Goal: Answer question/provide support

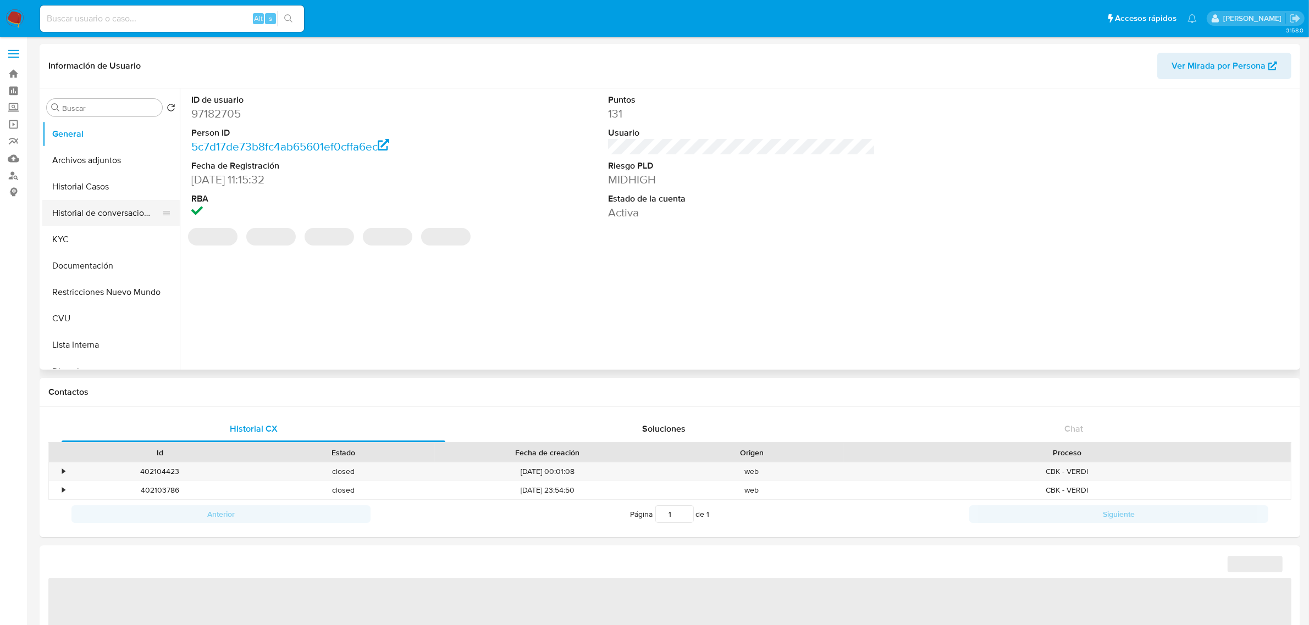
select select "10"
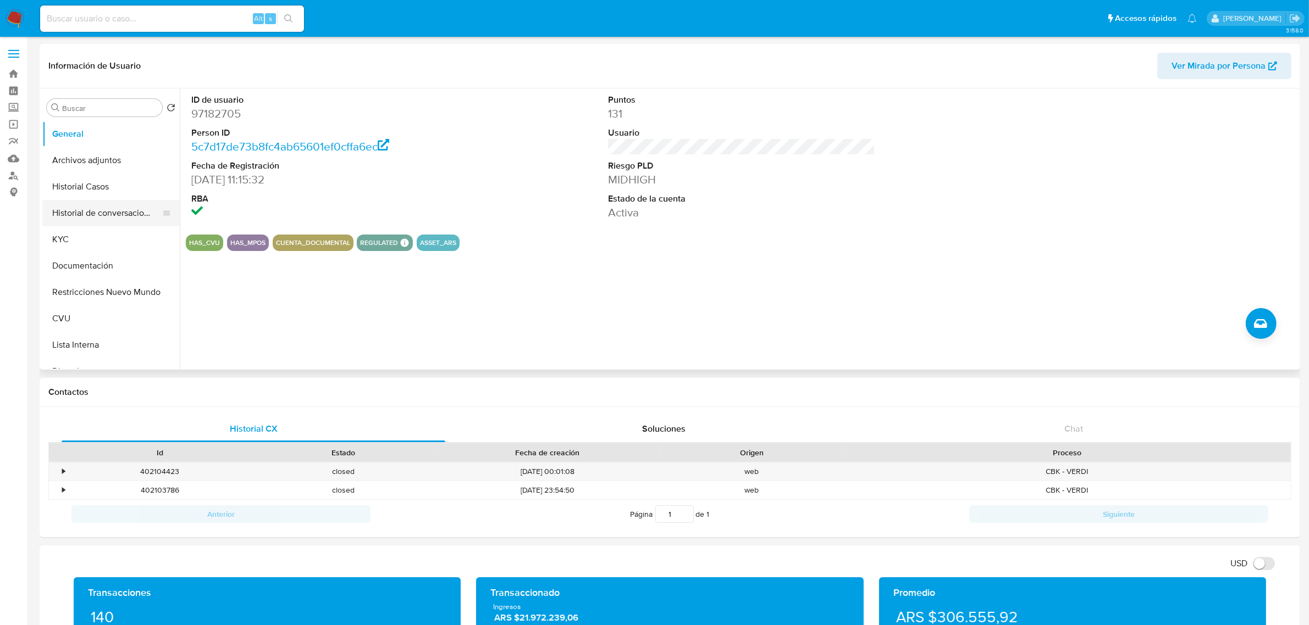
click at [82, 218] on button "Historial de conversaciones" at bounding box center [106, 213] width 129 height 26
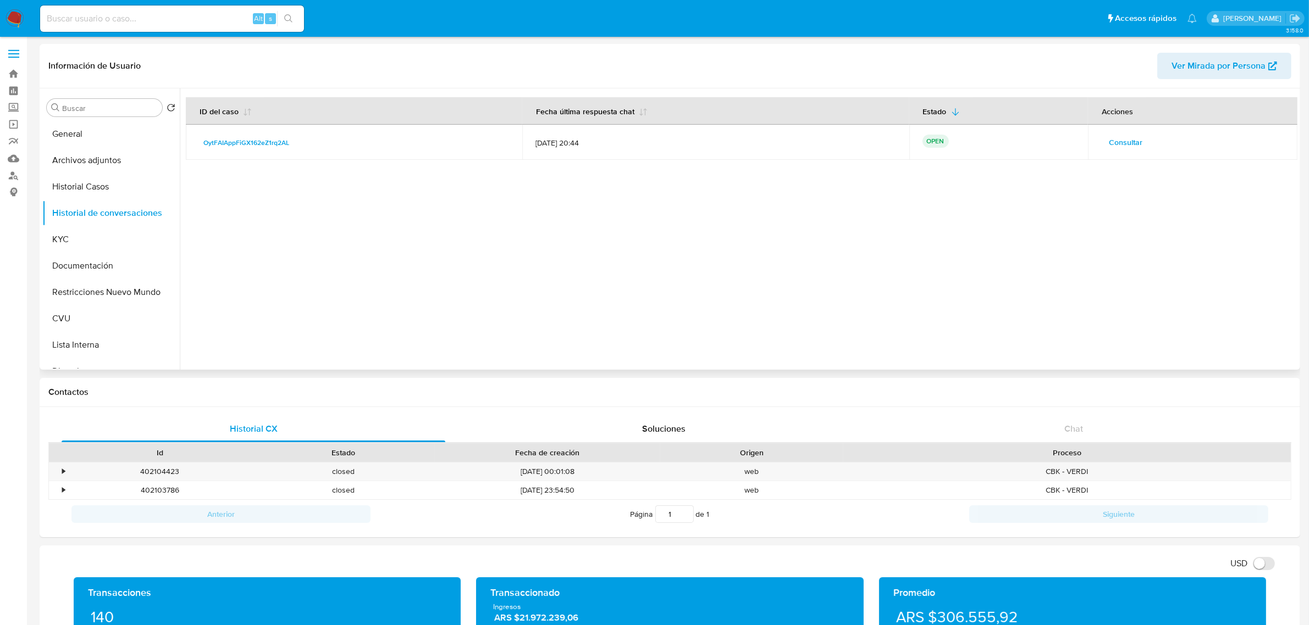
click at [1114, 139] on span "Consultar" at bounding box center [1126, 142] width 34 height 15
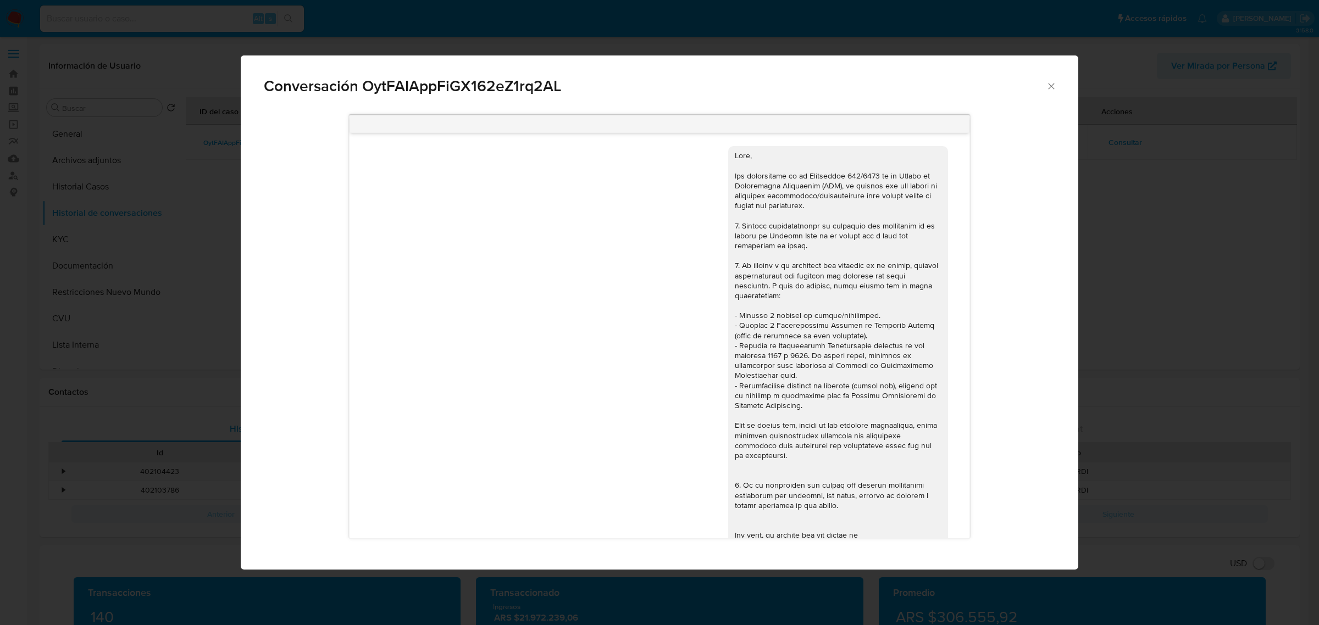
scroll to position [1671, 0]
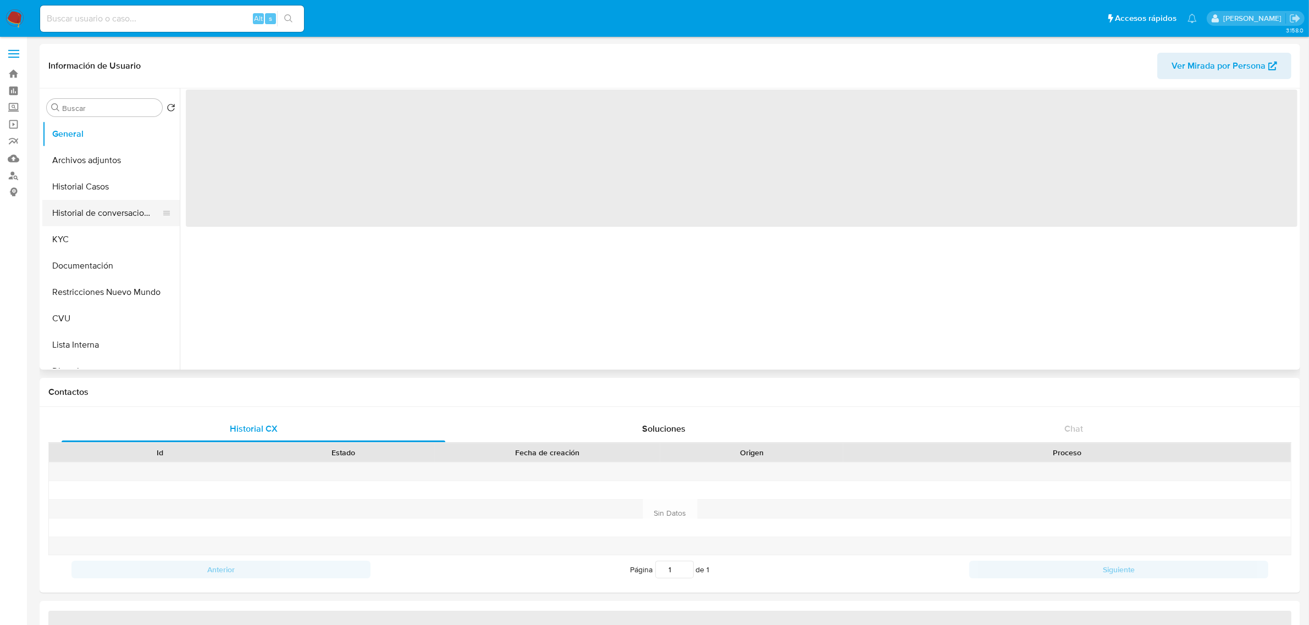
click at [108, 213] on button "Historial de conversaciones" at bounding box center [106, 213] width 129 height 26
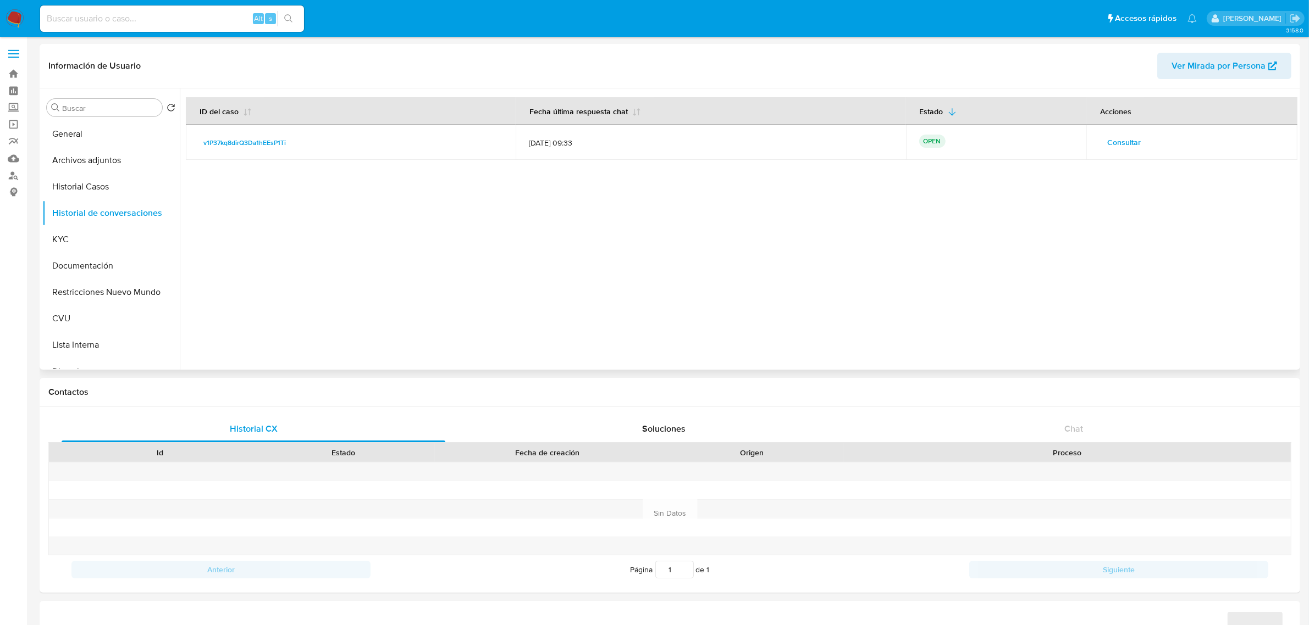
select select "10"
click at [1125, 141] on span "Consultar" at bounding box center [1124, 142] width 34 height 15
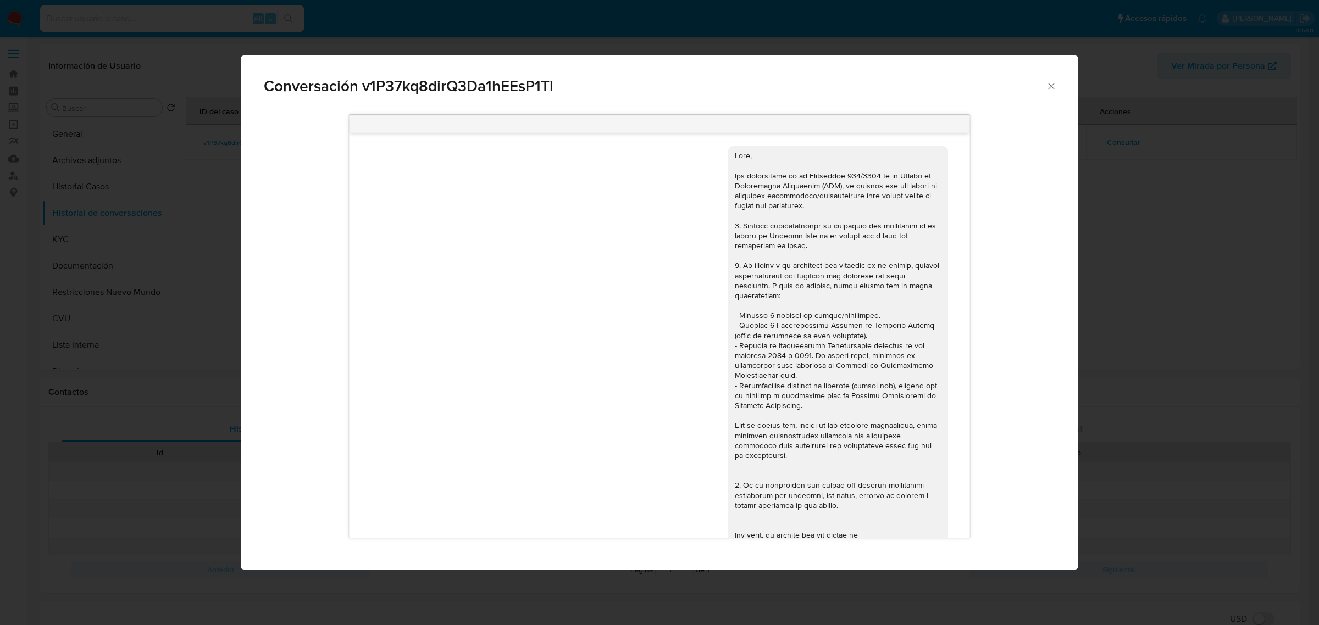
scroll to position [949, 0]
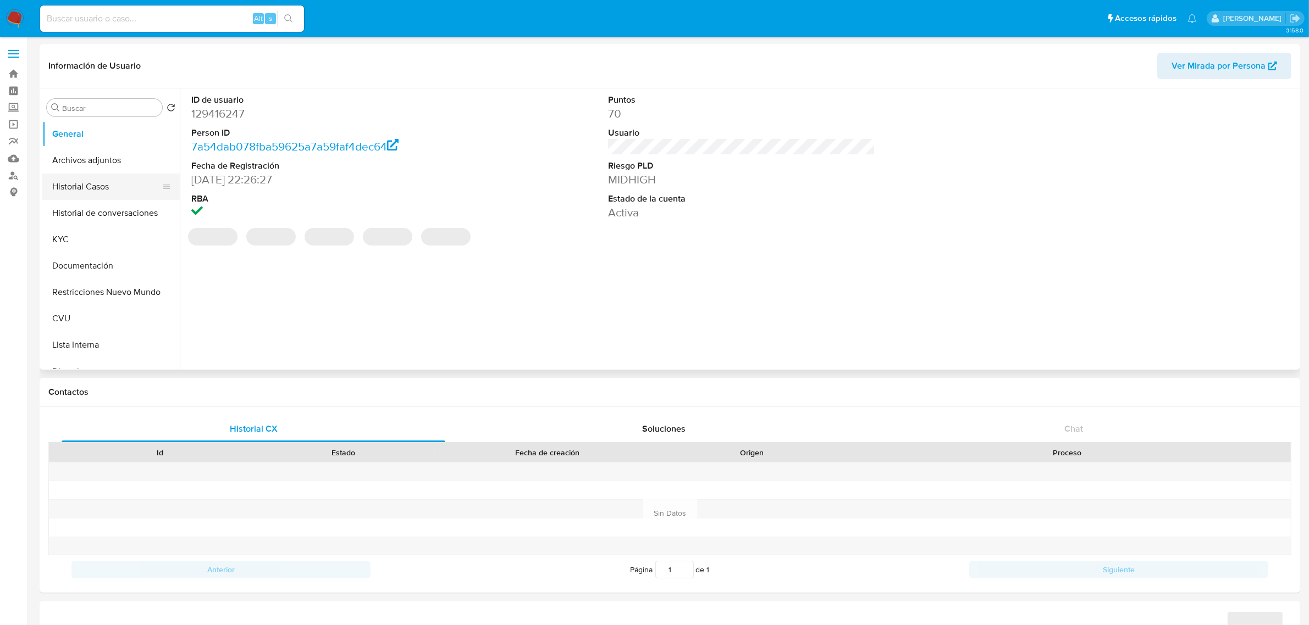
select select "10"
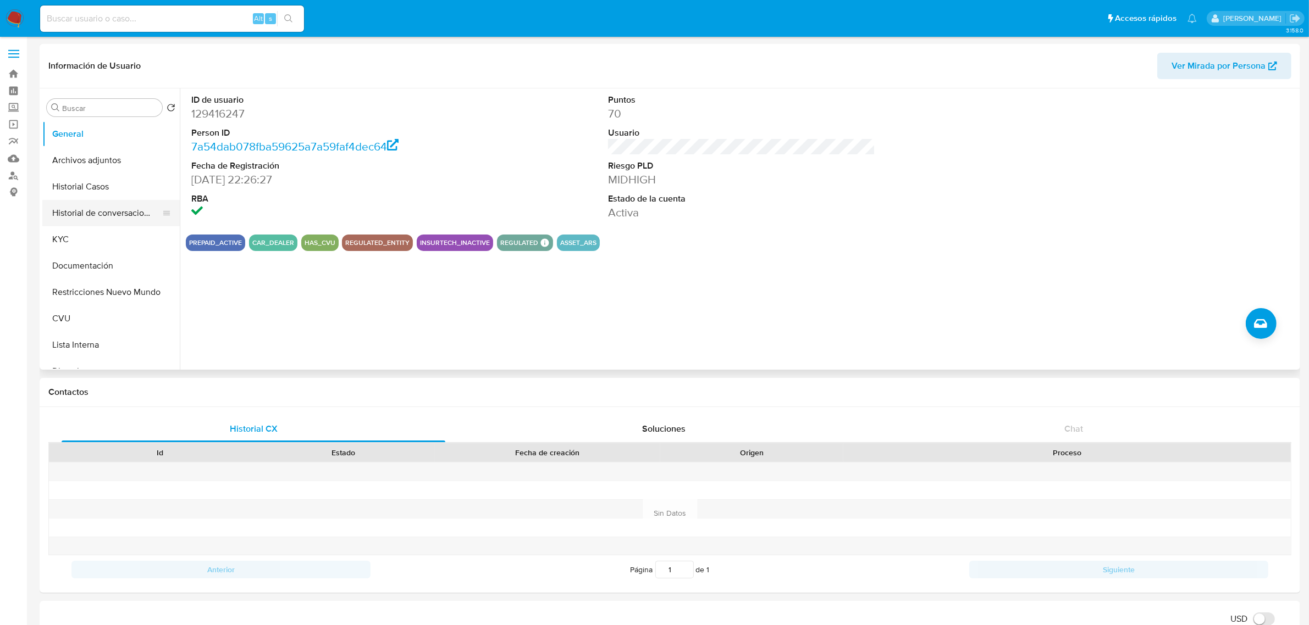
click at [106, 220] on button "Historial de conversaciones" at bounding box center [106, 213] width 129 height 26
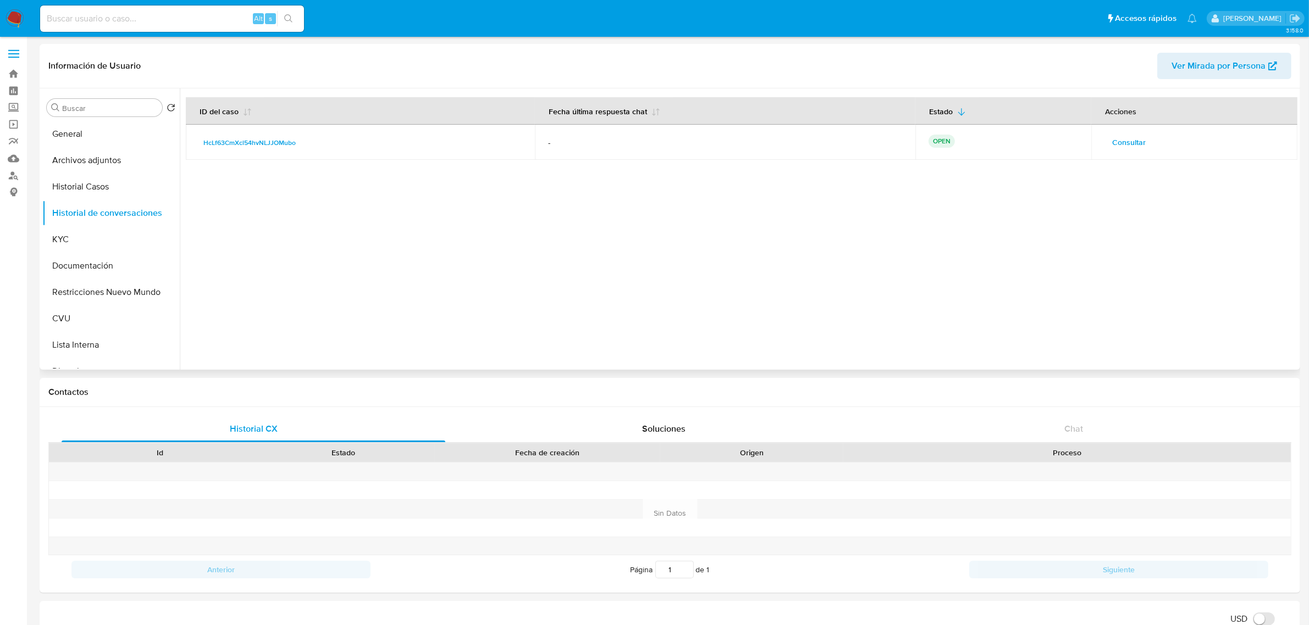
click at [1138, 145] on span "Consultar" at bounding box center [1129, 142] width 34 height 15
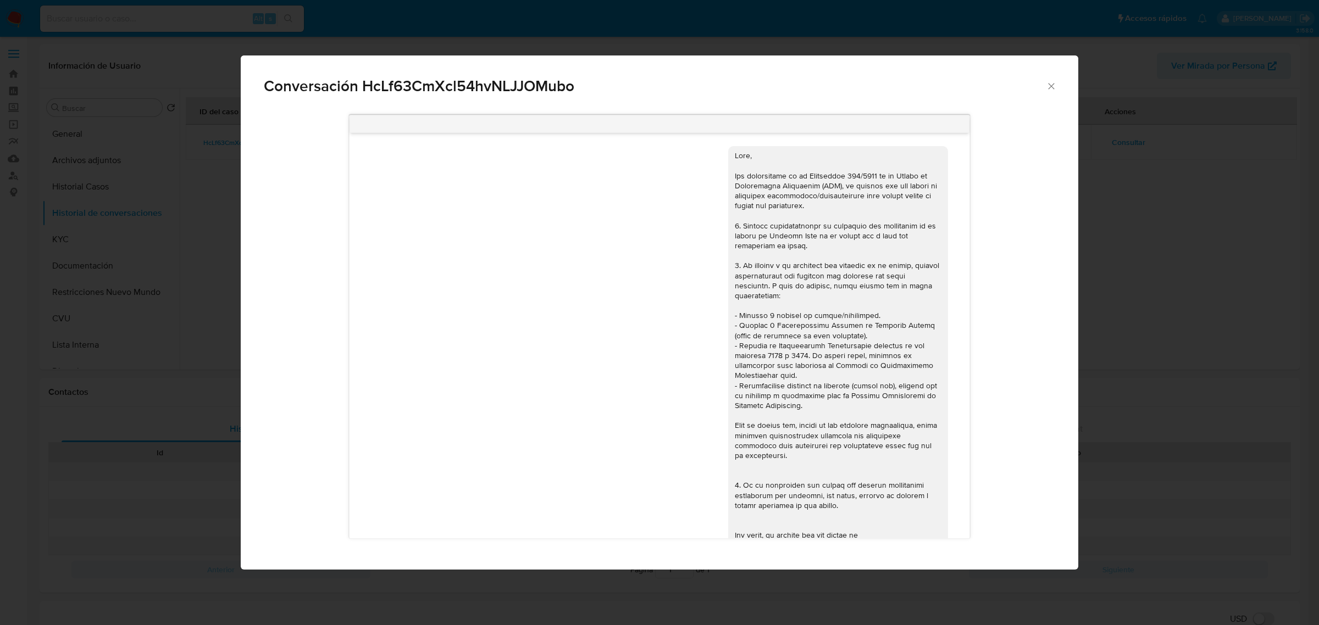
scroll to position [1114, 0]
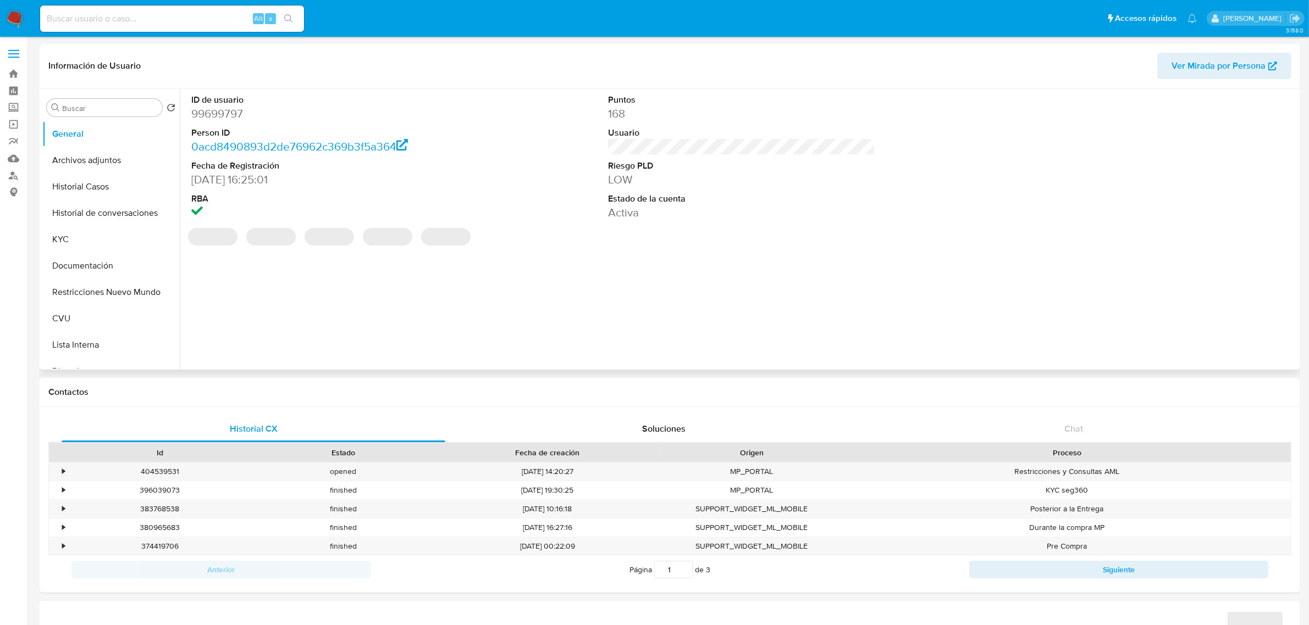
select select "10"
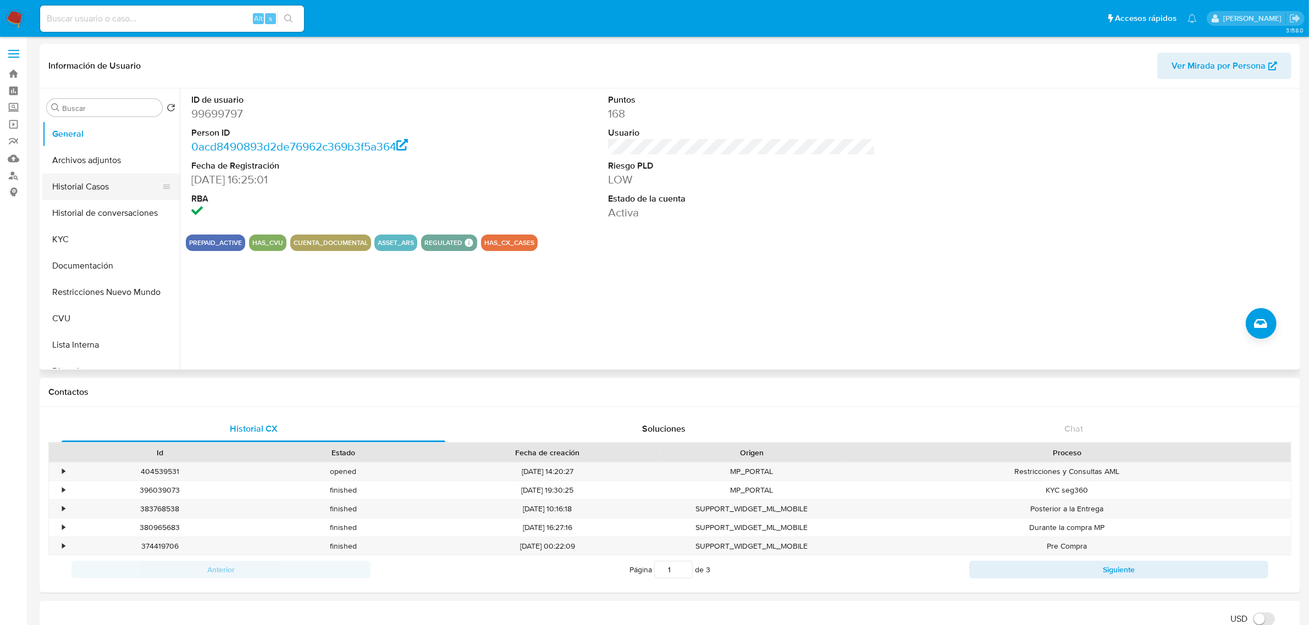
click at [99, 185] on button "Historial Casos" at bounding box center [106, 187] width 129 height 26
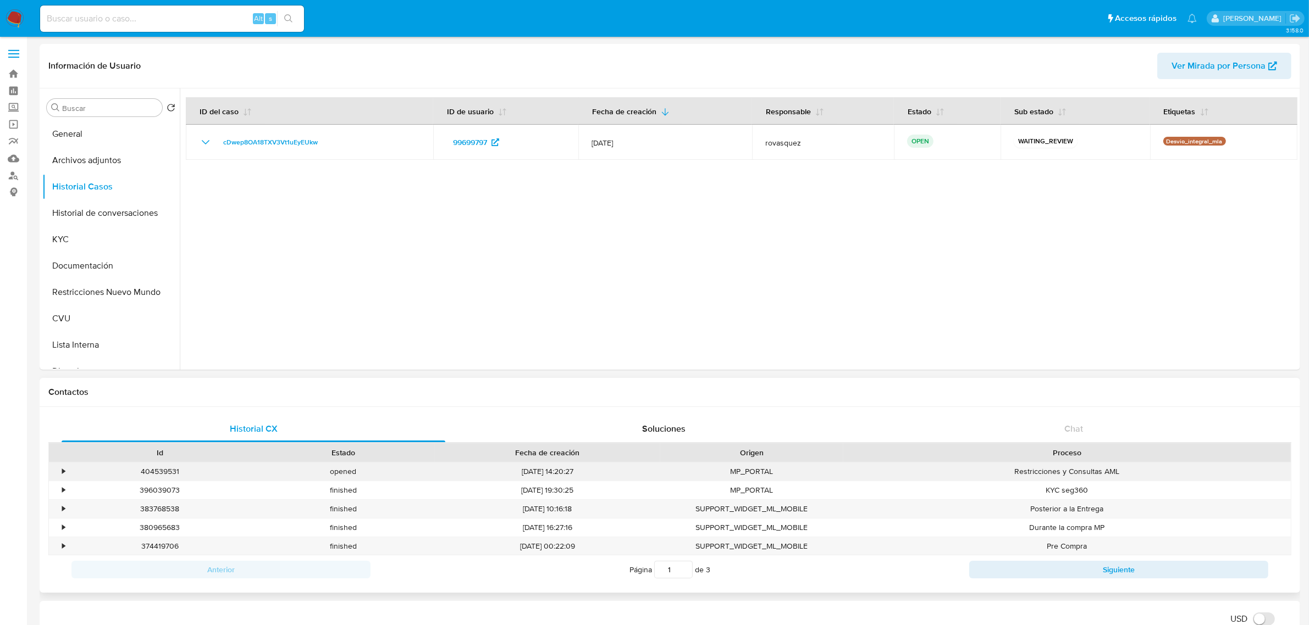
click at [166, 470] on div "404539531" at bounding box center [159, 472] width 183 height 18
copy div "404539531"
click at [110, 209] on button "Historial de conversaciones" at bounding box center [106, 213] width 129 height 26
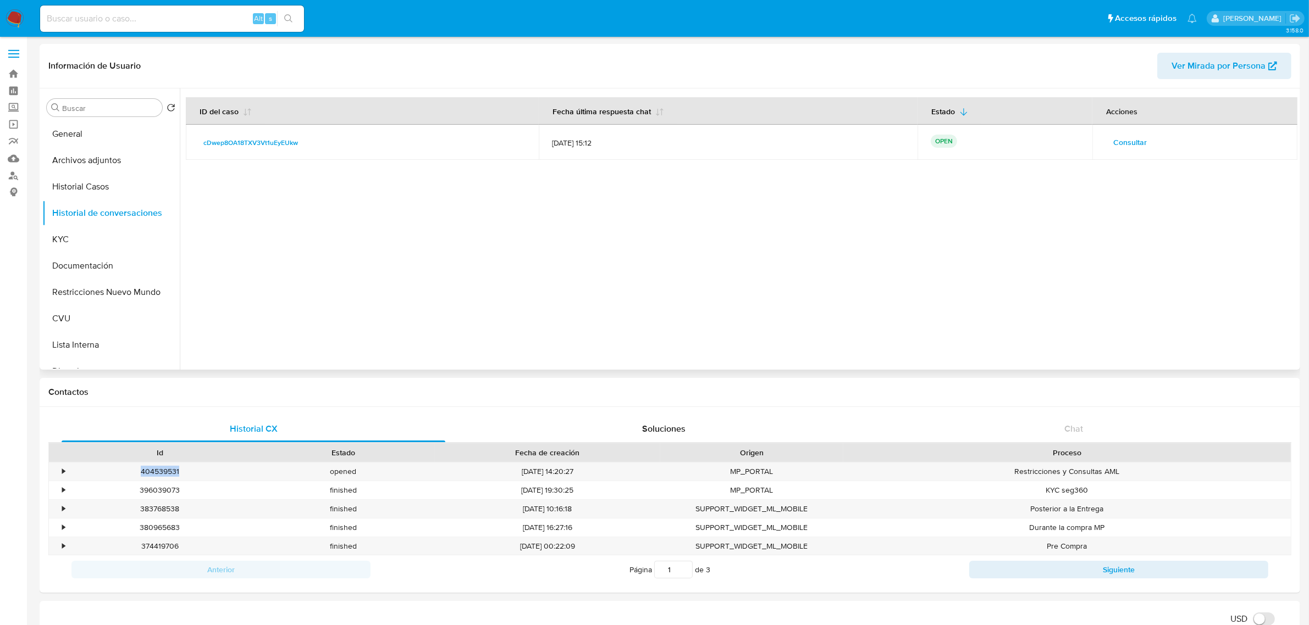
click at [1122, 136] on span "Consultar" at bounding box center [1130, 142] width 34 height 15
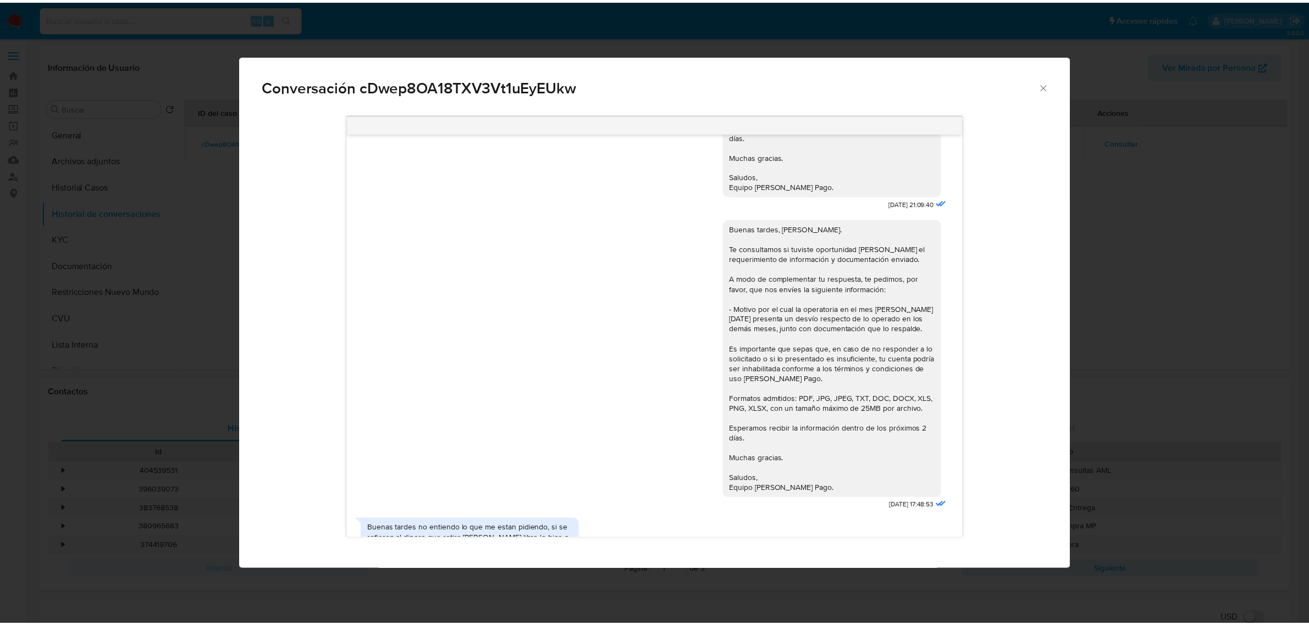
scroll to position [1122, 0]
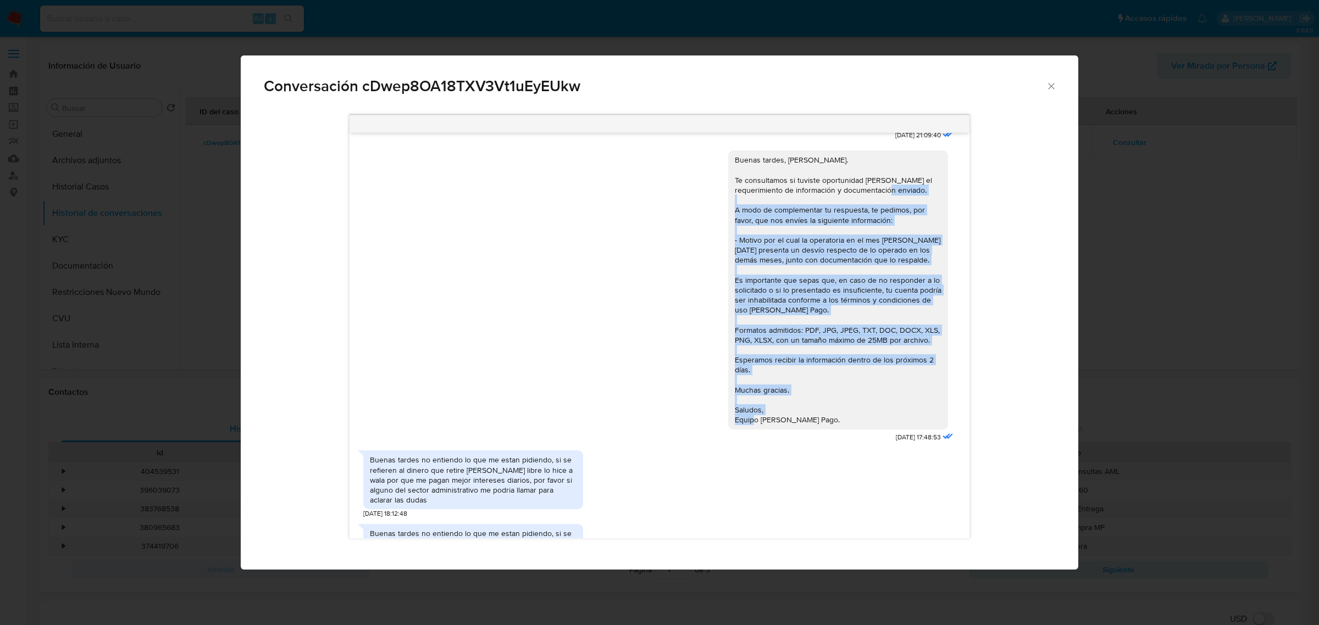
drag, startPoint x: 812, startPoint y: 431, endPoint x: 720, endPoint y: 224, distance: 226.9
click at [728, 224] on div "Buenas tardes, Gustavo. Te consultamos si tuviste oportunidad de leer el requer…" at bounding box center [838, 290] width 220 height 279
copy div "A modo de complementar tu respuesta, te pedimos, por favor, que nos envíes la s…"
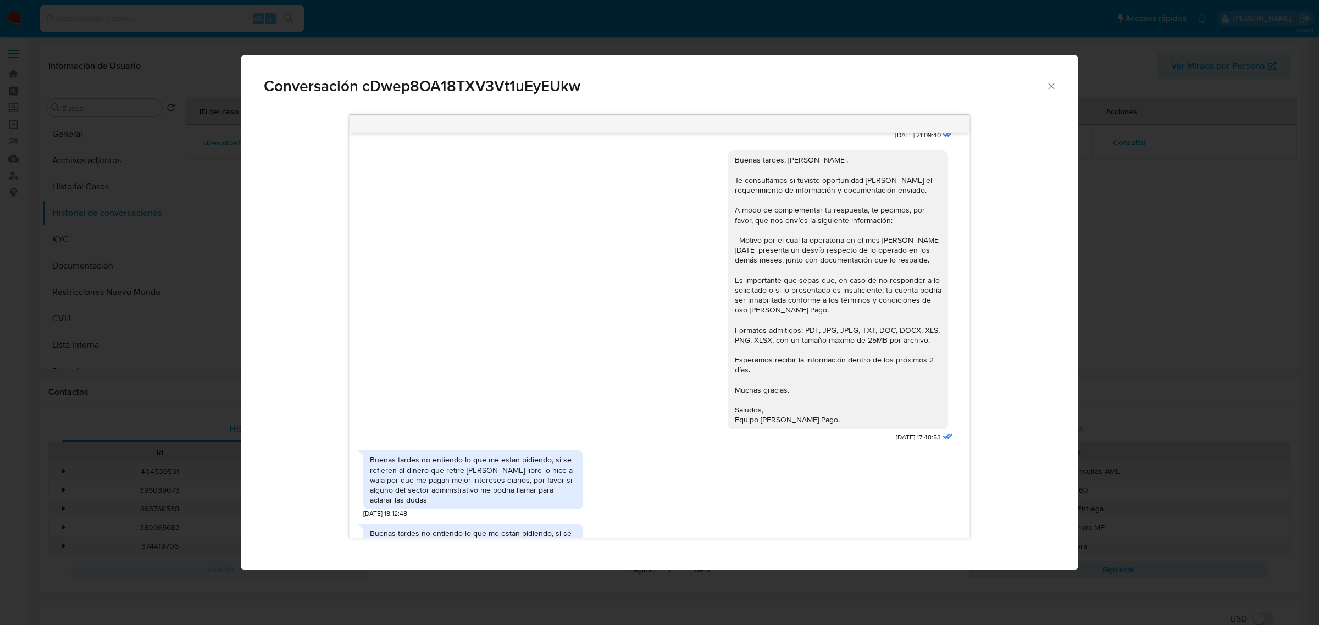
click at [402, 84] on span "Conversación cDwep8OA18TXV3Vt1uEyEUkw" at bounding box center [655, 86] width 782 height 15
copy span "cDwep8OA18TXV3Vt1uEyEUkw"
click at [1054, 90] on icon "Cerrar" at bounding box center [1051, 86] width 11 height 11
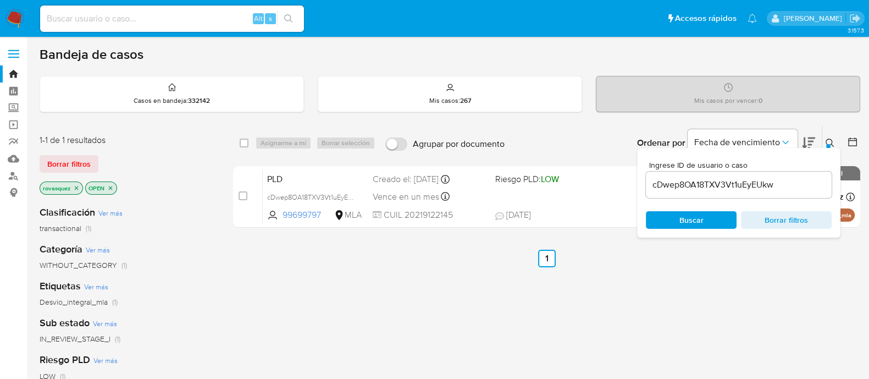
click at [728, 190] on input "cDwep8OA18TXV3Vt1uEyEUkw" at bounding box center [739, 185] width 186 height 14
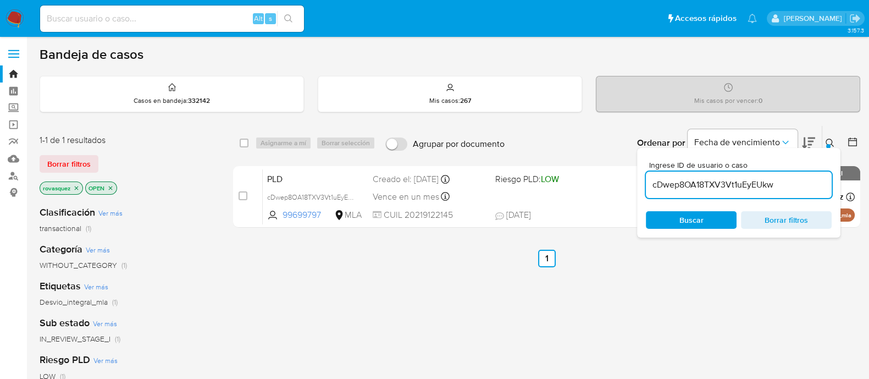
click at [728, 190] on input "cDwep8OA18TXV3Vt1uEyEUkw" at bounding box center [739, 185] width 186 height 14
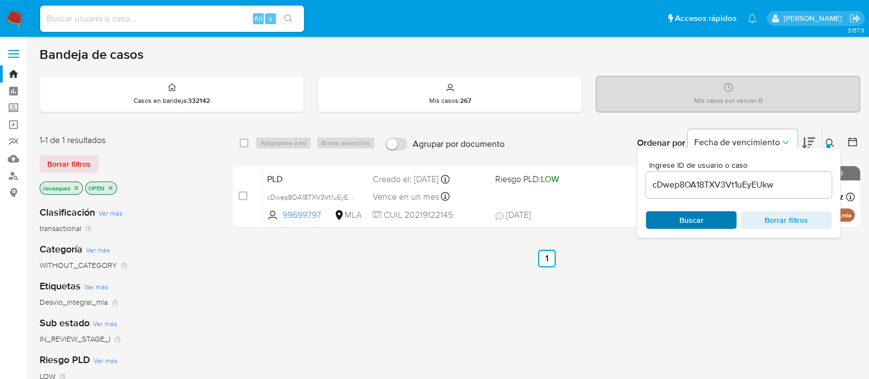
click at [679, 227] on span "Buscar" at bounding box center [691, 220] width 24 height 18
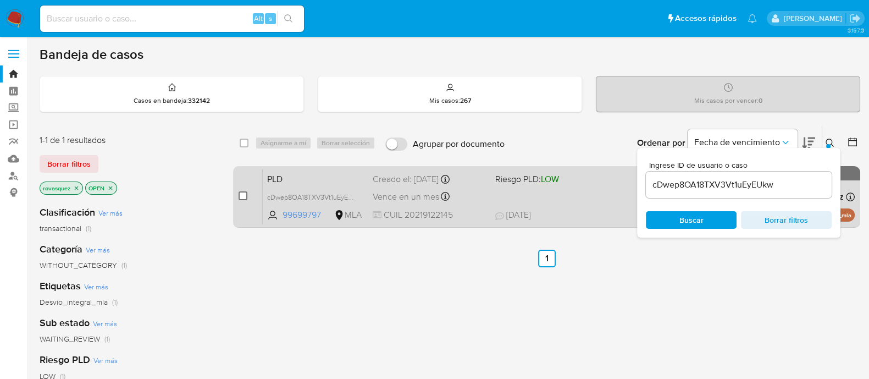
click at [245, 195] on input "checkbox" at bounding box center [243, 195] width 9 height 9
checkbox input "true"
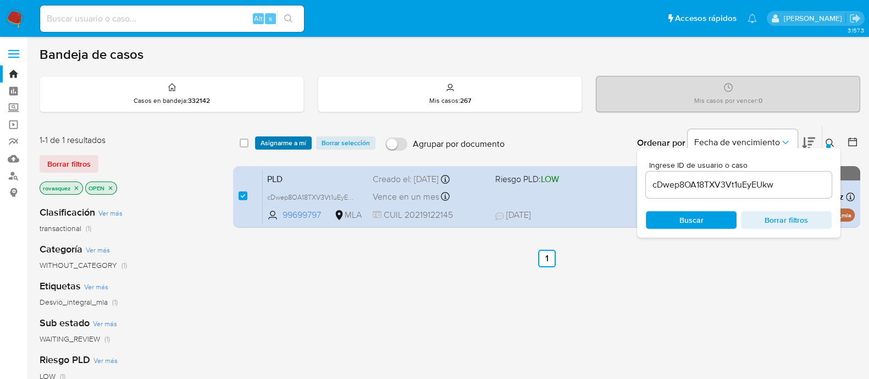
click at [297, 144] on span "Asignarme a mí" at bounding box center [284, 142] width 46 height 11
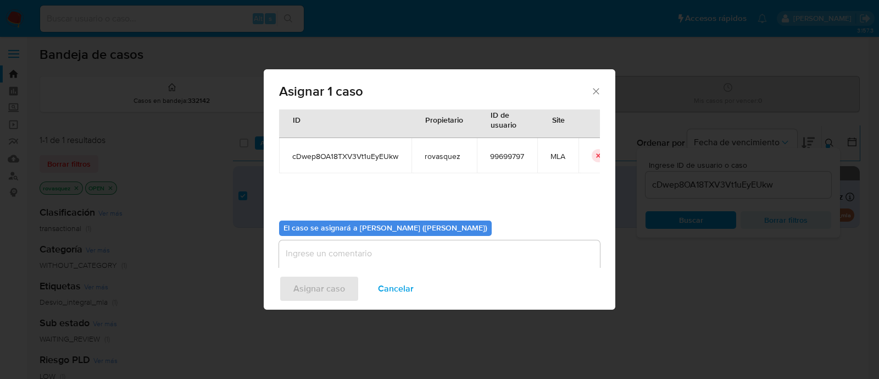
scroll to position [57, 0]
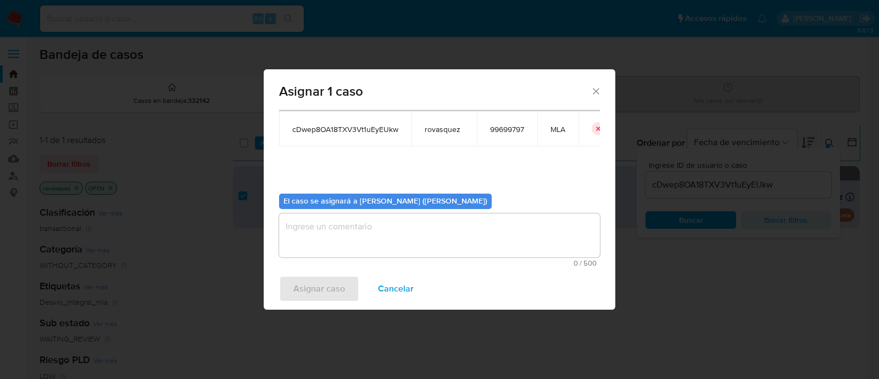
click at [359, 235] on textarea "assign-modal" at bounding box center [439, 235] width 321 height 44
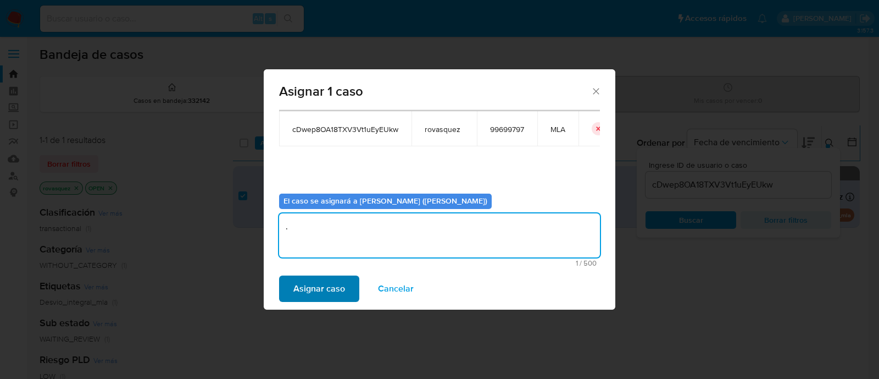
type textarea "."
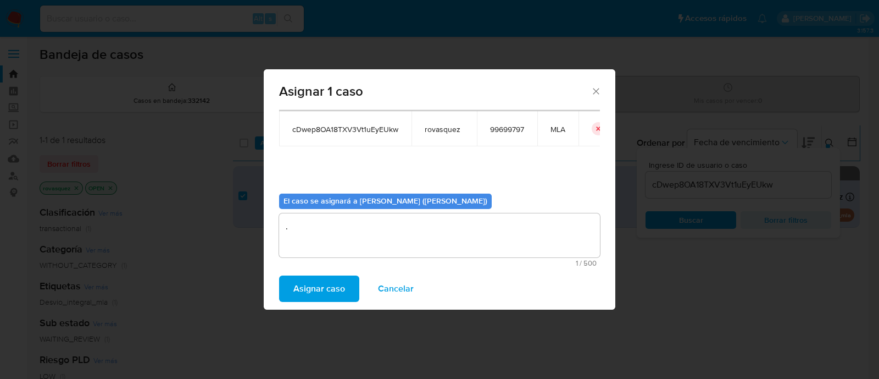
click at [341, 280] on span "Asignar caso" at bounding box center [320, 288] width 52 height 24
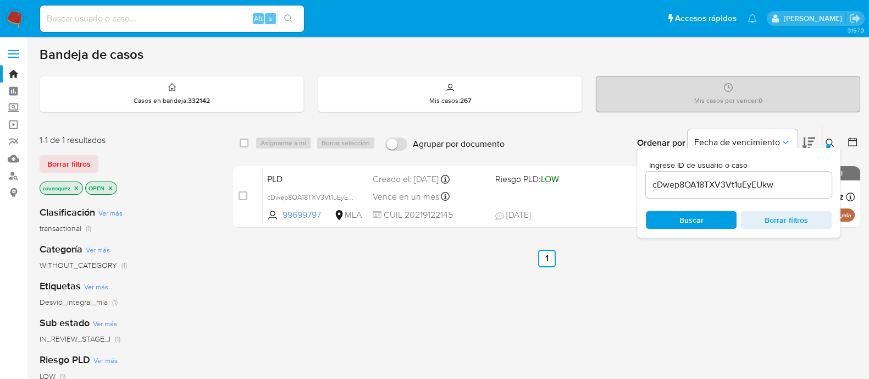
click at [803, 279] on div "select-all-cases-checkbox Asignarme a mí Borrar selección Agrupar por documento…" at bounding box center [546, 374] width 627 height 498
click at [725, 185] on input "cDwep8OA18TXV3Vt1uEyEUkw" at bounding box center [739, 185] width 186 height 14
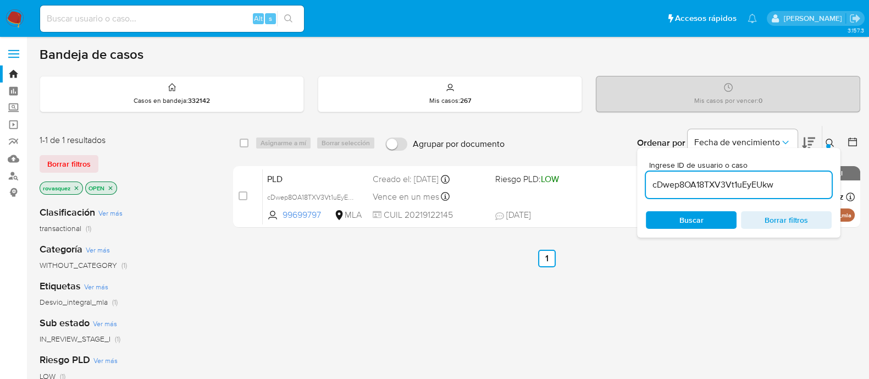
click at [725, 185] on input "cDwep8OA18TXV3Vt1uEyEUkw" at bounding box center [739, 185] width 186 height 14
paste input "D38kglyCHpsyPSZMT0TMmLst"
type input "D38kglyCHpsyPSZMT0TMmLst"
click at [698, 218] on span "Buscar" at bounding box center [691, 220] width 24 height 18
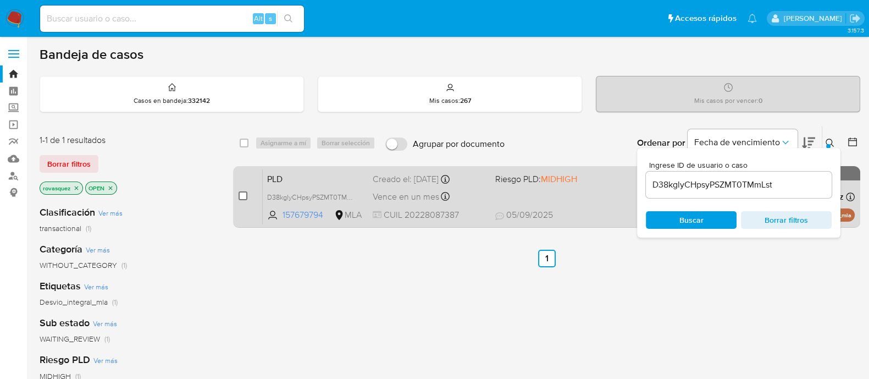
click at [239, 196] on input "checkbox" at bounding box center [243, 195] width 9 height 9
checkbox input "true"
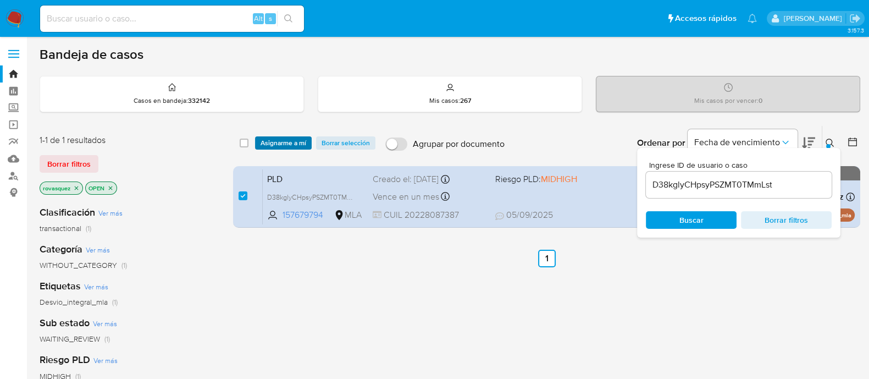
click at [269, 146] on span "Asignarme a mí" at bounding box center [284, 142] width 46 height 11
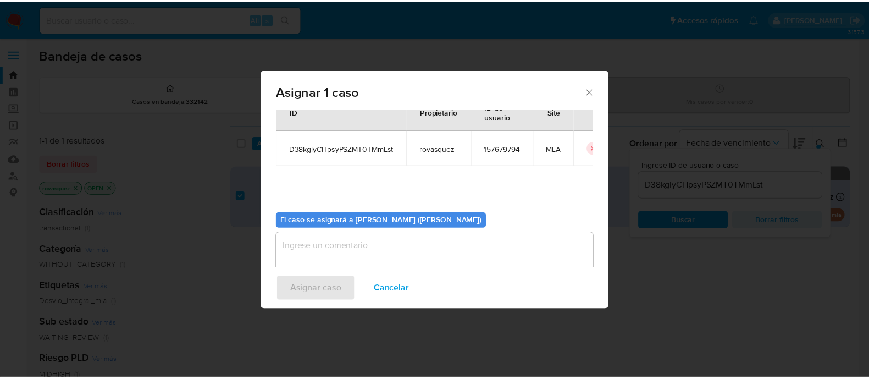
scroll to position [57, 0]
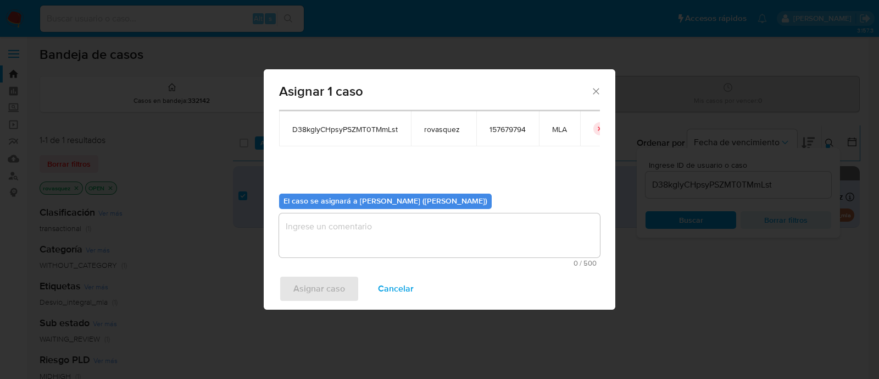
click at [325, 250] on textarea "assign-modal" at bounding box center [439, 235] width 321 height 44
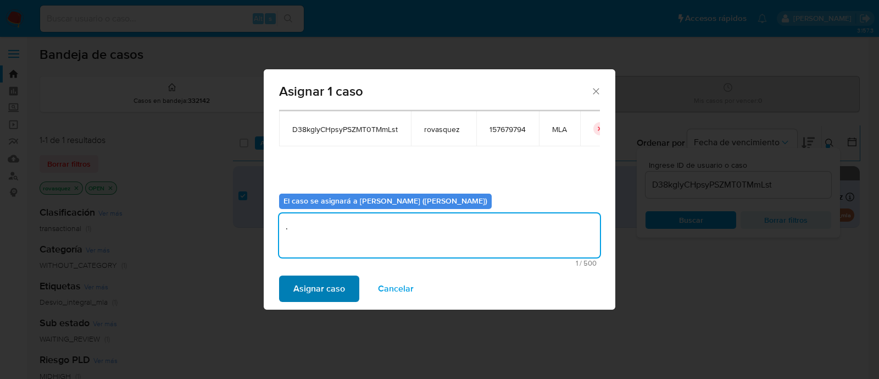
type textarea "."
click at [315, 291] on span "Asignar caso" at bounding box center [320, 288] width 52 height 24
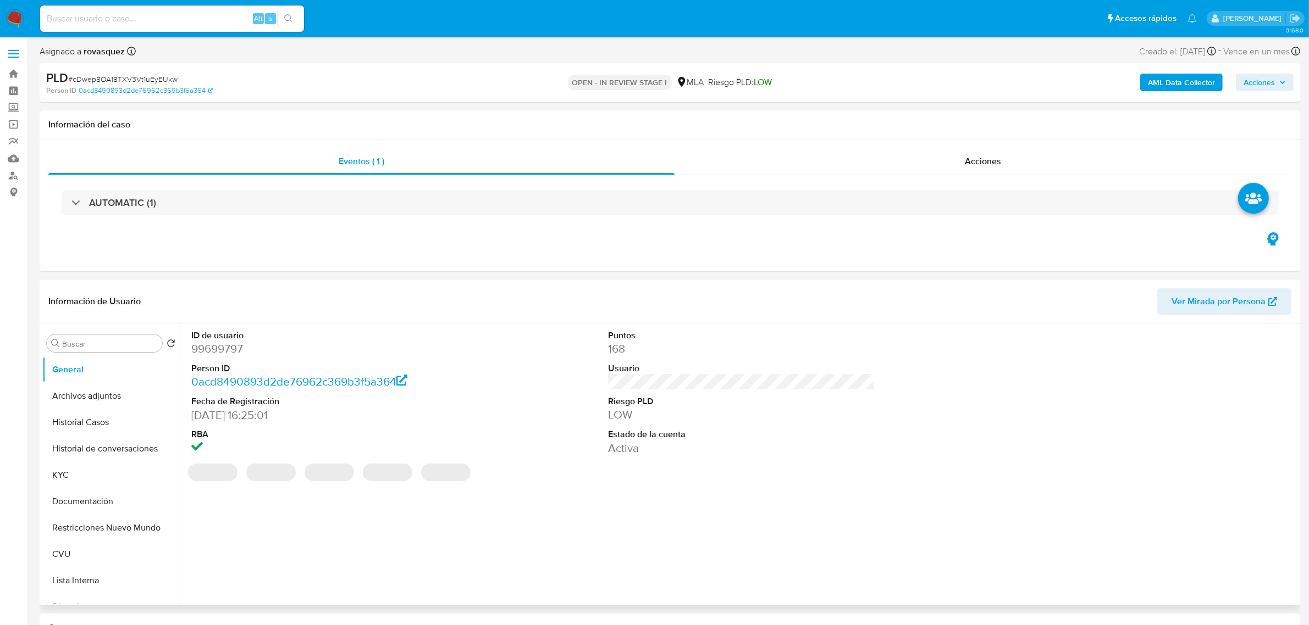
select select "10"
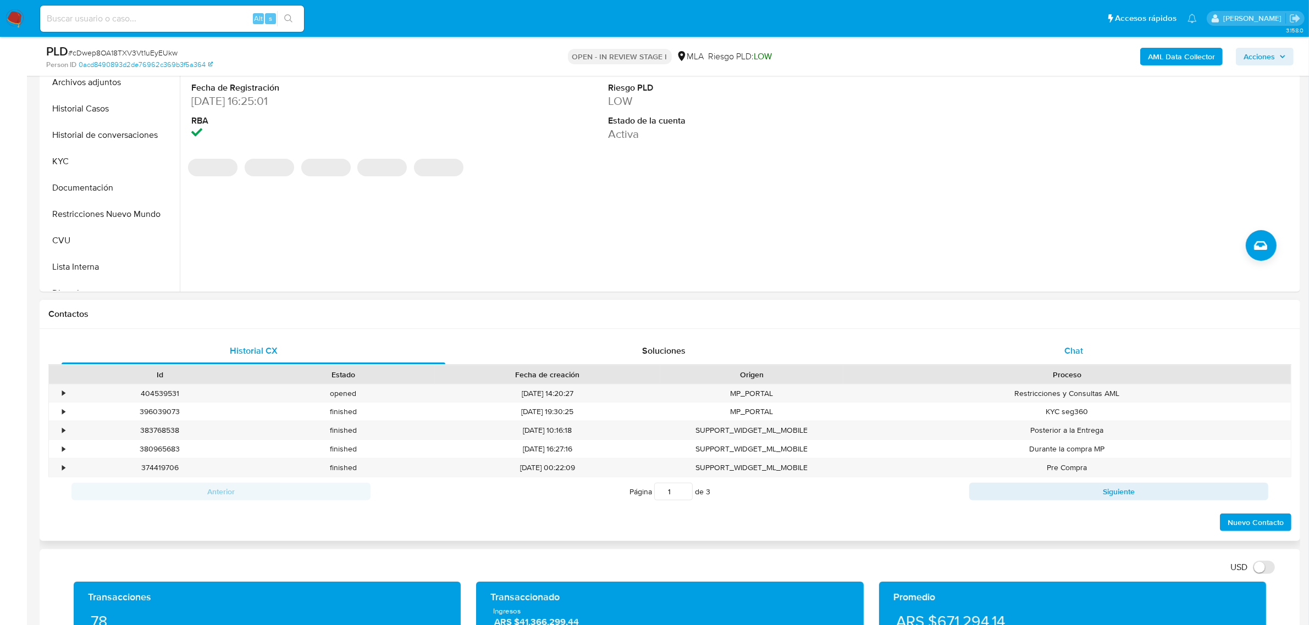
click at [1078, 353] on span "Chat" at bounding box center [1073, 351] width 19 height 13
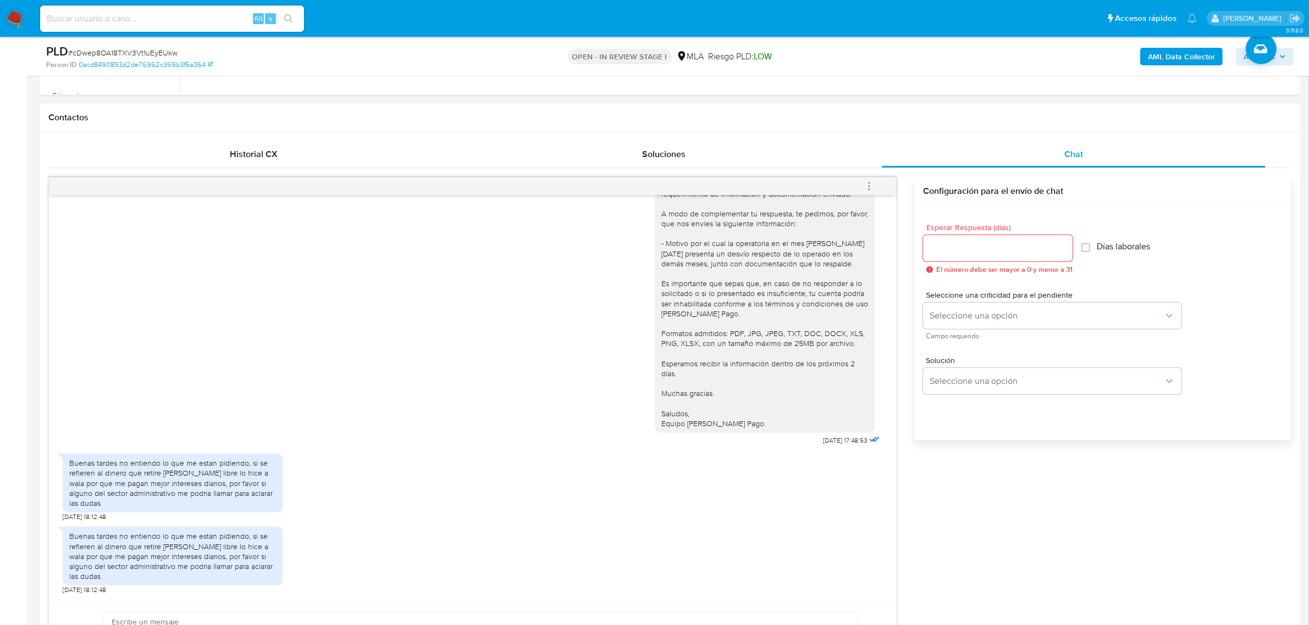
scroll to position [618, 0]
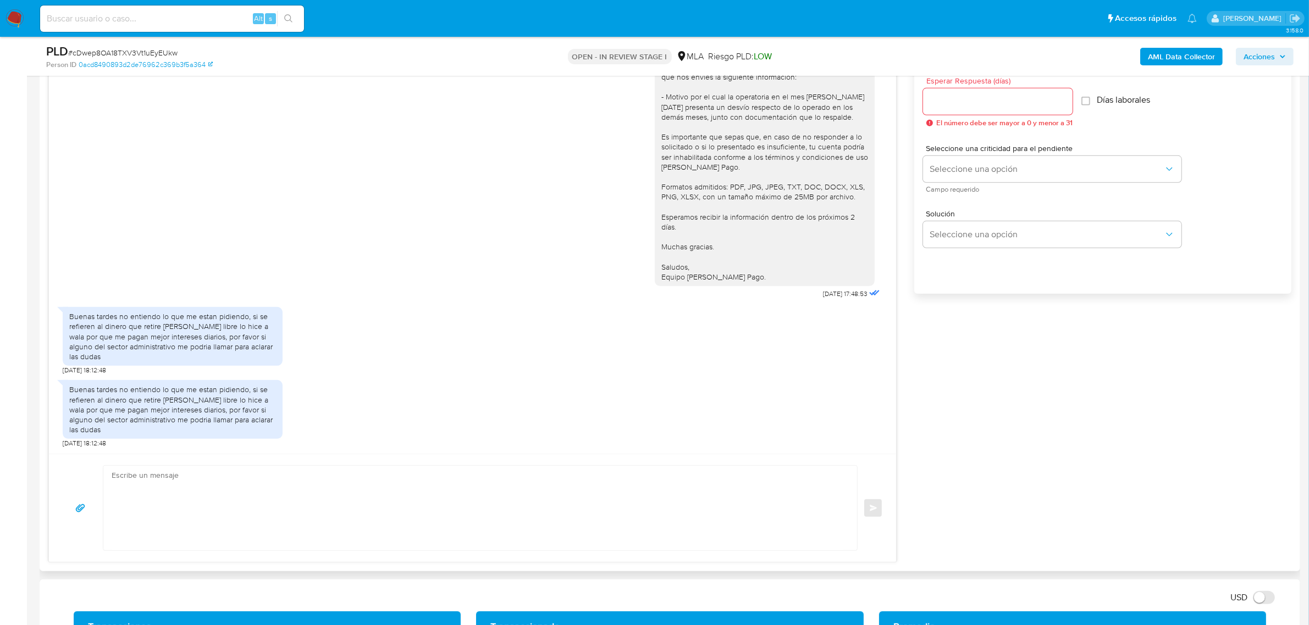
click at [259, 486] on textarea at bounding box center [478, 508] width 732 height 85
paste textarea "Lore, Ipsumdo ¡Sitamet con ad elitsedd! Eiusmodtempo inc utlab etdolorema ali e…"
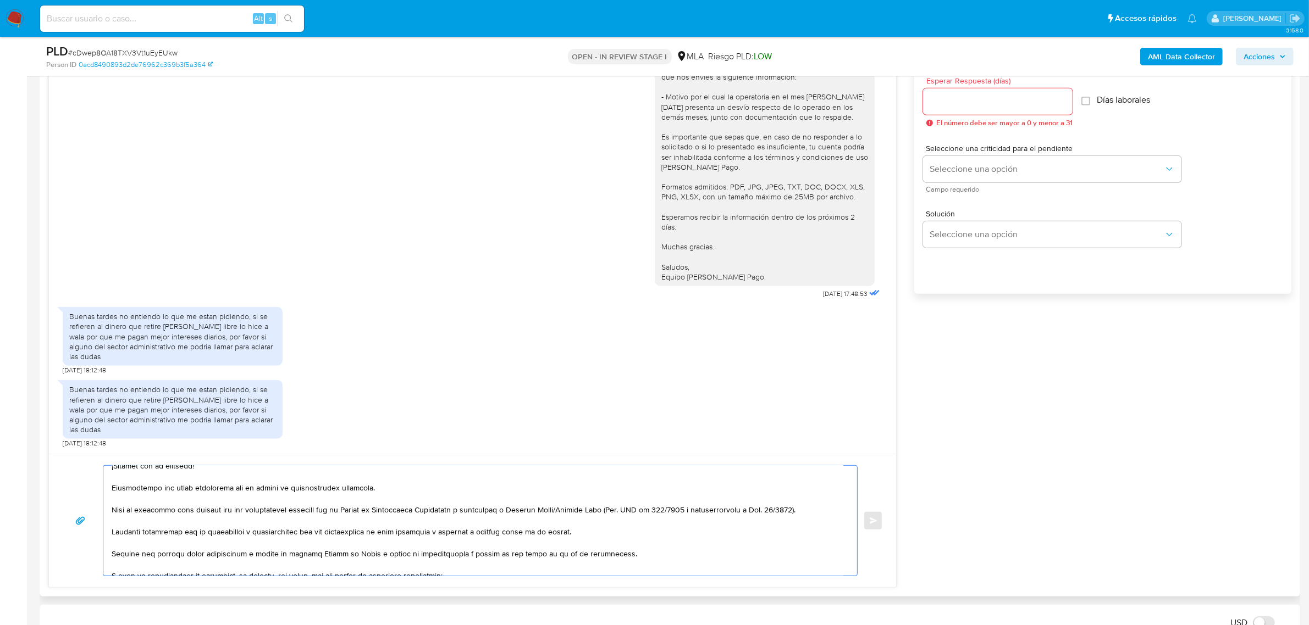
scroll to position [0, 0]
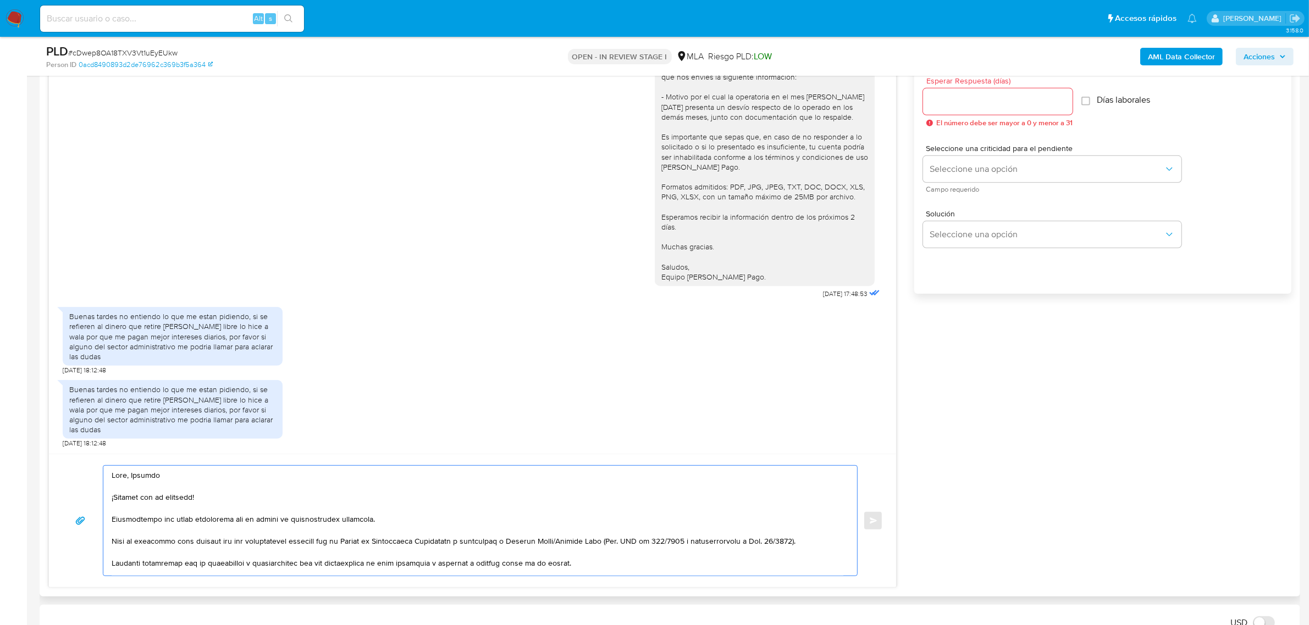
click at [188, 524] on textarea at bounding box center [478, 521] width 732 height 110
click at [0, 0] on lt-span "estés" at bounding box center [0, 0] width 0 height 0
click at [275, 515] on textarea at bounding box center [478, 521] width 732 height 110
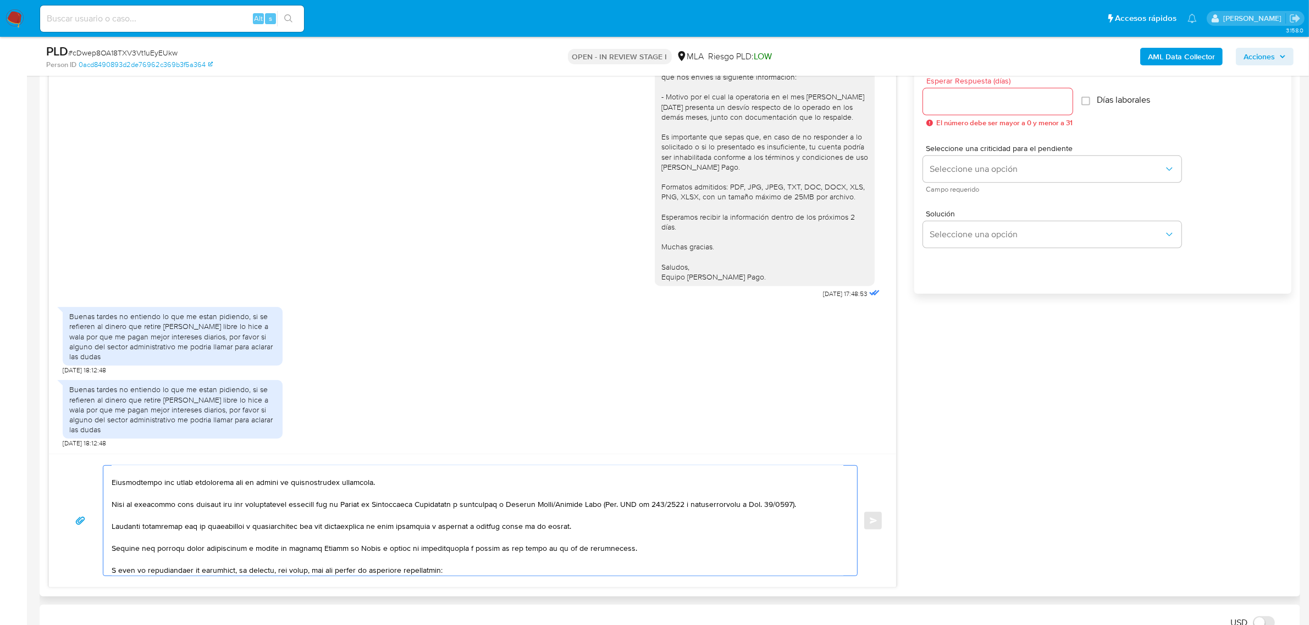
scroll to position [69, 0]
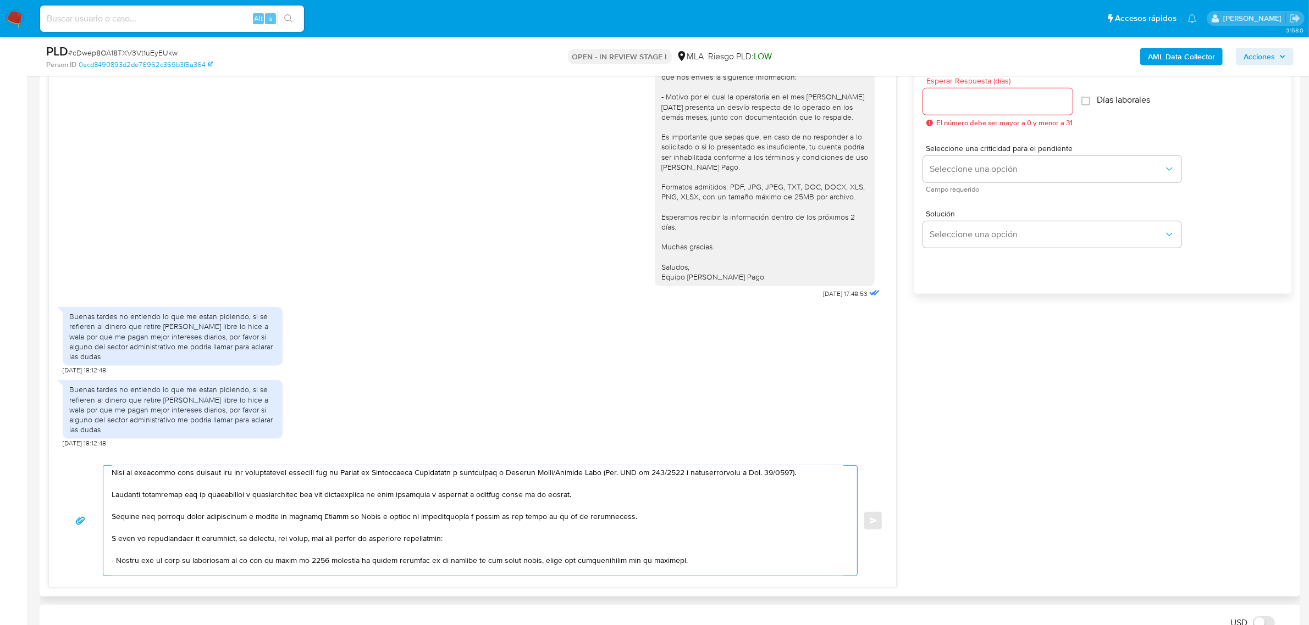
click at [297, 529] on textarea at bounding box center [478, 521] width 732 height 110
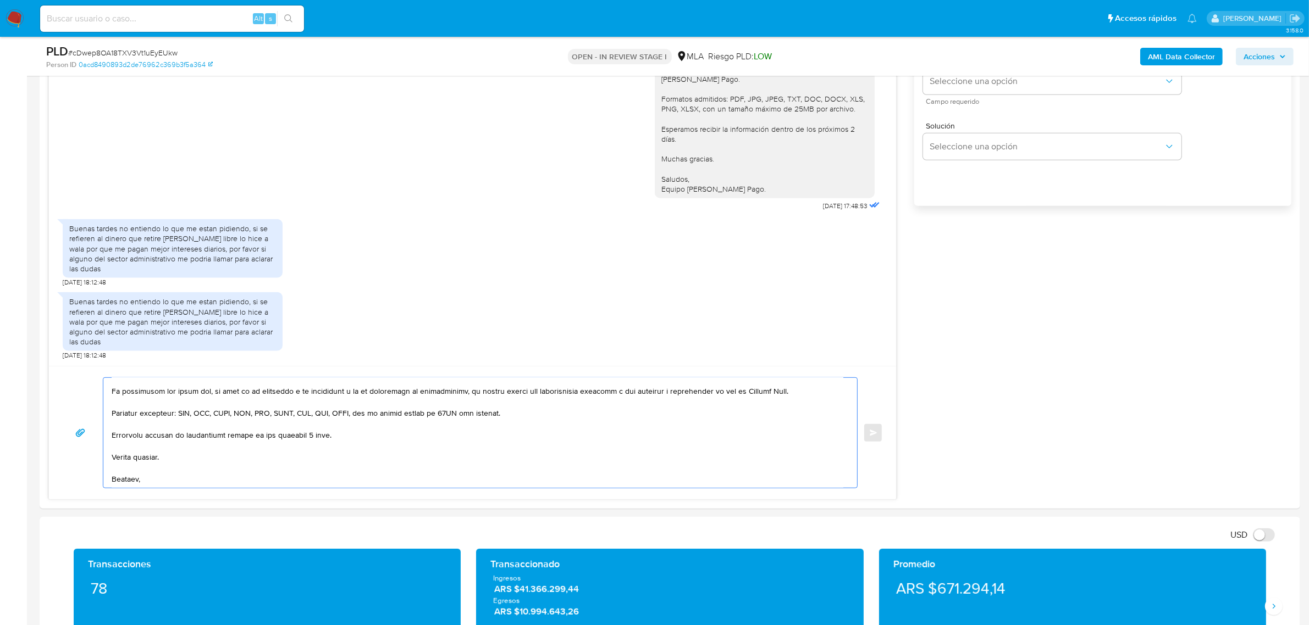
scroll to position [756, 0]
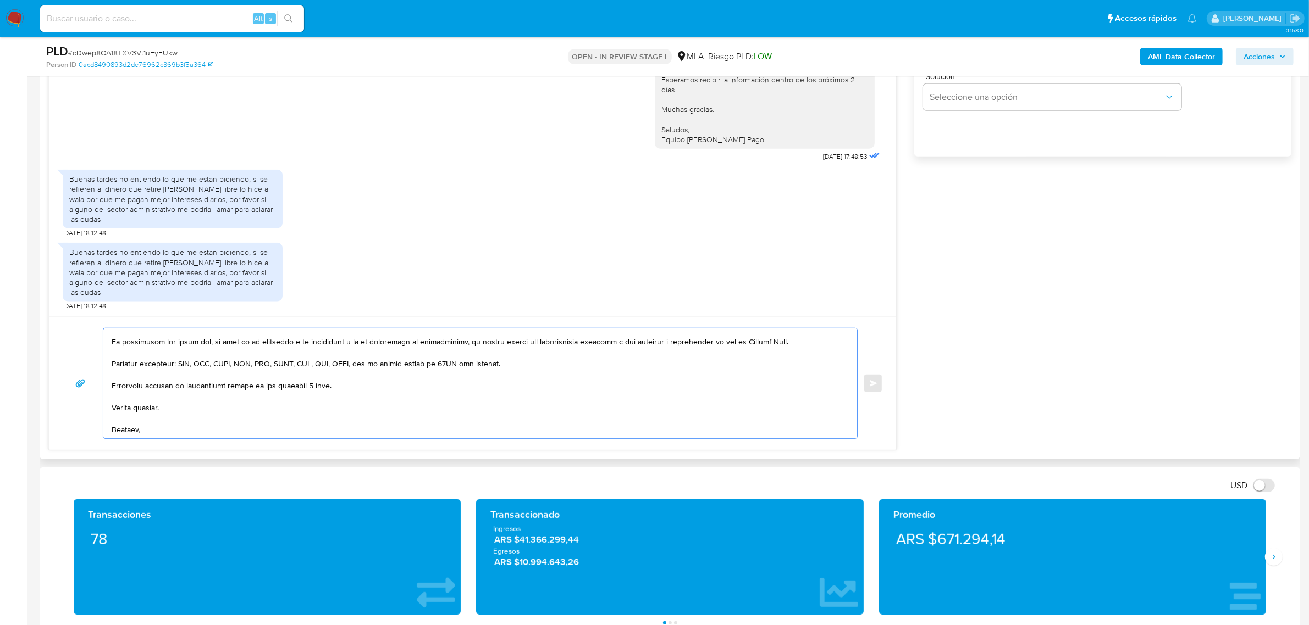
click at [145, 433] on textarea at bounding box center [478, 384] width 732 height 110
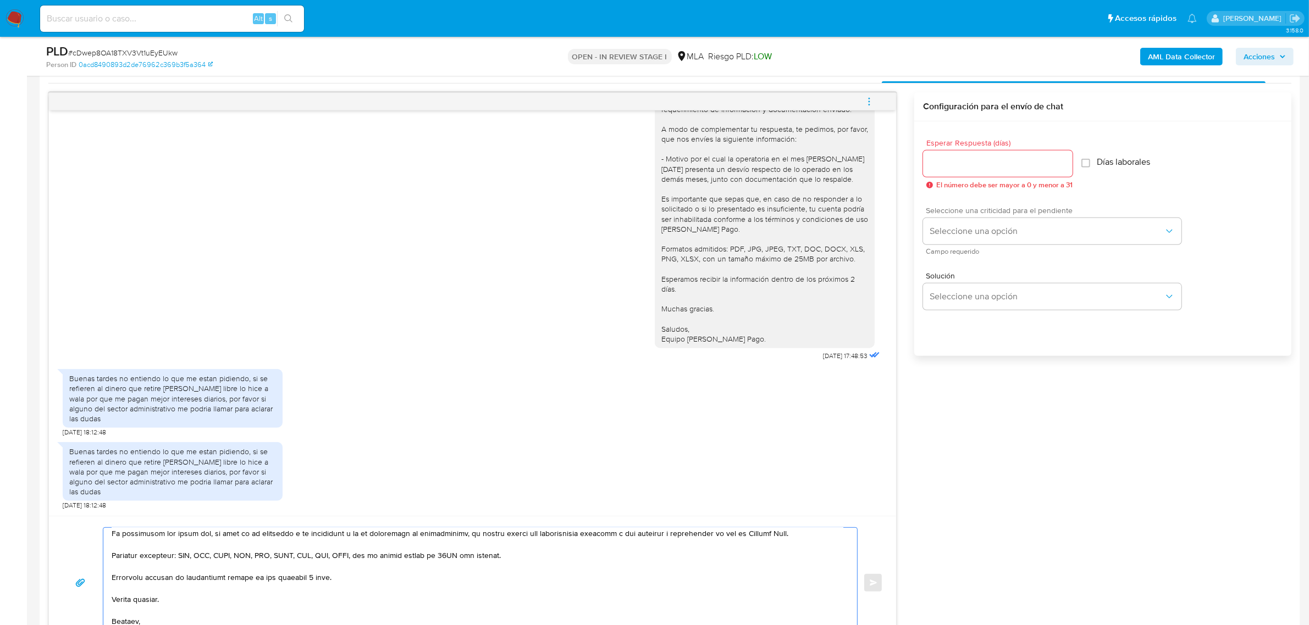
scroll to position [550, 0]
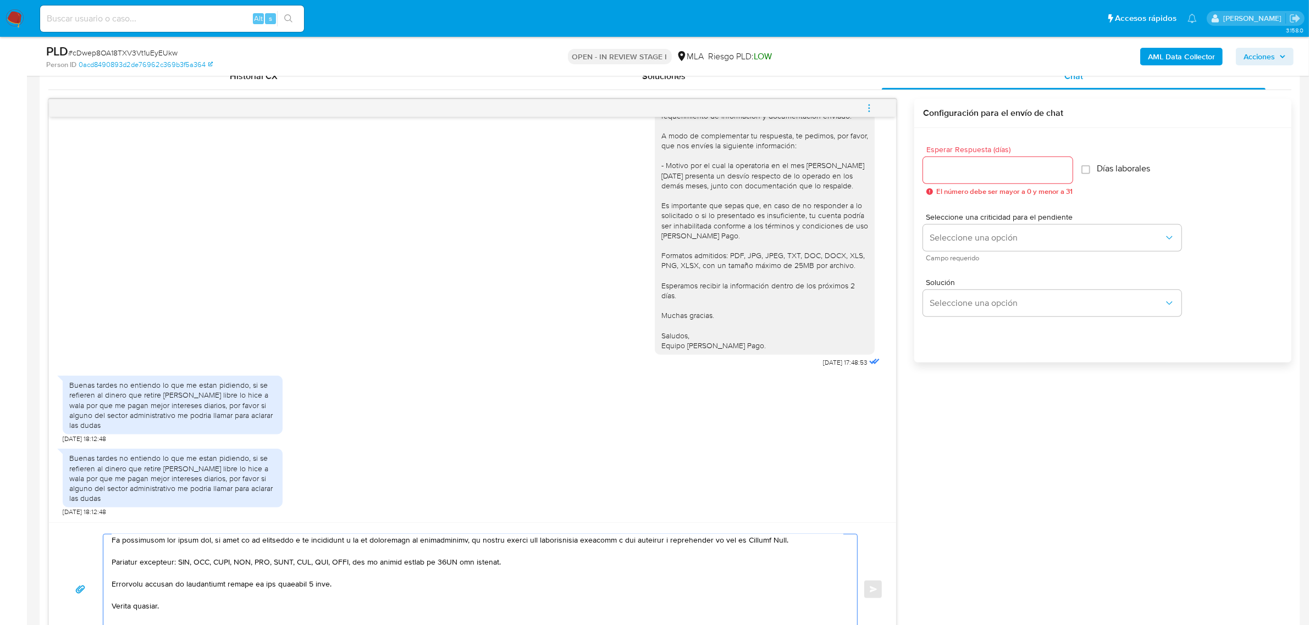
type textarea "Hola, Gustavo ¡Gracias por tu contacto! Comprendemos que estés preocupado por e…"
click at [966, 174] on input "Esperar Respuesta (días)" at bounding box center [998, 170] width 150 height 14
type input "1"
click at [977, 243] on span "Seleccione una opción" at bounding box center [1046, 238] width 234 height 11
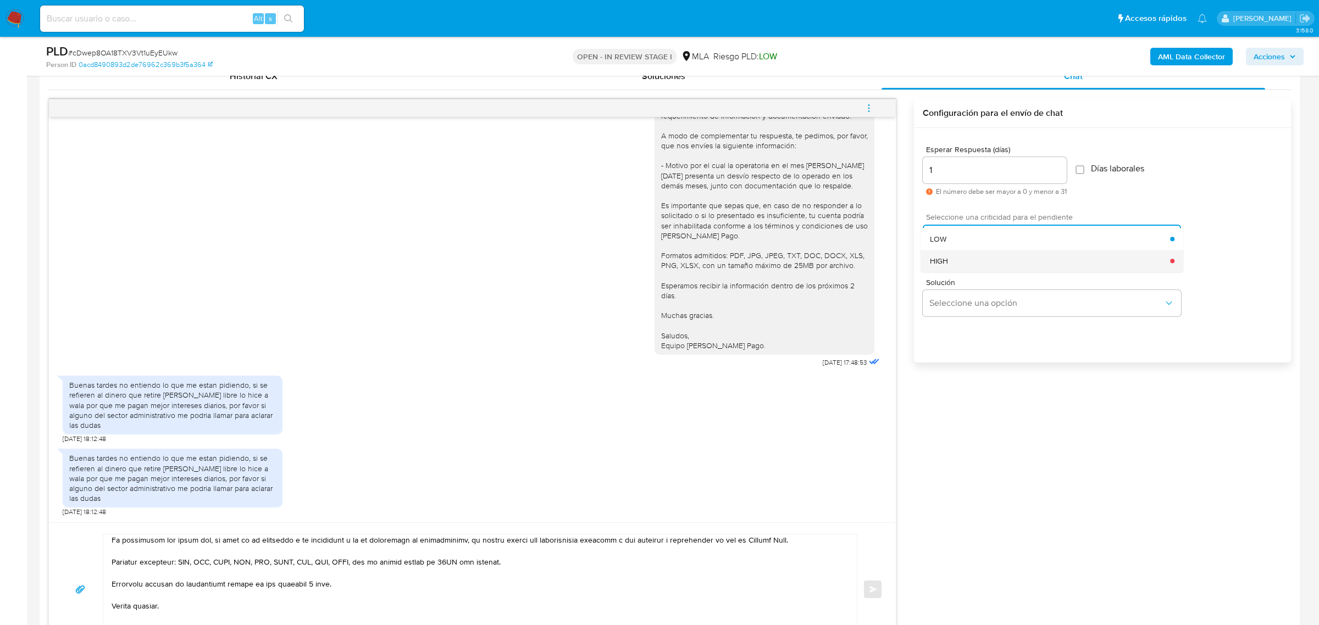
click at [980, 254] on div "HIGH" at bounding box center [1050, 261] width 241 height 22
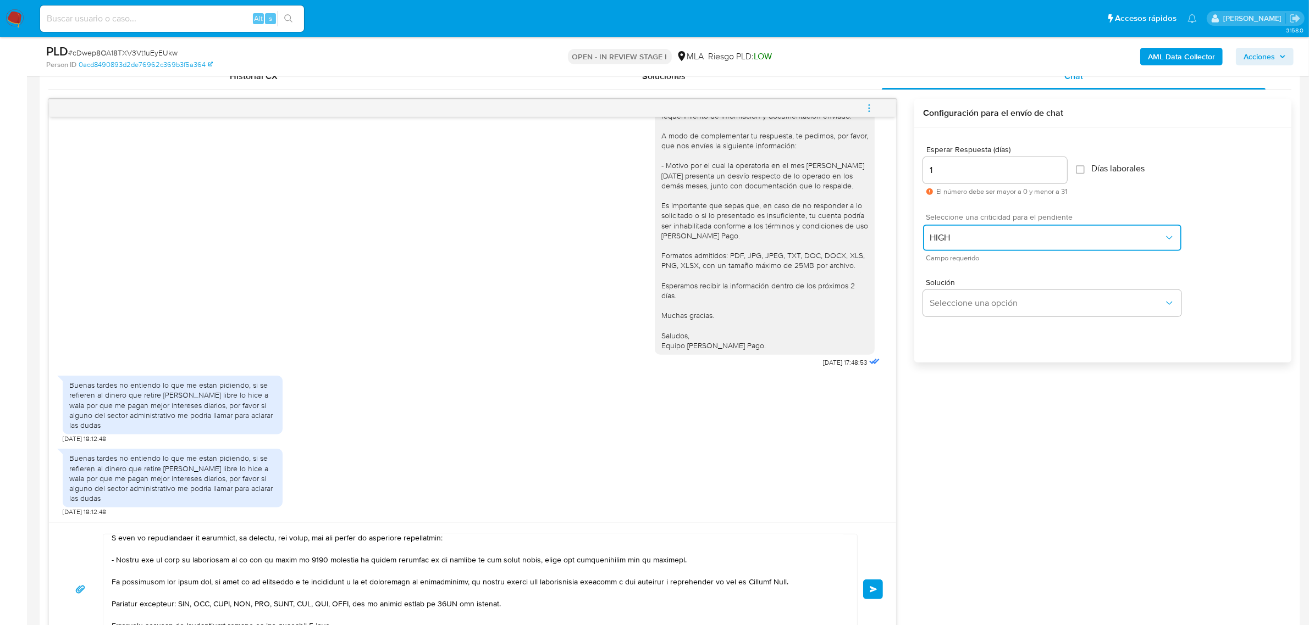
scroll to position [114, 0]
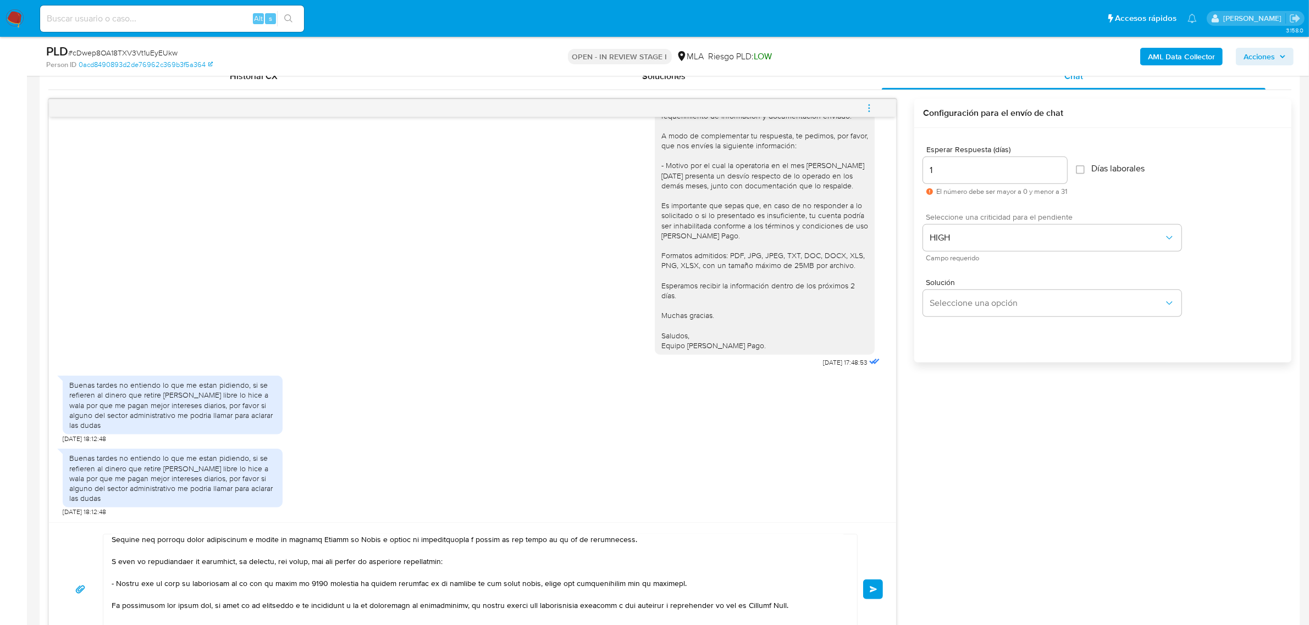
click at [180, 587] on textarea at bounding box center [478, 590] width 732 height 110
click at [220, 589] on textarea at bounding box center [478, 590] width 732 height 110
click at [312, 589] on textarea at bounding box center [478, 590] width 732 height 110
click at [381, 595] on textarea at bounding box center [478, 590] width 732 height 110
click at [483, 596] on textarea at bounding box center [478, 590] width 732 height 110
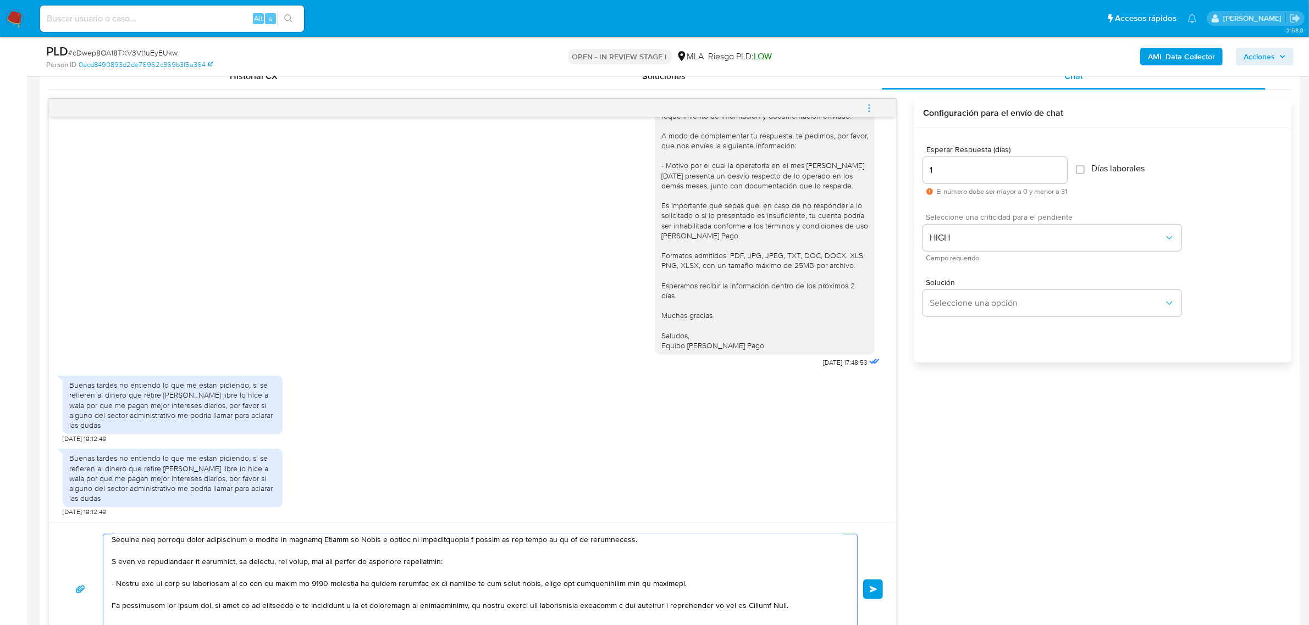
click at [547, 594] on textarea at bounding box center [478, 590] width 732 height 110
click at [251, 582] on textarea at bounding box center [478, 590] width 732 height 110
click at [176, 584] on textarea at bounding box center [478, 590] width 732 height 110
click at [148, 585] on textarea at bounding box center [478, 590] width 732 height 110
click at [231, 584] on textarea at bounding box center [478, 590] width 732 height 110
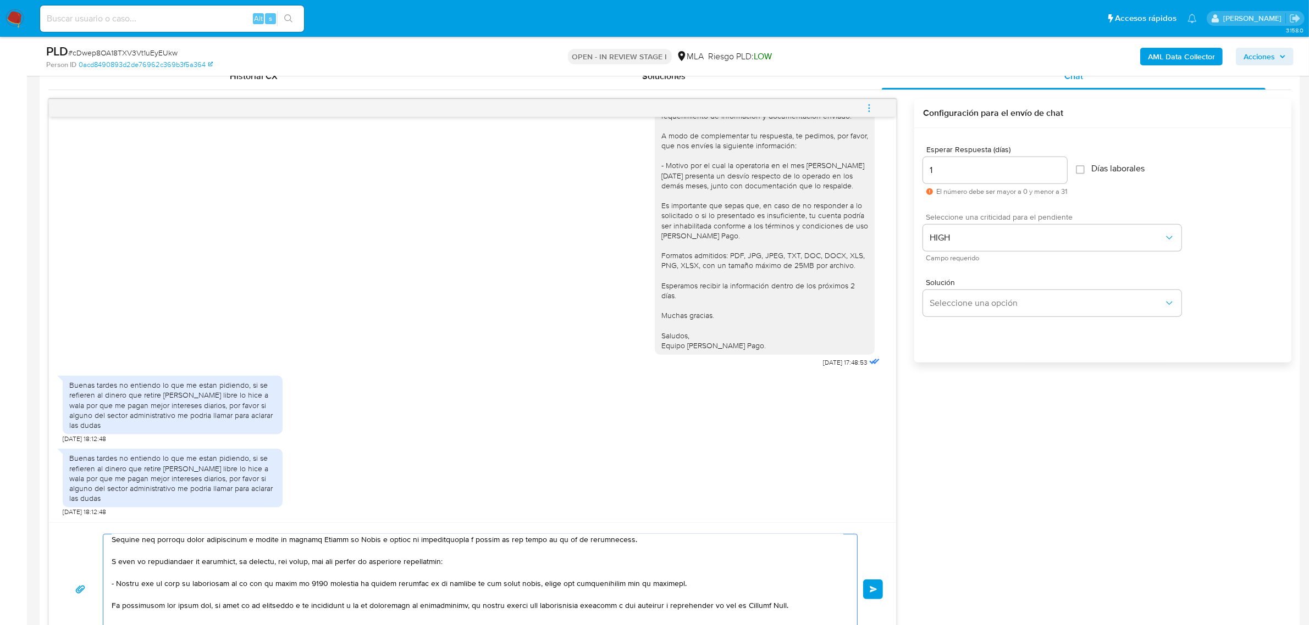
click at [286, 586] on textarea at bounding box center [478, 590] width 732 height 110
click at [344, 585] on textarea at bounding box center [478, 590] width 732 height 110
click at [537, 585] on textarea at bounding box center [478, 590] width 732 height 110
click at [236, 593] on textarea at bounding box center [478, 590] width 732 height 110
click at [320, 586] on textarea at bounding box center [478, 590] width 732 height 110
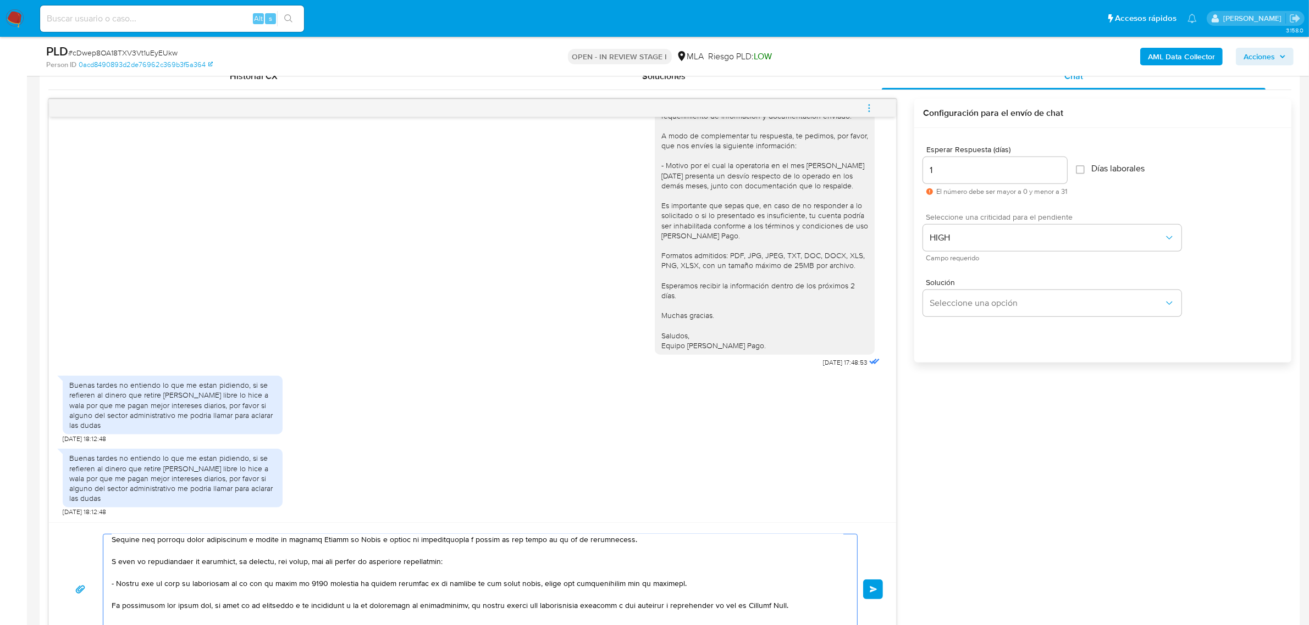
click at [383, 583] on textarea at bounding box center [478, 590] width 732 height 110
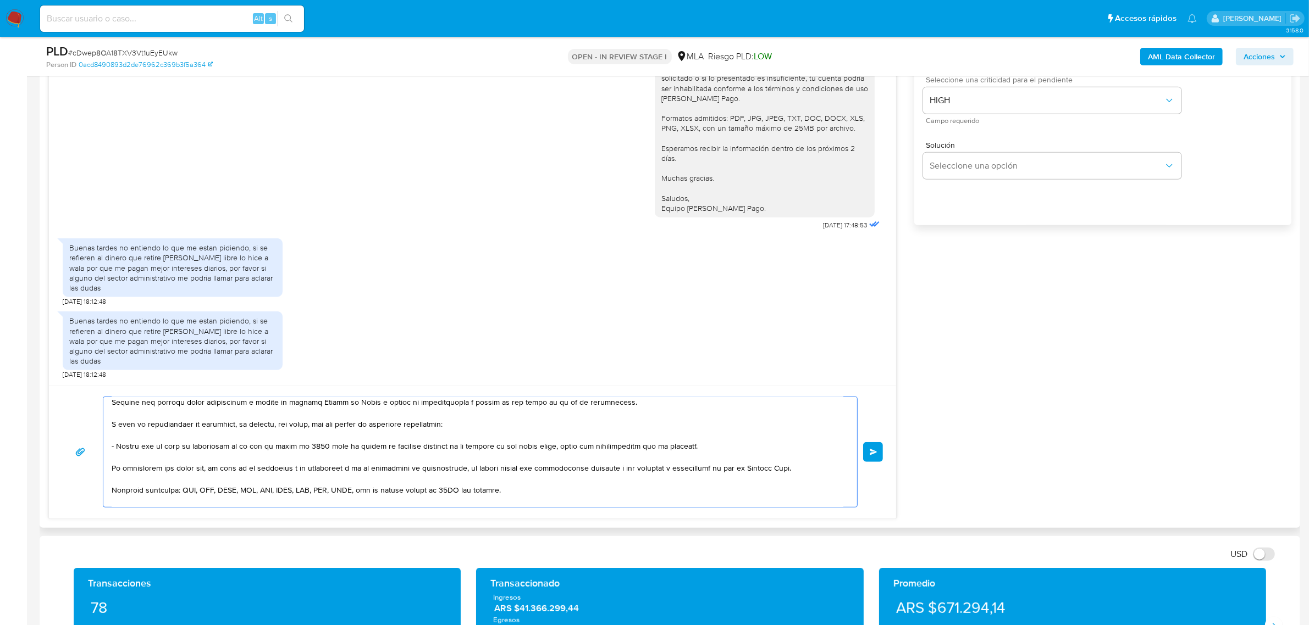
click at [300, 447] on textarea at bounding box center [478, 452] width 732 height 110
type textarea "Hola, Gustavo ¡Gracias por tu contacto! Comprendemos que estés preocupado por e…"
click at [866, 483] on div "Enviar" at bounding box center [472, 452] width 821 height 111
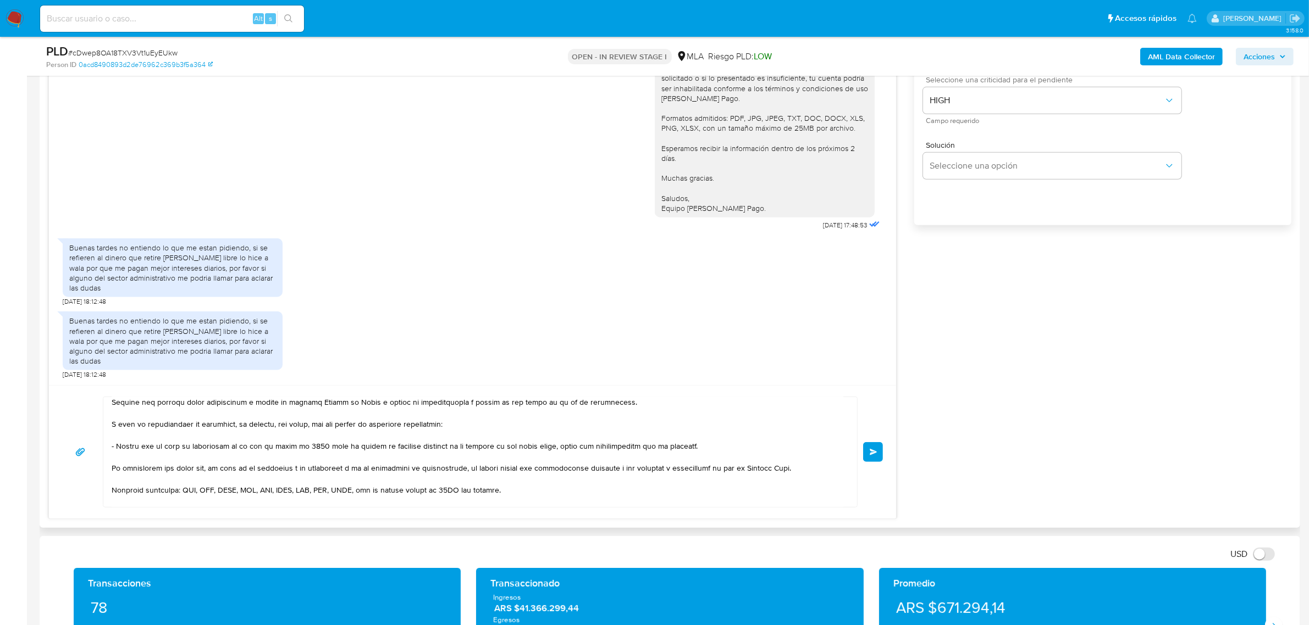
click at [870, 455] on span "Enviar" at bounding box center [874, 452] width 8 height 7
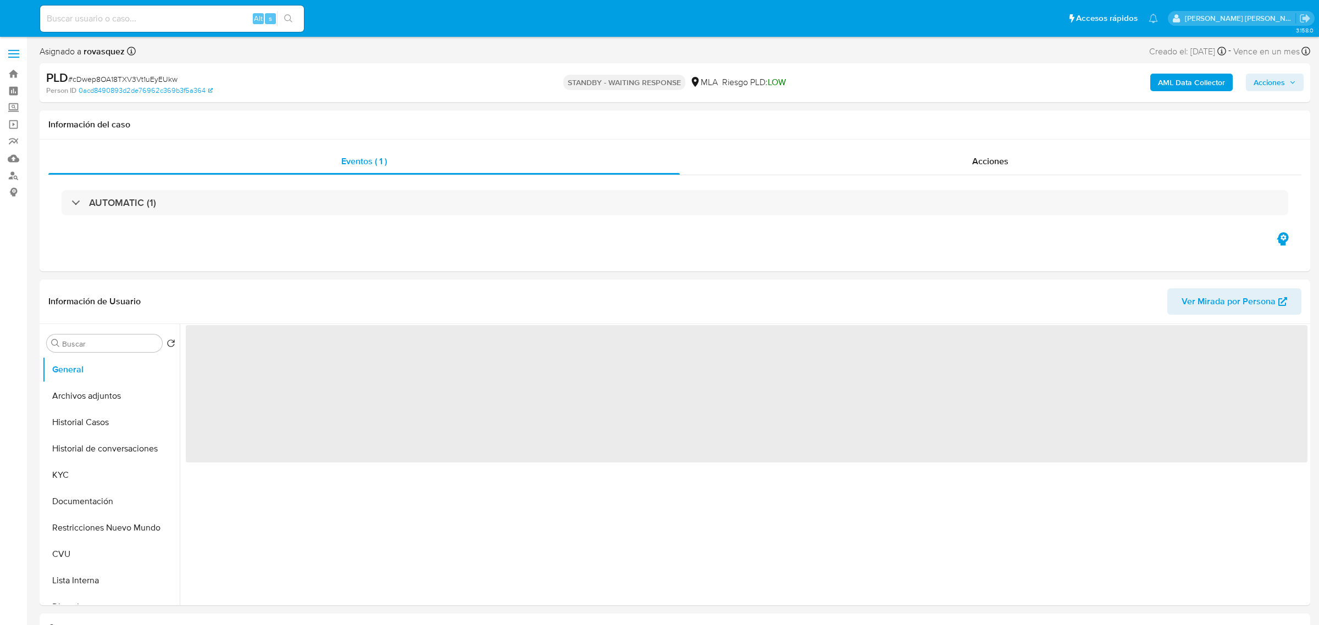
select select "10"
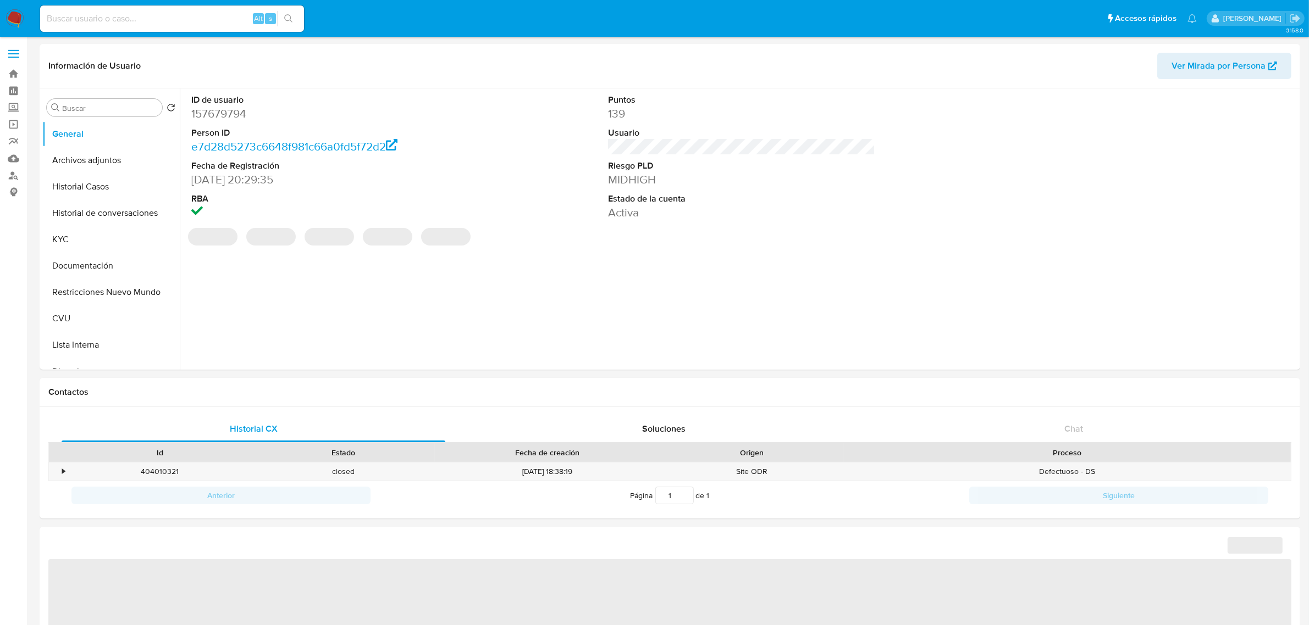
select select "10"
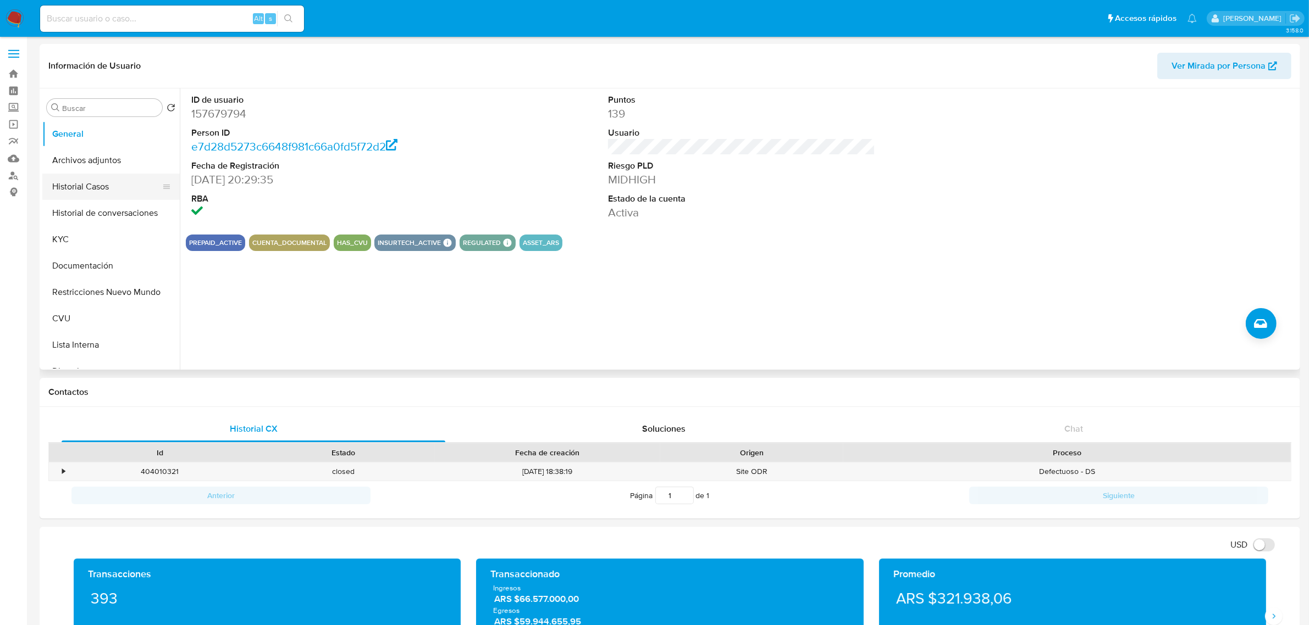
click at [95, 196] on button "Historial Casos" at bounding box center [106, 187] width 129 height 26
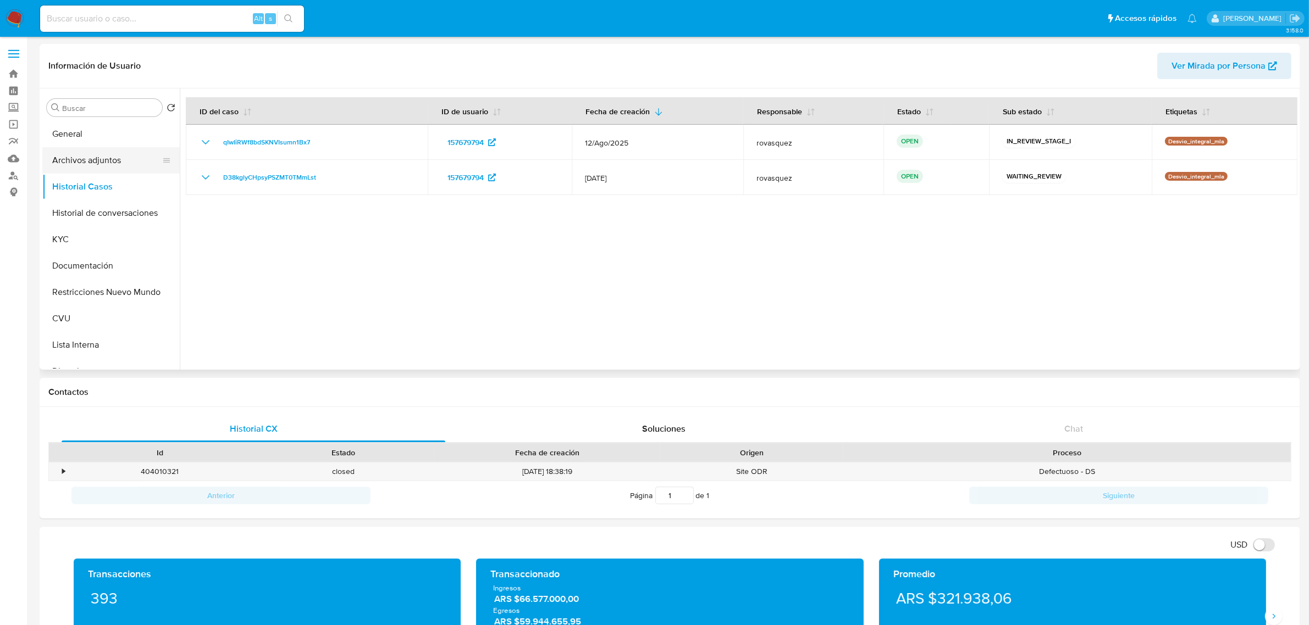
click at [92, 167] on button "Archivos adjuntos" at bounding box center [106, 160] width 129 height 26
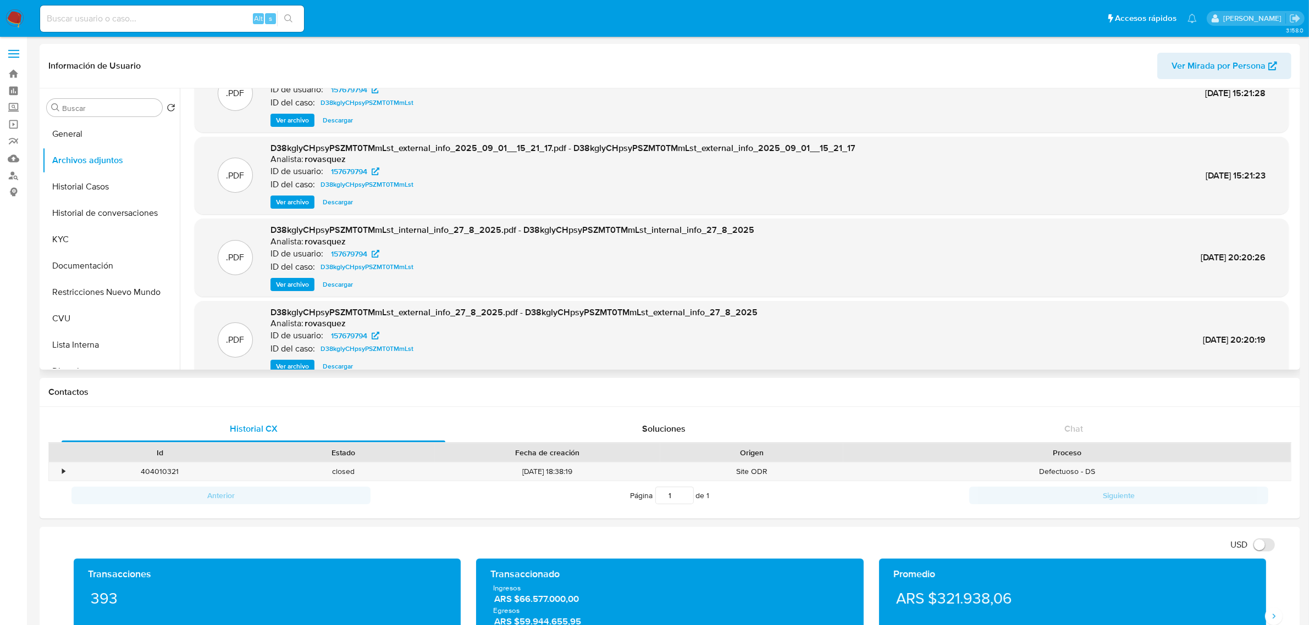
scroll to position [61, 0]
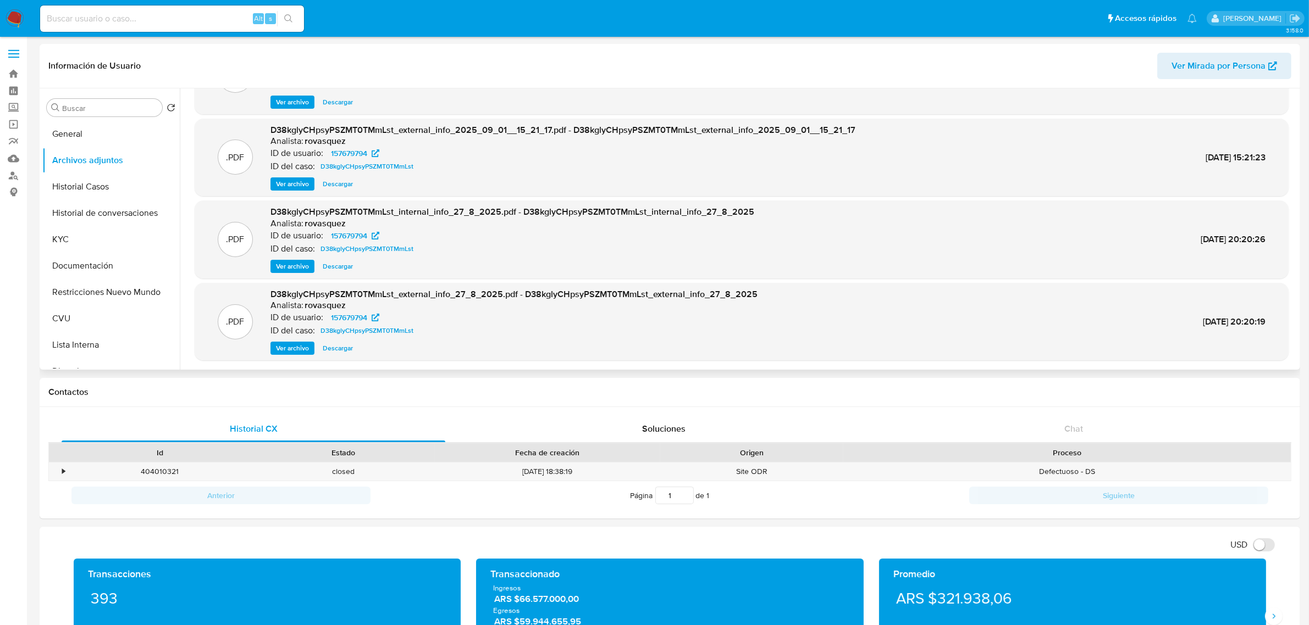
click at [290, 350] on span "Ver archivo" at bounding box center [292, 348] width 33 height 11
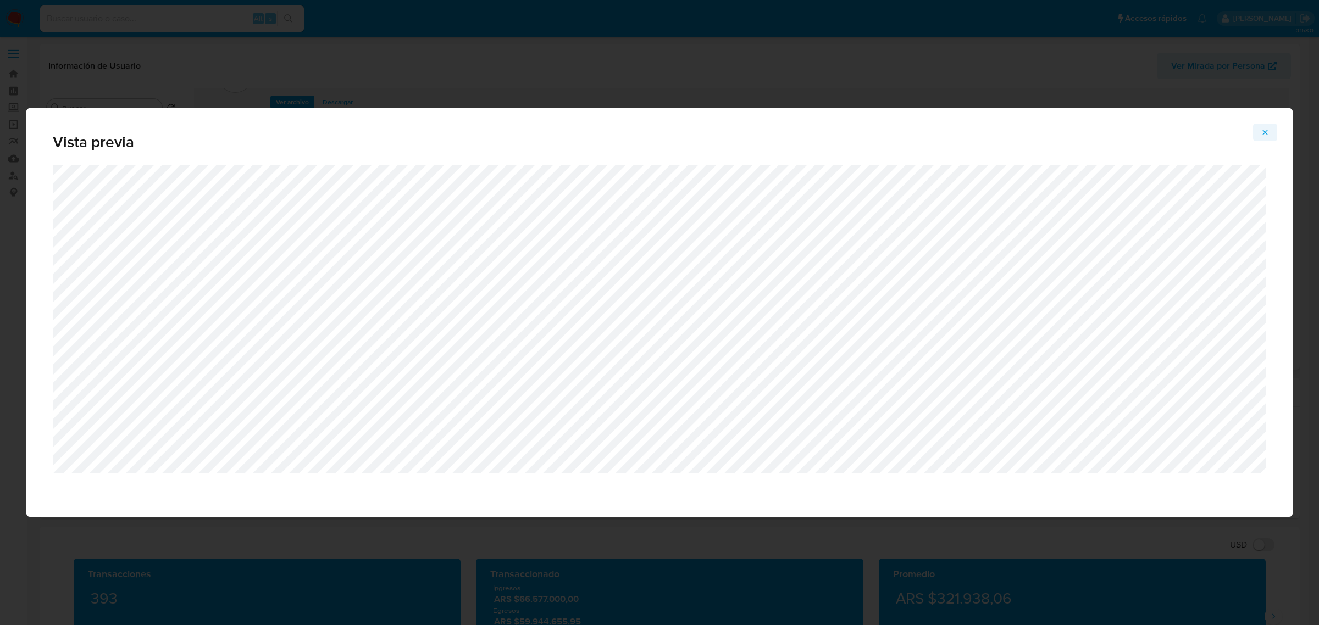
click at [1267, 136] on icon "Attachment preview" at bounding box center [1265, 132] width 9 height 9
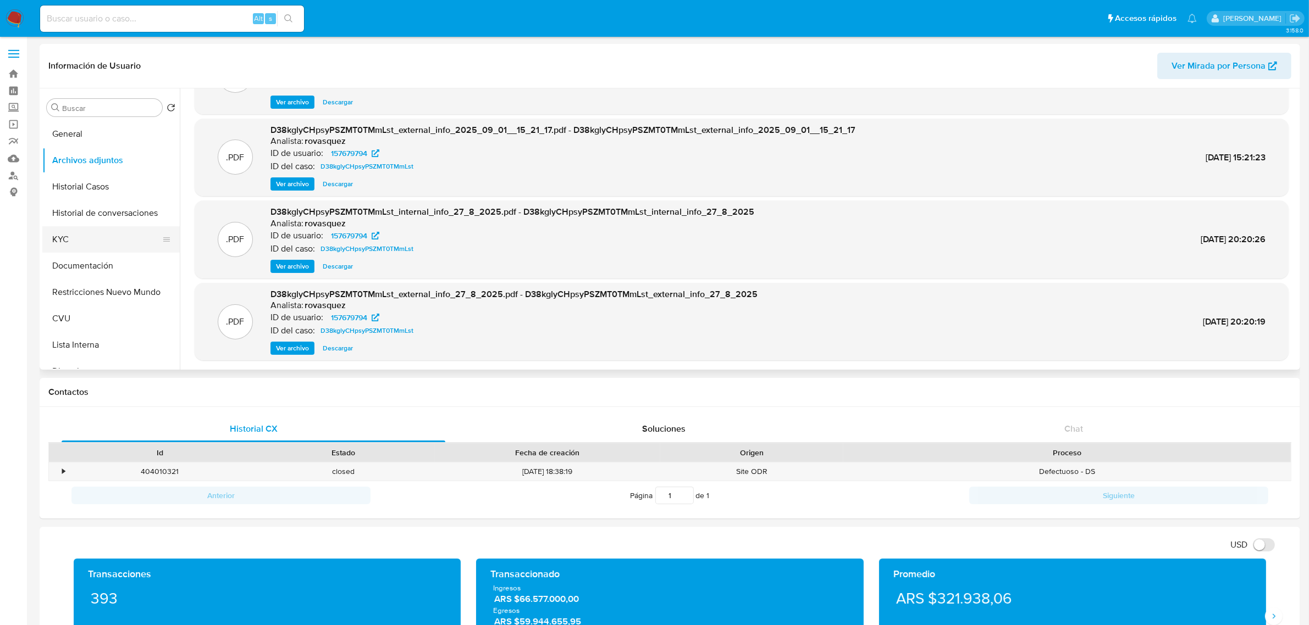
drag, startPoint x: 80, startPoint y: 240, endPoint x: 108, endPoint y: 237, distance: 28.2
click at [80, 240] on button "KYC" at bounding box center [106, 239] width 129 height 26
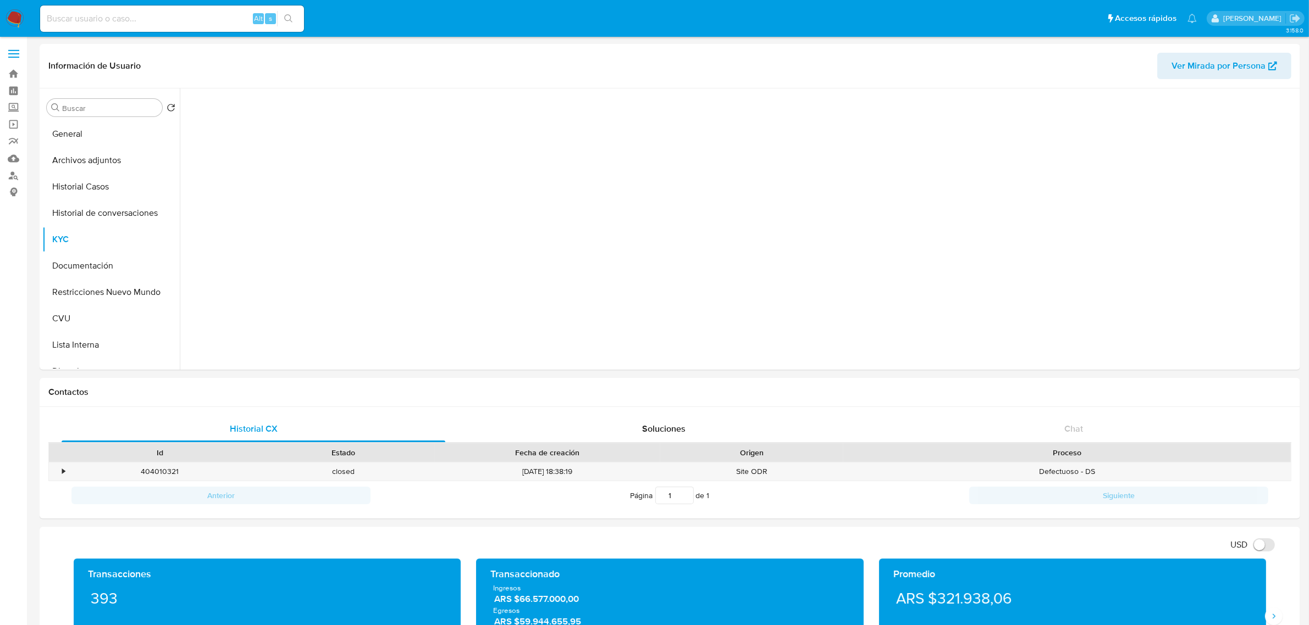
scroll to position [0, 0]
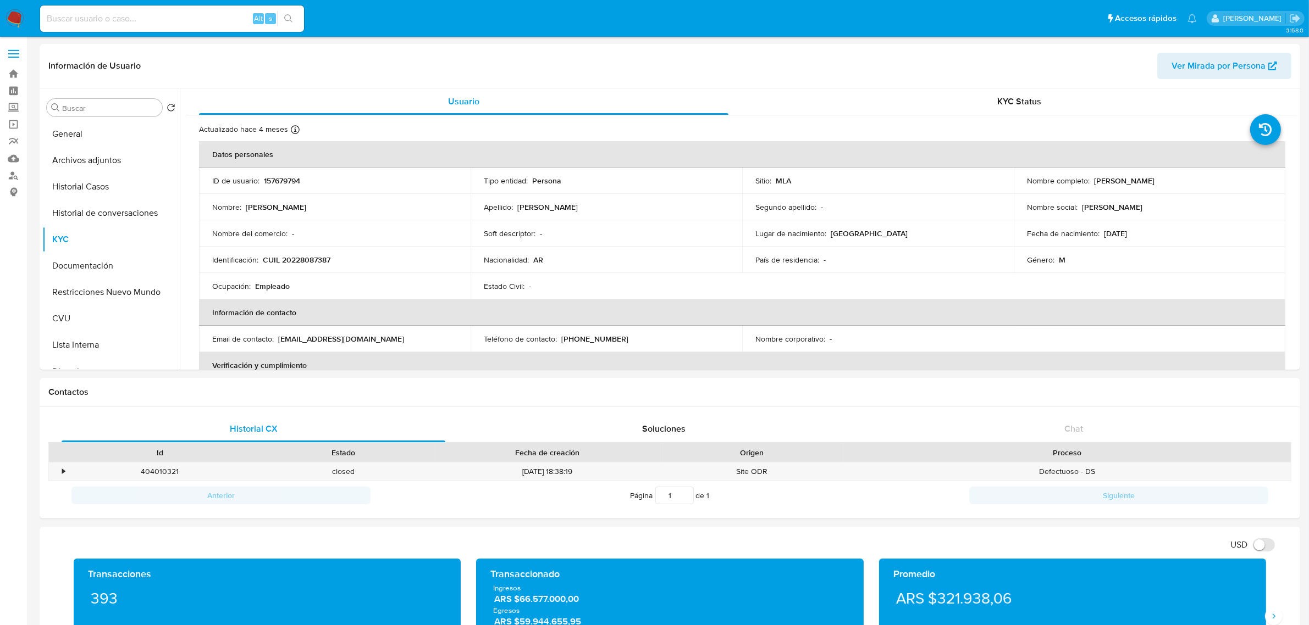
drag, startPoint x: 1091, startPoint y: 179, endPoint x: 1166, endPoint y: 180, distance: 75.3
click at [1166, 180] on div "Nombre completo : Juan Manuel Bogado" at bounding box center [1149, 181] width 245 height 10
copy p "[PERSON_NAME]"
click at [100, 169] on button "Archivos adjuntos" at bounding box center [106, 160] width 129 height 26
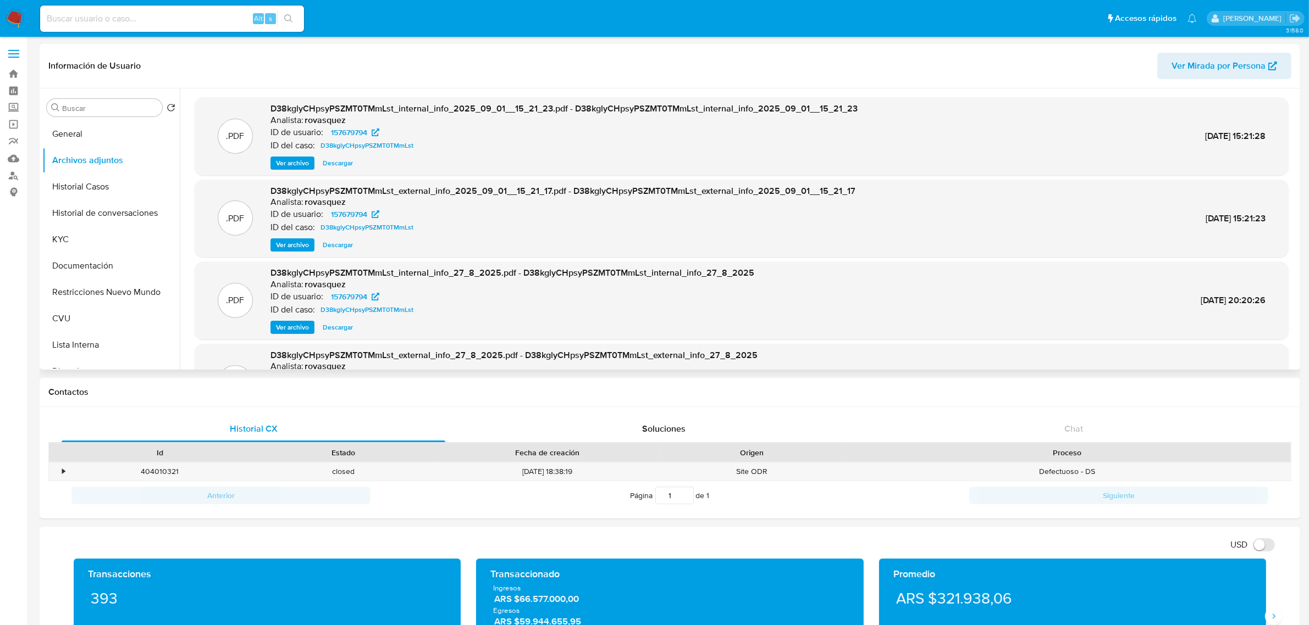
scroll to position [61, 0]
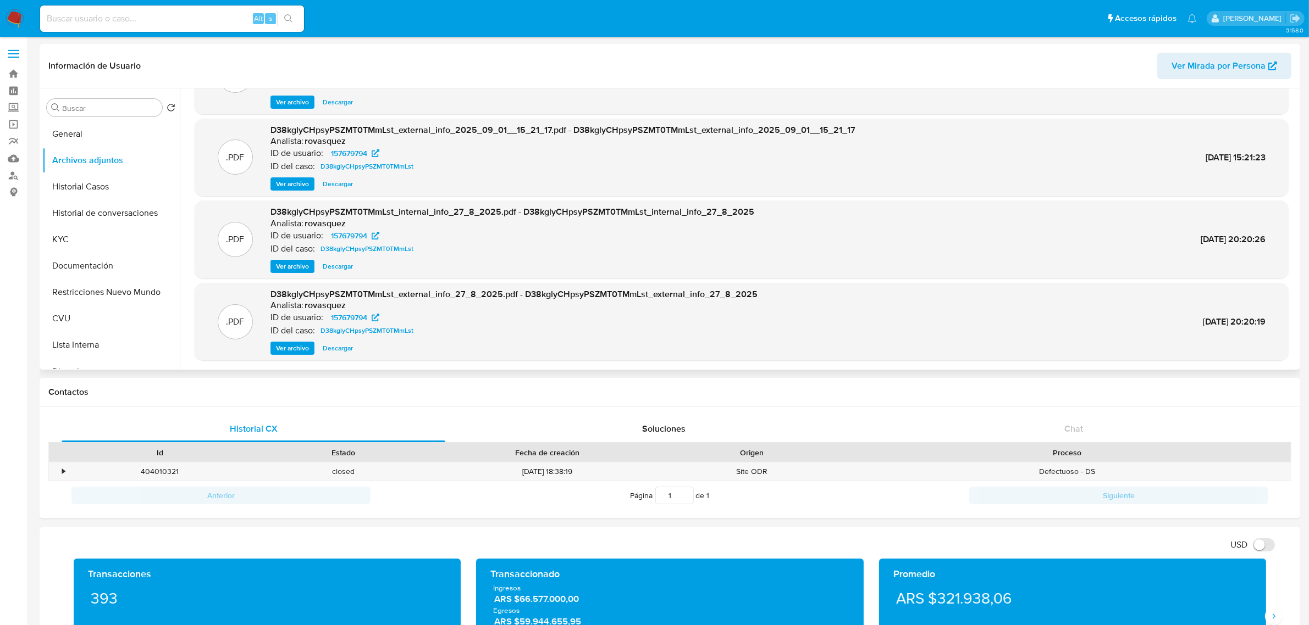
click at [300, 350] on span "Ver archivo" at bounding box center [292, 348] width 33 height 11
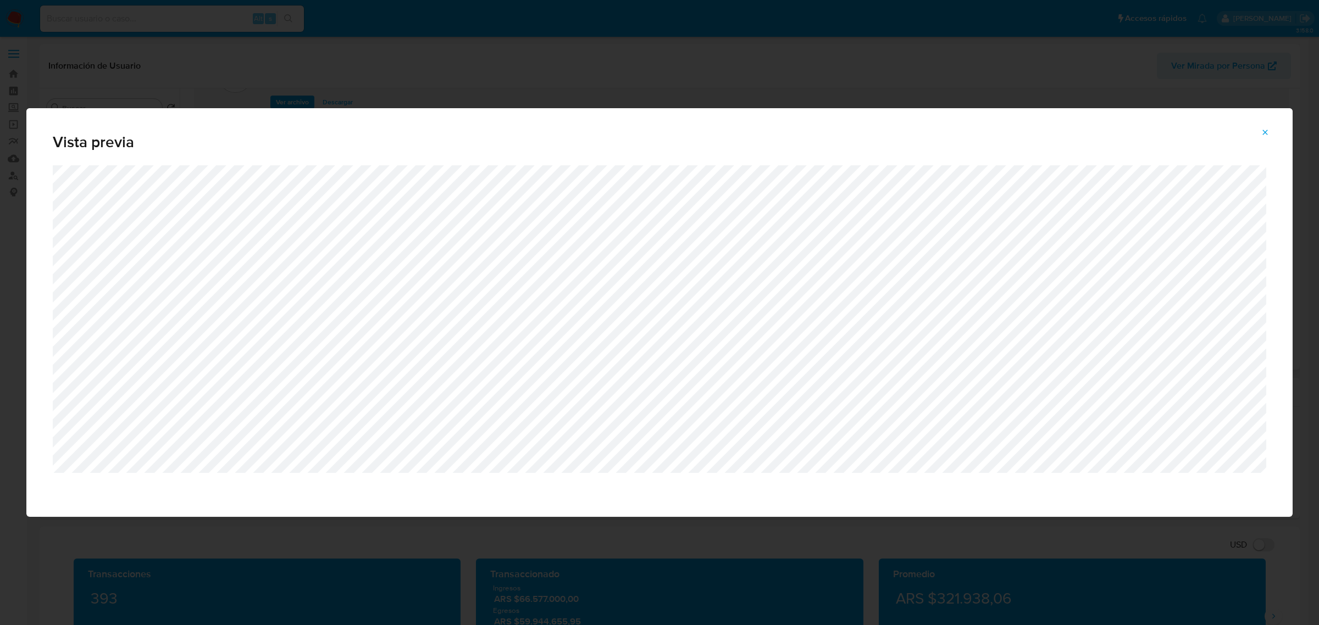
click at [1263, 137] on span "Attachment preview" at bounding box center [1265, 132] width 9 height 15
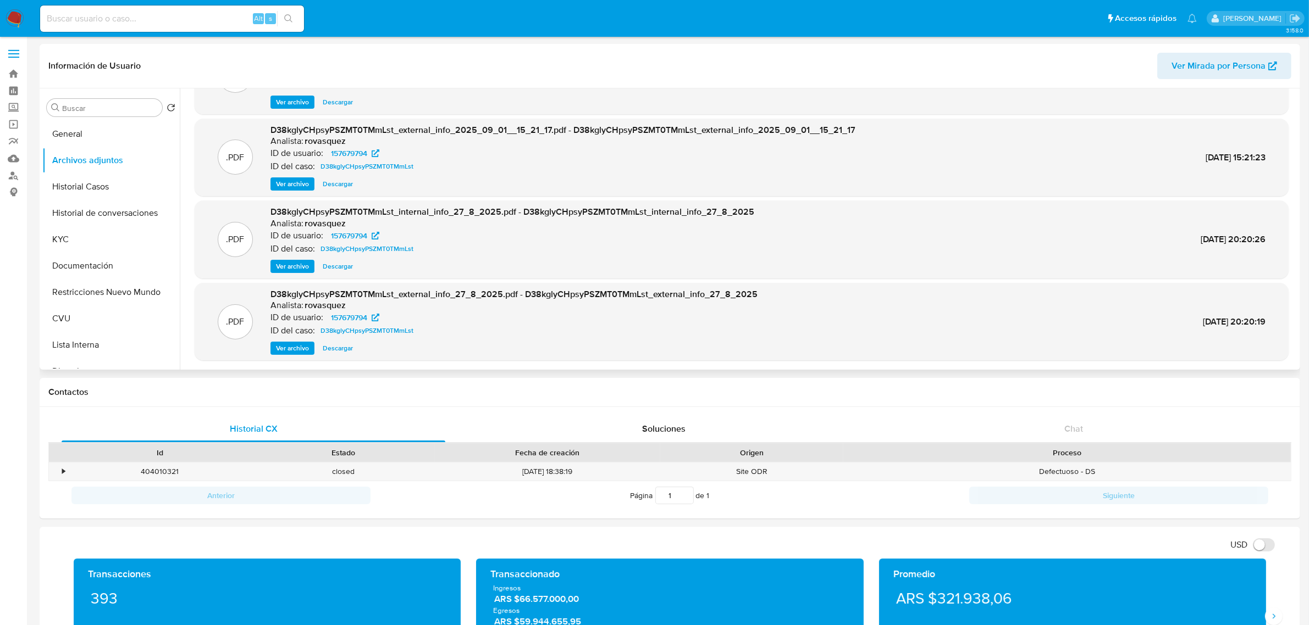
click at [292, 347] on span "Ver archivo" at bounding box center [292, 348] width 33 height 11
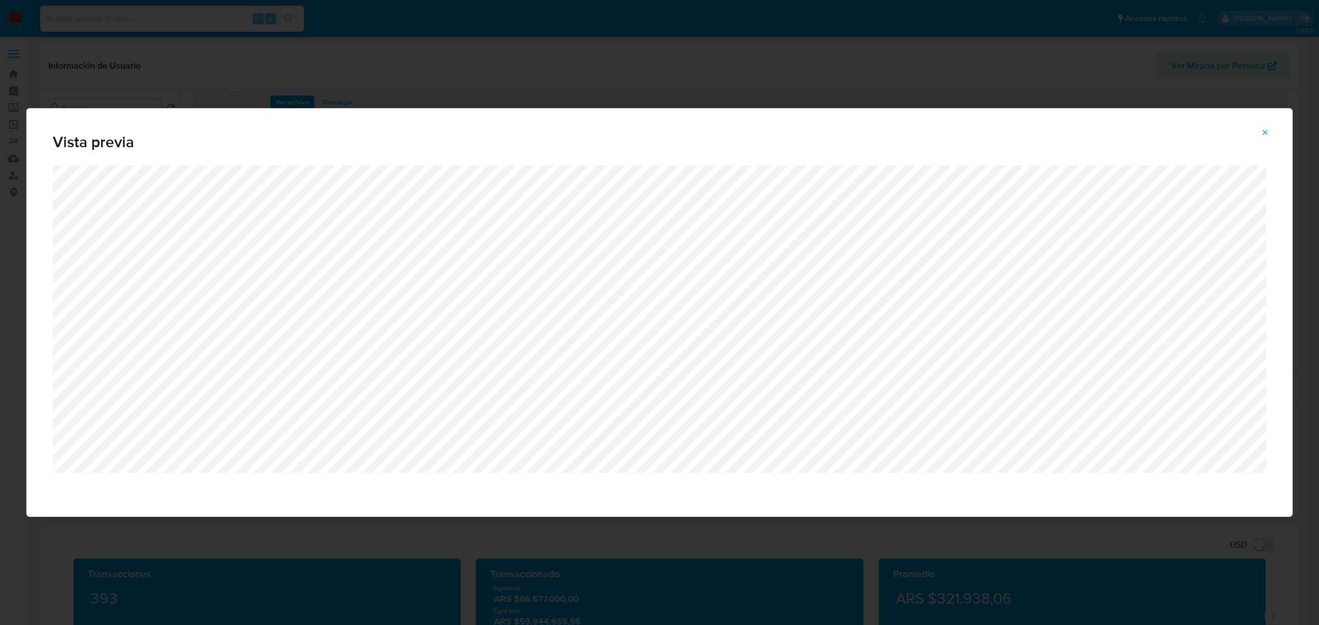
click at [1223, 142] on span "Vista previa" at bounding box center [660, 142] width 1214 height 15
click at [1267, 131] on icon "Attachment preview" at bounding box center [1265, 132] width 5 height 5
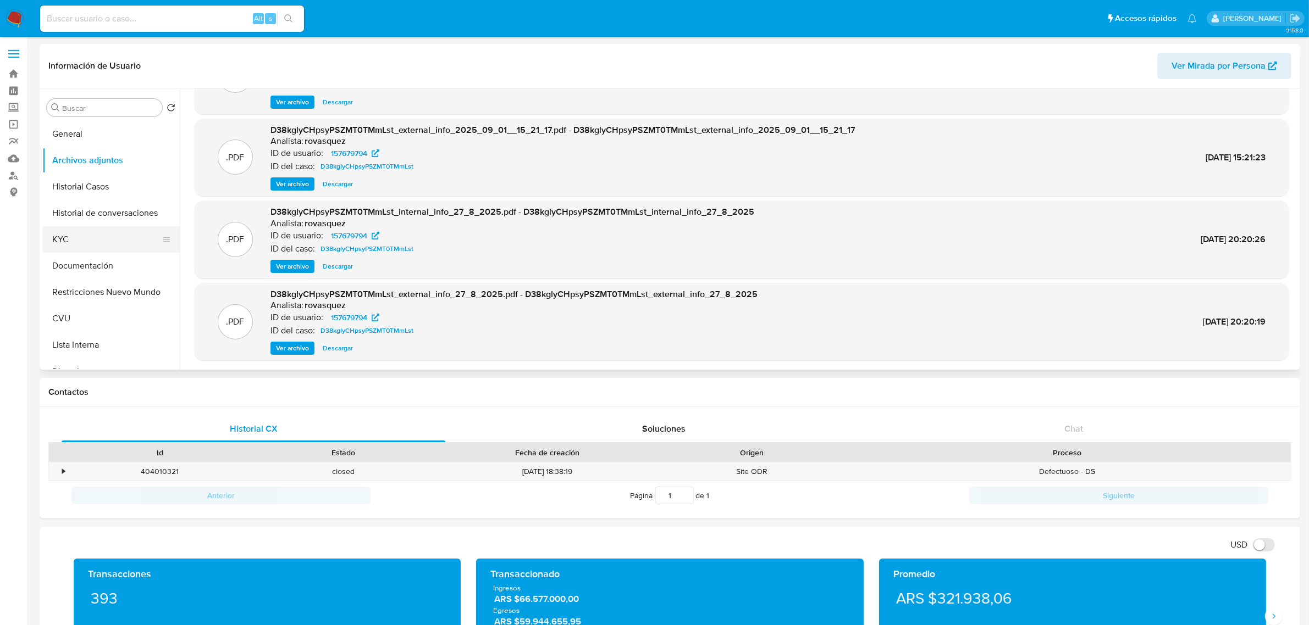
click at [94, 243] on button "KYC" at bounding box center [106, 239] width 129 height 26
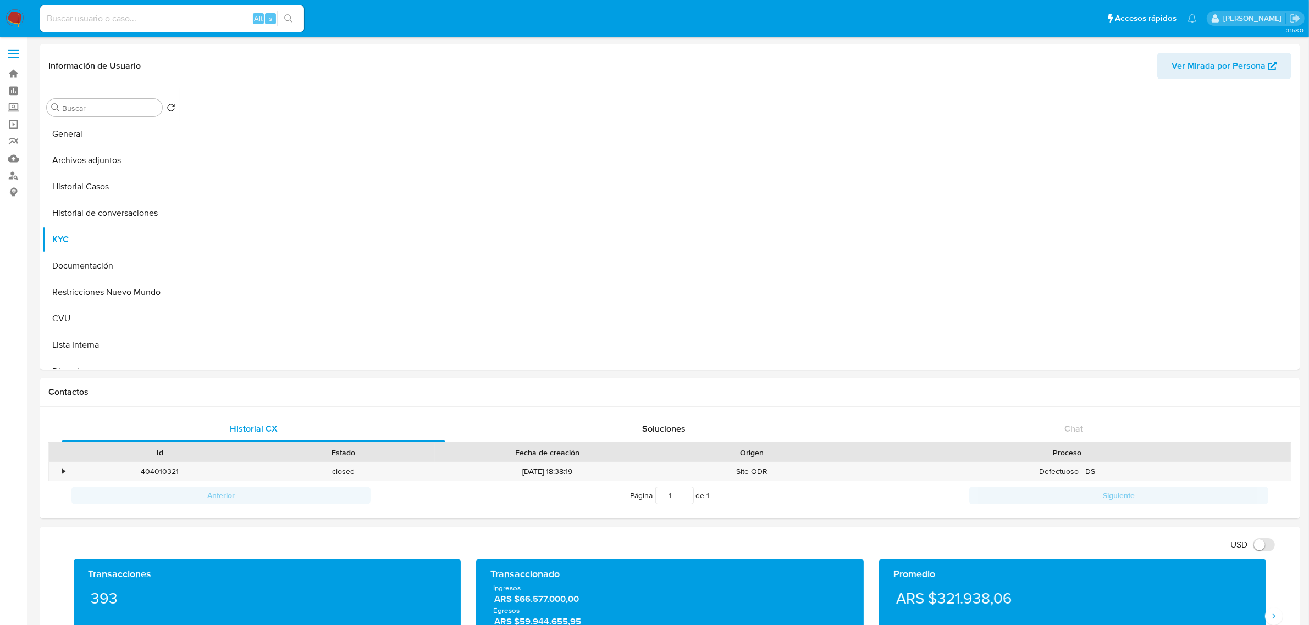
scroll to position [0, 0]
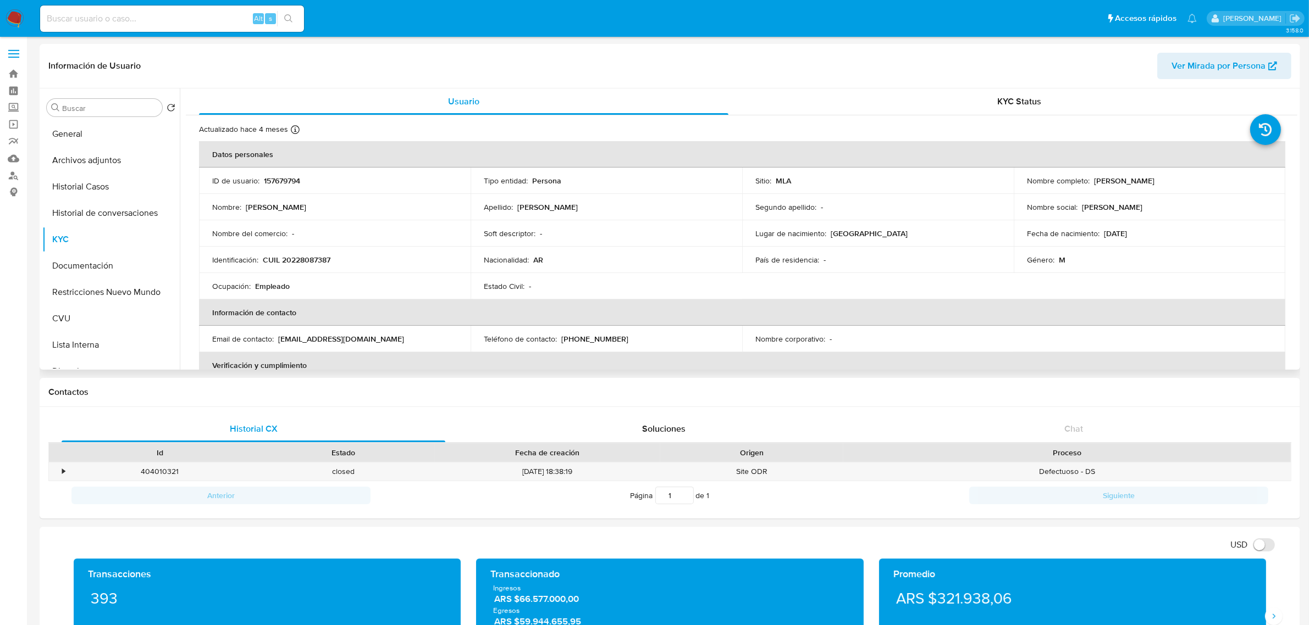
click at [577, 344] on td "Teléfono de contacto : (11) 65422612" at bounding box center [606, 339] width 272 height 26
drag, startPoint x: 577, startPoint y: 344, endPoint x: 584, endPoint y: 336, distance: 10.9
click at [578, 344] on td "Teléfono de contacto : (11) 65422612" at bounding box center [606, 339] width 272 height 26
click at [584, 336] on p "(11) 65422612" at bounding box center [594, 339] width 67 height 10
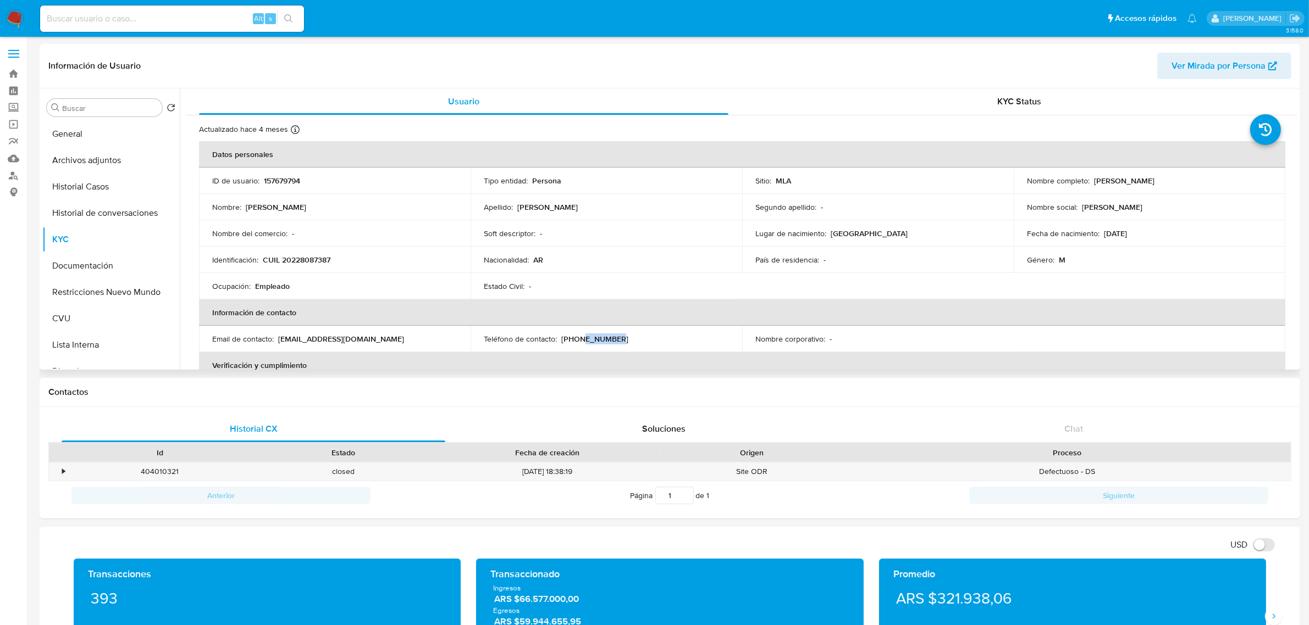
copy p "65422612"
click at [296, 250] on td "Identificación : CUIL 20228087387" at bounding box center [335, 260] width 272 height 26
click at [305, 262] on p "CUIL 20228087387" at bounding box center [297, 260] width 68 height 10
copy p "20228087387"
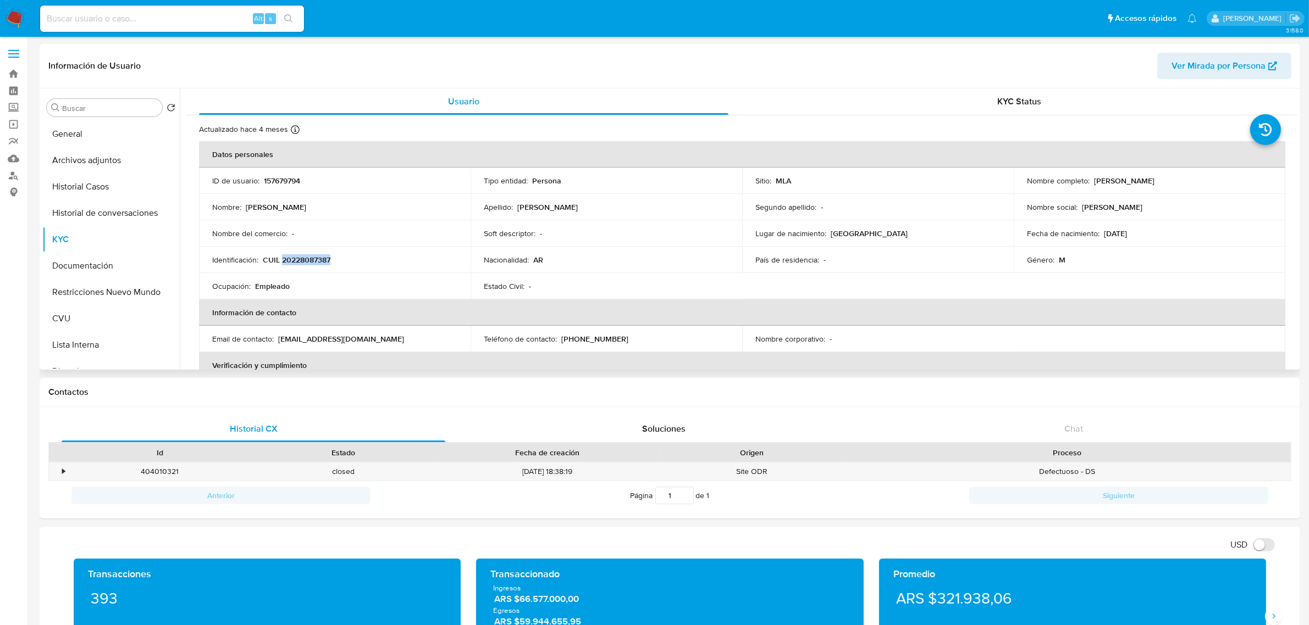
drag, startPoint x: 1089, startPoint y: 183, endPoint x: 1194, endPoint y: 187, distance: 104.5
click at [1194, 187] on td "Nombre completo : Juan Manuel Bogado" at bounding box center [1150, 181] width 272 height 26
copy p "[PERSON_NAME]"
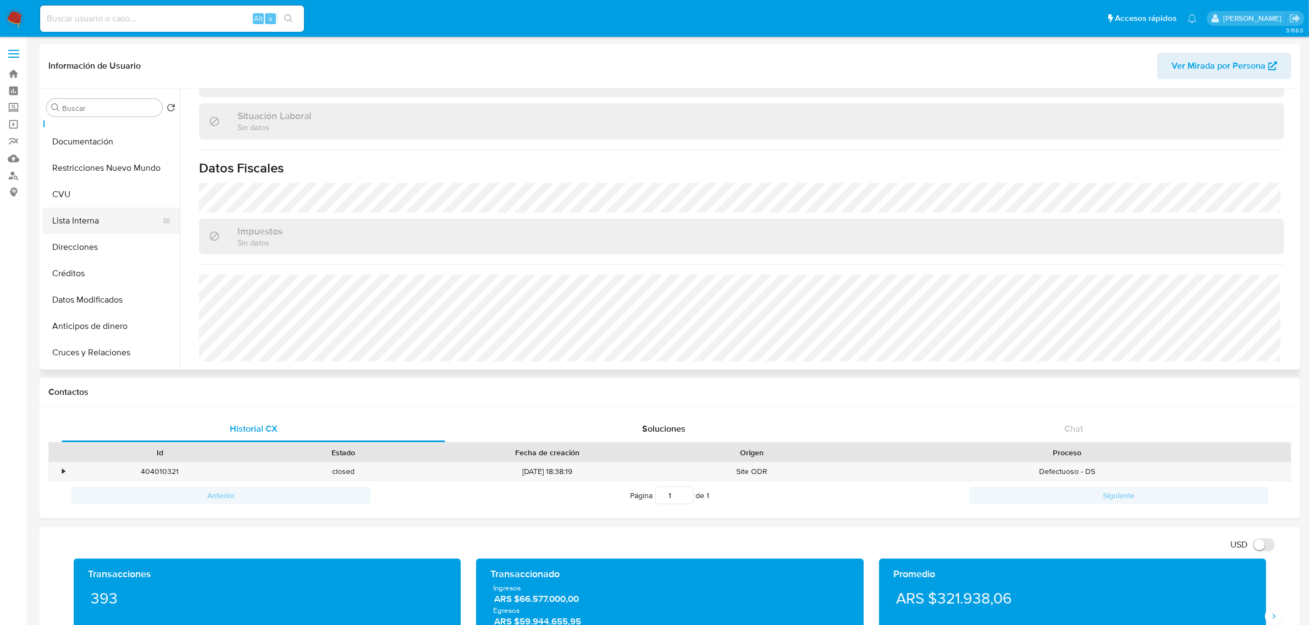
scroll to position [137, 0]
click at [94, 238] on button "Direcciones" at bounding box center [106, 234] width 129 height 26
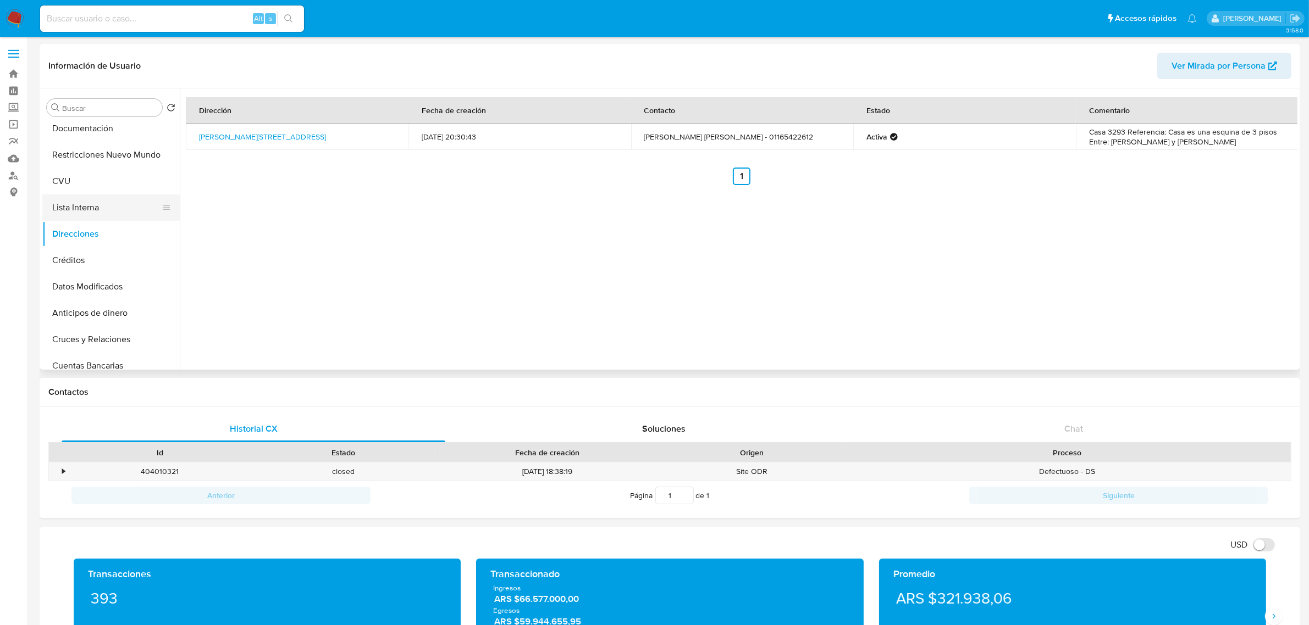
scroll to position [0, 0]
click at [82, 165] on button "Archivos adjuntos" at bounding box center [106, 160] width 129 height 26
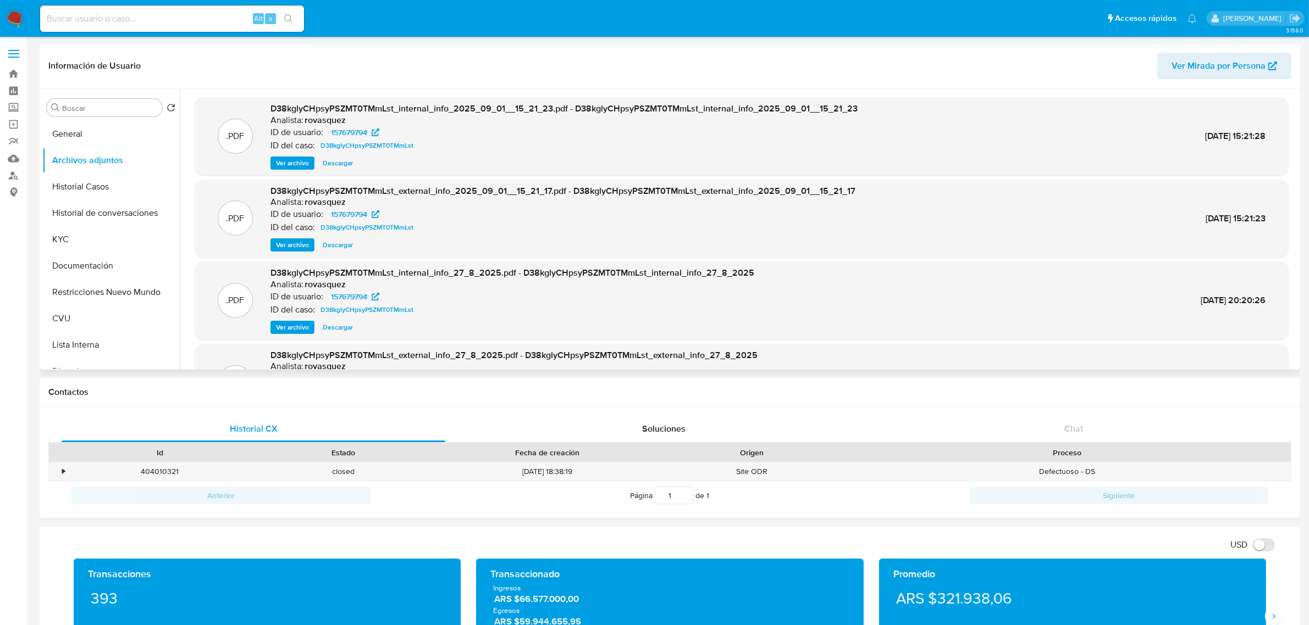
drag, startPoint x: 298, startPoint y: 245, endPoint x: 317, endPoint y: 246, distance: 18.7
click at [296, 245] on span "Ver archivo" at bounding box center [292, 245] width 33 height 11
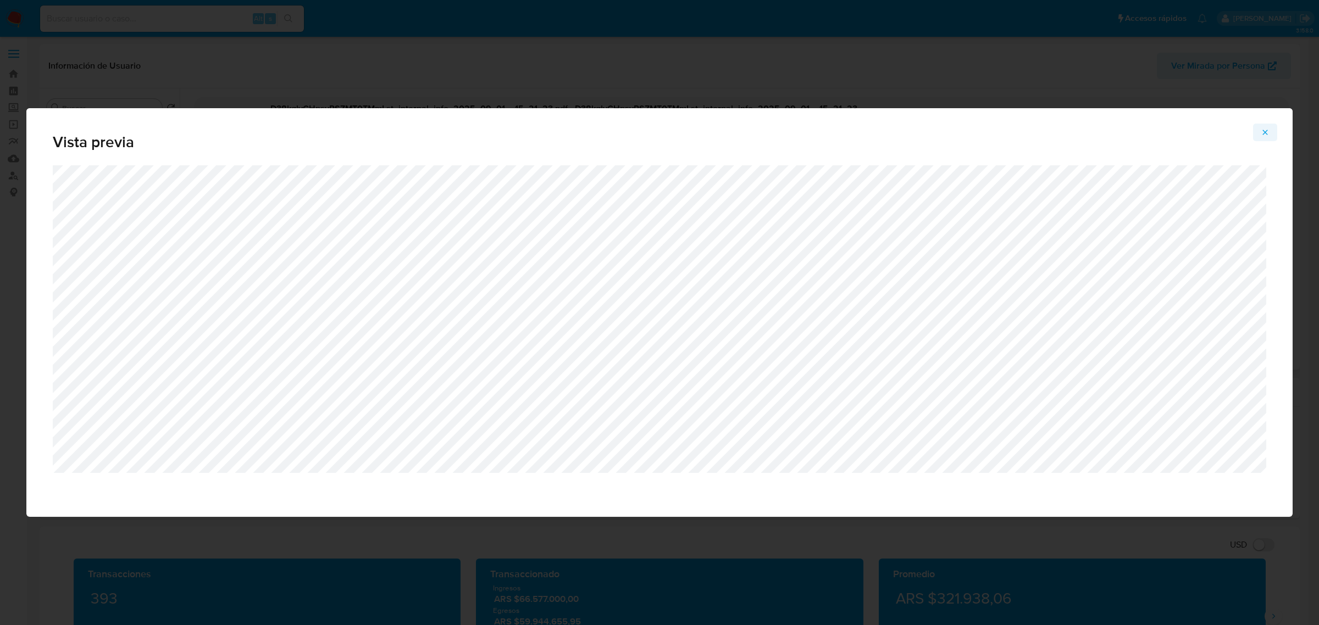
click at [1269, 136] on icon "Attachment preview" at bounding box center [1265, 132] width 9 height 9
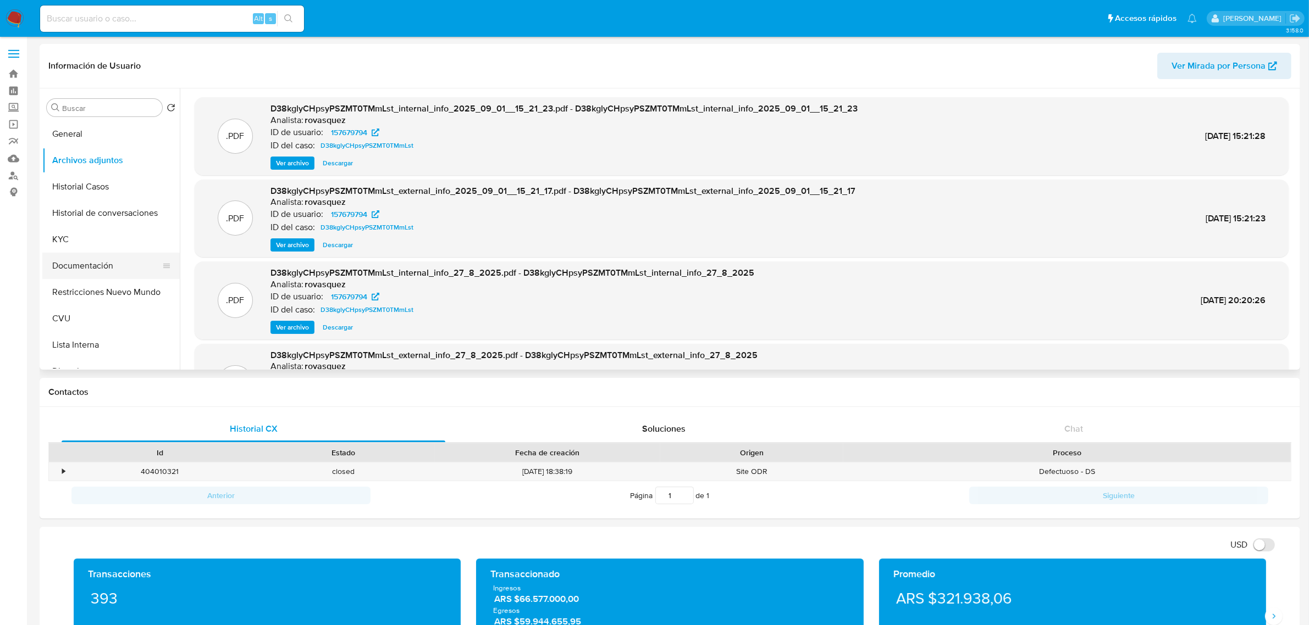
click at [84, 264] on button "Documentación" at bounding box center [106, 266] width 129 height 26
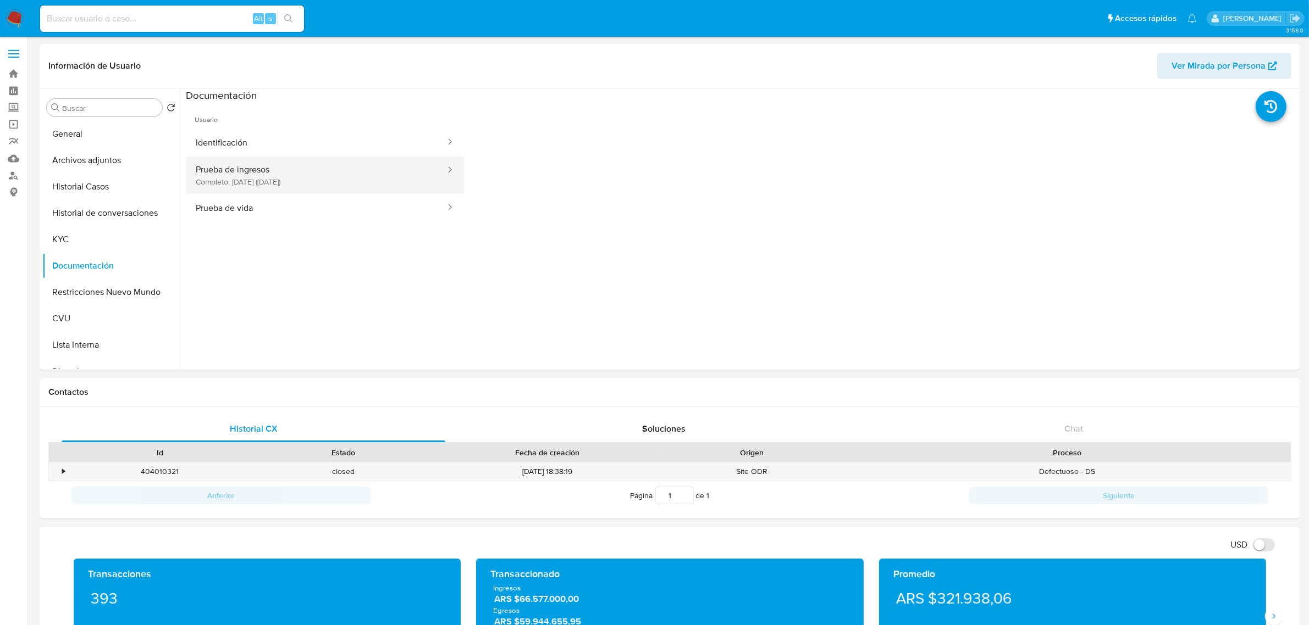
click at [333, 188] on button "Prueba de ingresos Completo: 10/05/2025 (hace 4 meses)" at bounding box center [316, 175] width 261 height 37
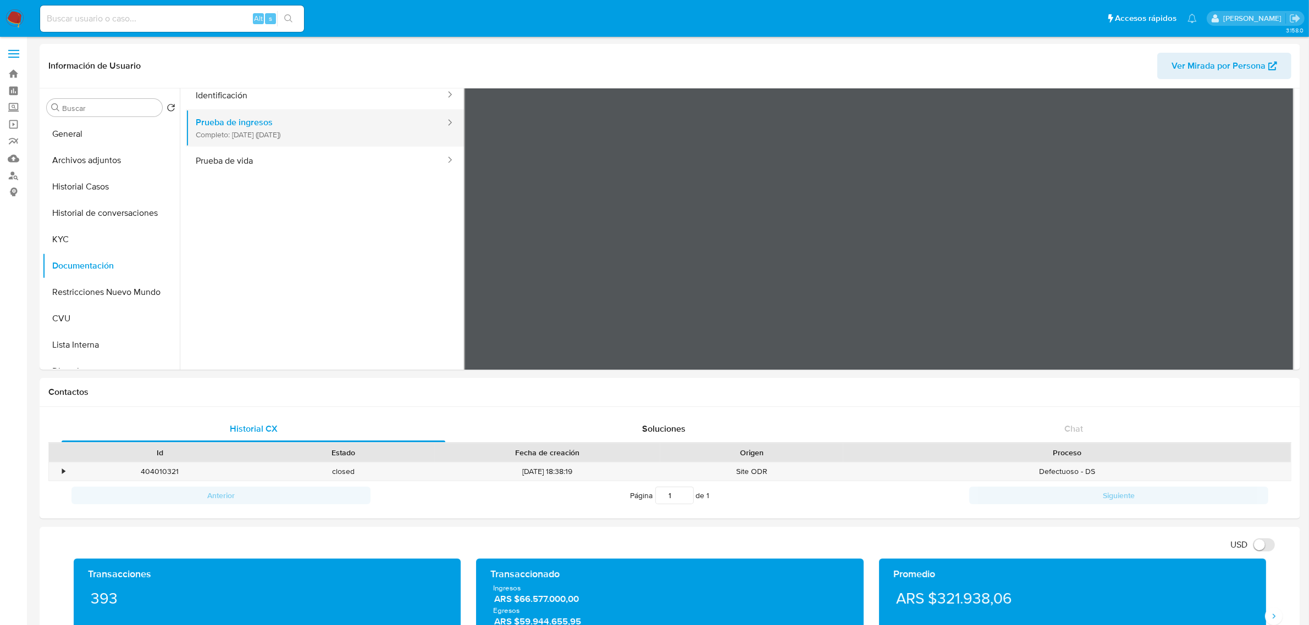
scroll to position [69, 0]
click at [95, 245] on button "KYC" at bounding box center [106, 239] width 129 height 26
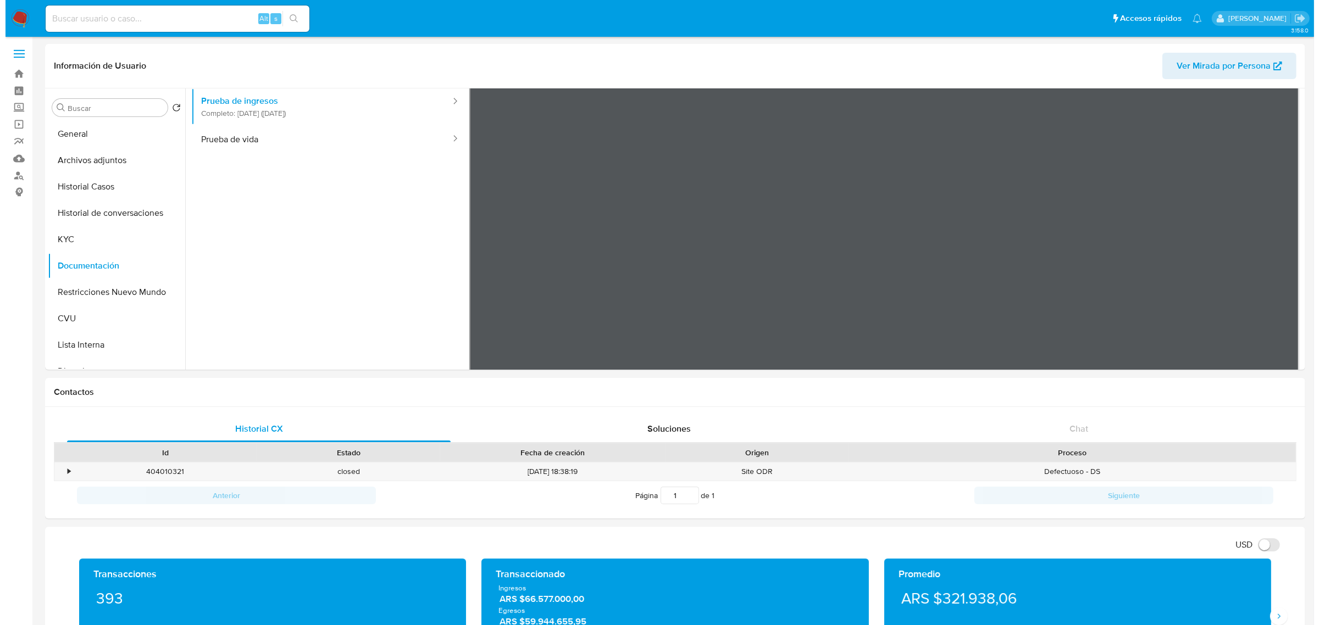
scroll to position [0, 0]
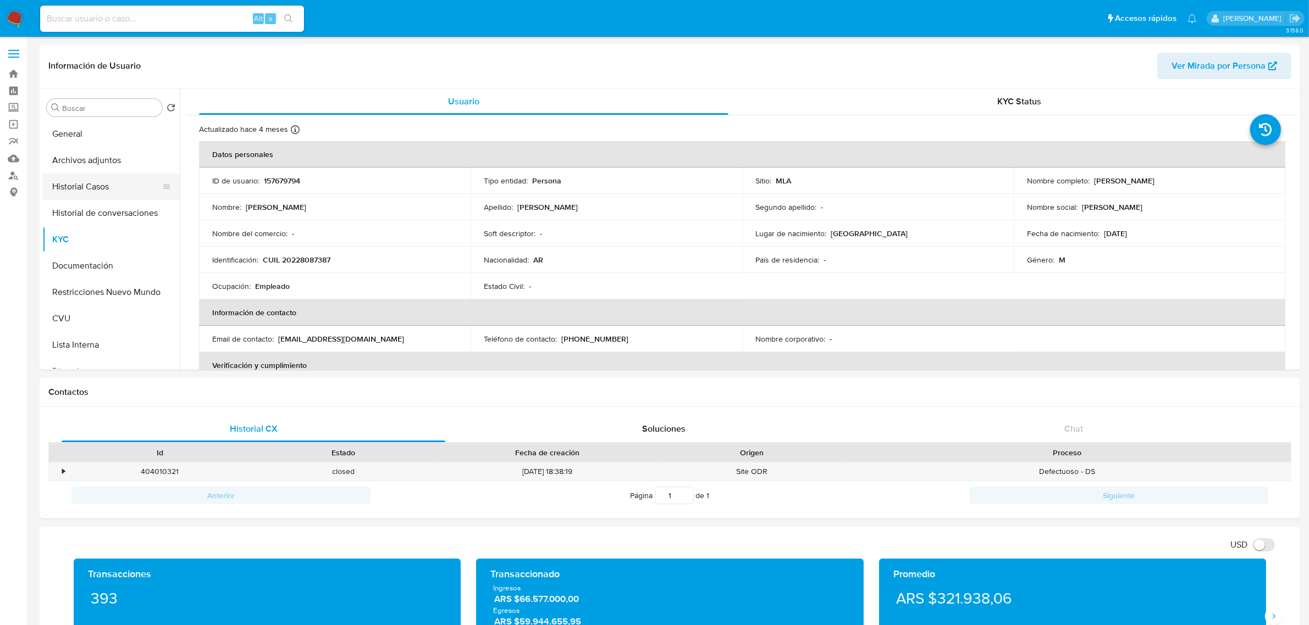
click at [78, 190] on button "Historial Casos" at bounding box center [106, 187] width 129 height 26
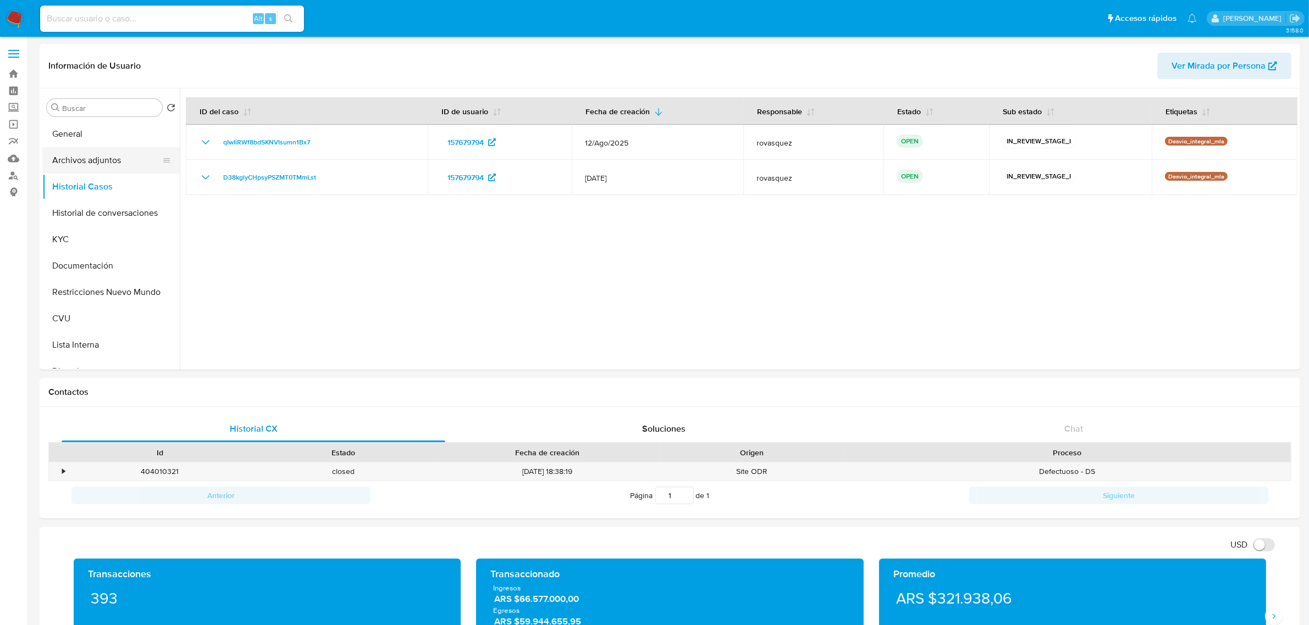
click at [93, 168] on button "Archivos adjuntos" at bounding box center [106, 160] width 129 height 26
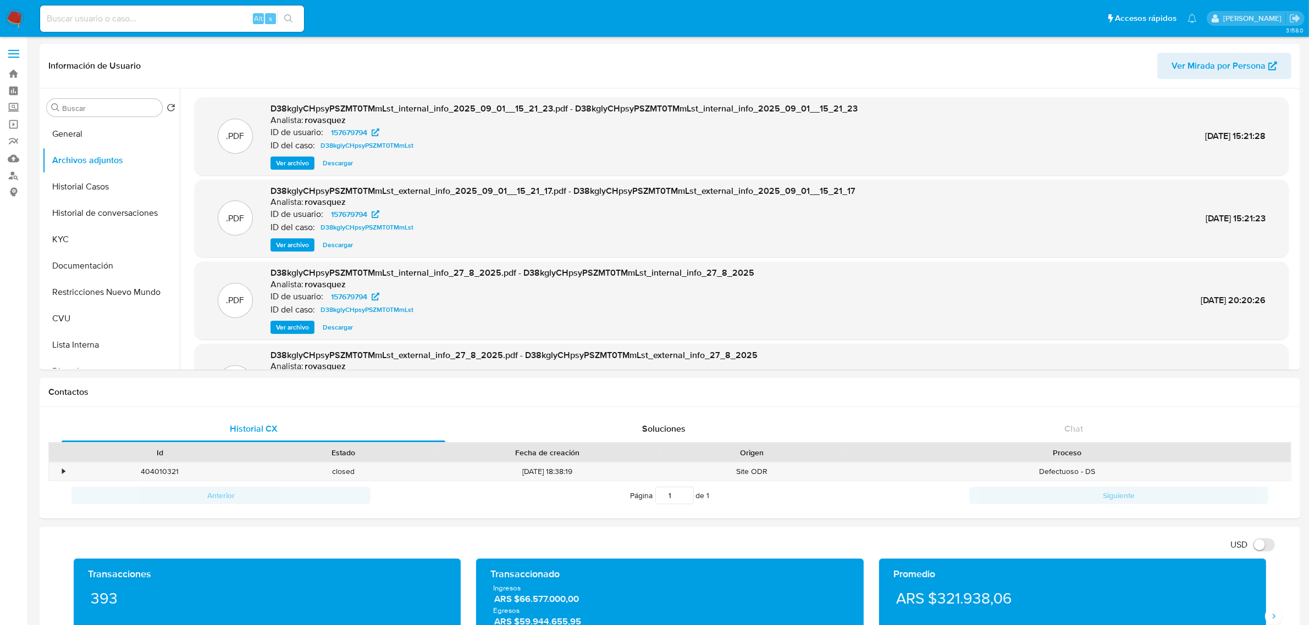
click at [297, 242] on span "Ver archivo" at bounding box center [292, 245] width 33 height 11
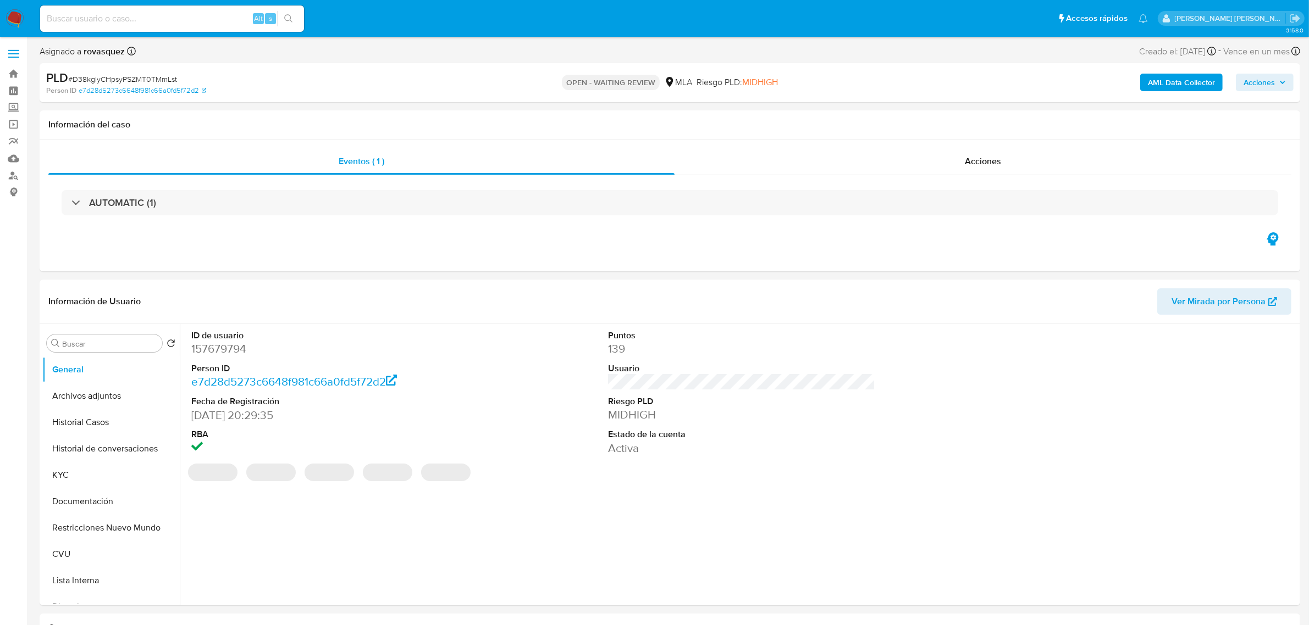
select select "10"
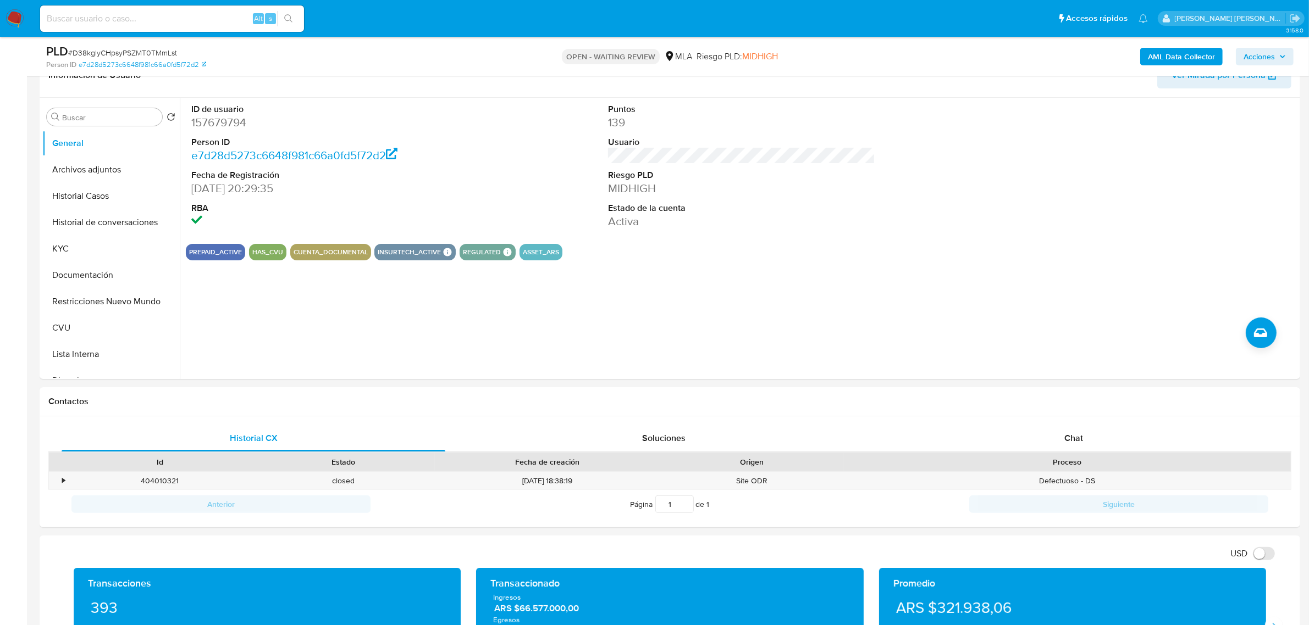
scroll to position [206, 0]
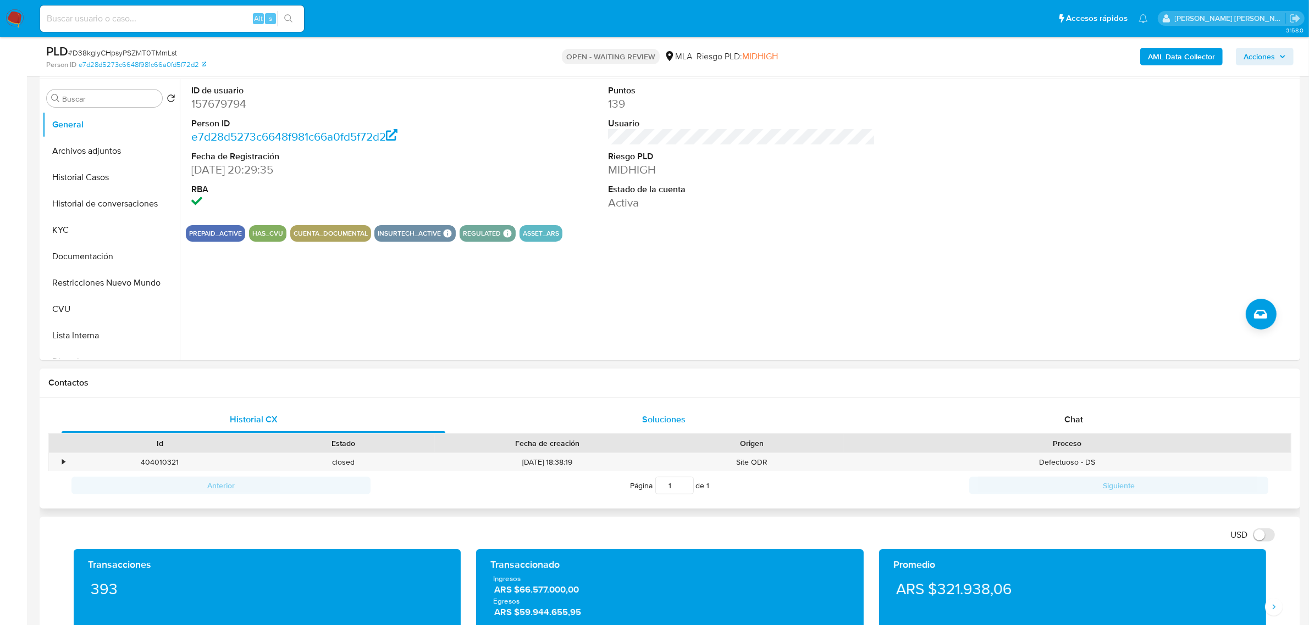
drag, startPoint x: 1078, startPoint y: 423, endPoint x: 532, endPoint y: 422, distance: 545.8
click at [1078, 423] on span "Chat" at bounding box center [1073, 419] width 19 height 13
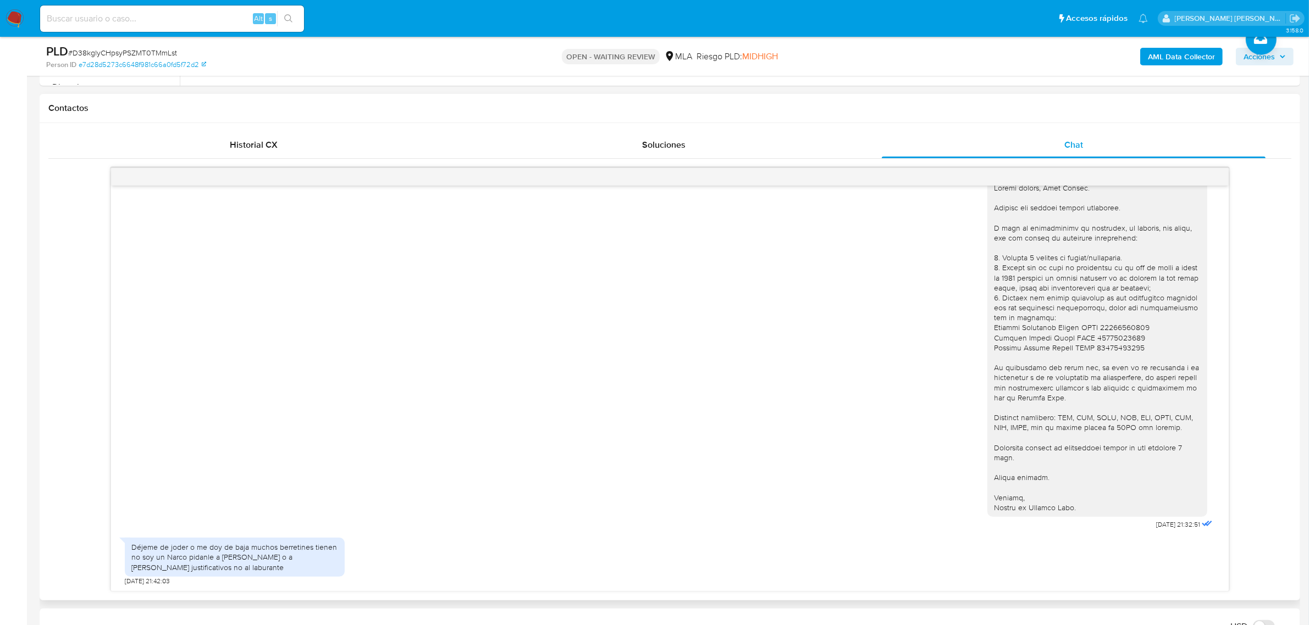
scroll to position [550, 0]
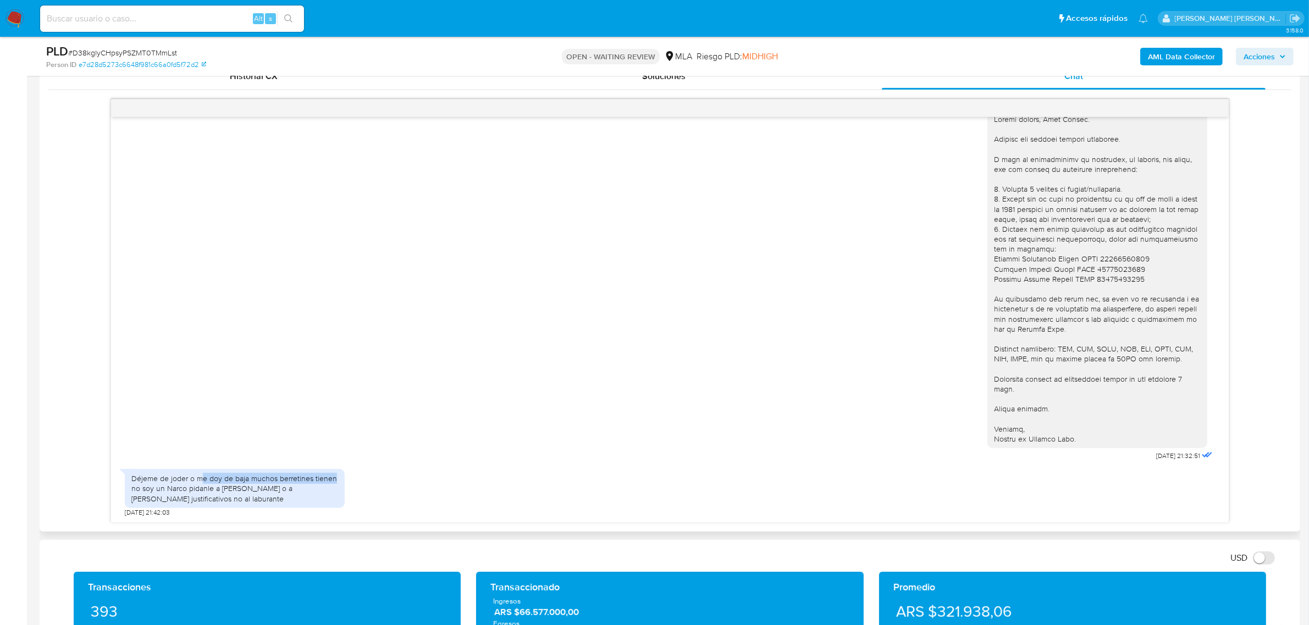
drag, startPoint x: 202, startPoint y: 484, endPoint x: 335, endPoint y: 479, distance: 133.1
click at [335, 479] on div "Déjeme de joder o me doy de baja muchos berretines tienen no soy un Narco pidan…" at bounding box center [234, 489] width 207 height 30
click at [171, 487] on div "Déjeme de joder o me doy de baja muchos berretines tienen no soy un Narco pidan…" at bounding box center [234, 489] width 207 height 30
drag, startPoint x: 152, startPoint y: 489, endPoint x: 325, endPoint y: 501, distance: 173.0
click at [325, 501] on div "Déjeme de joder o me doy de baja muchos berretines tienen no soy un Narco pidan…" at bounding box center [234, 489] width 207 height 30
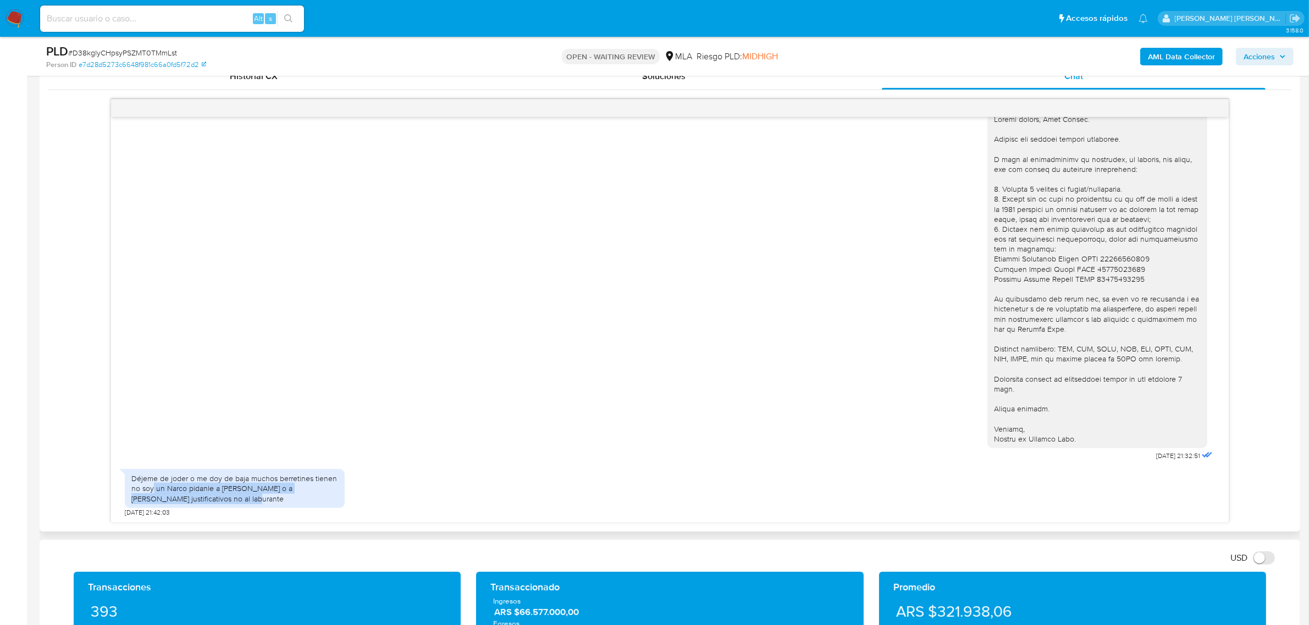
click at [284, 495] on div "Déjeme de joder o me doy de baja muchos berretines tienen no soy un Narco pidan…" at bounding box center [234, 489] width 207 height 30
click at [253, 491] on div "Déjeme de joder o me doy de baja muchos berretines tienen no soy un Narco pidan…" at bounding box center [234, 489] width 207 height 30
drag, startPoint x: 226, startPoint y: 488, endPoint x: 294, endPoint y: 490, distance: 68.2
click at [294, 490] on div "Déjeme de joder o me doy de baja muchos berretines tienen no soy un Narco pidan…" at bounding box center [234, 489] width 207 height 30
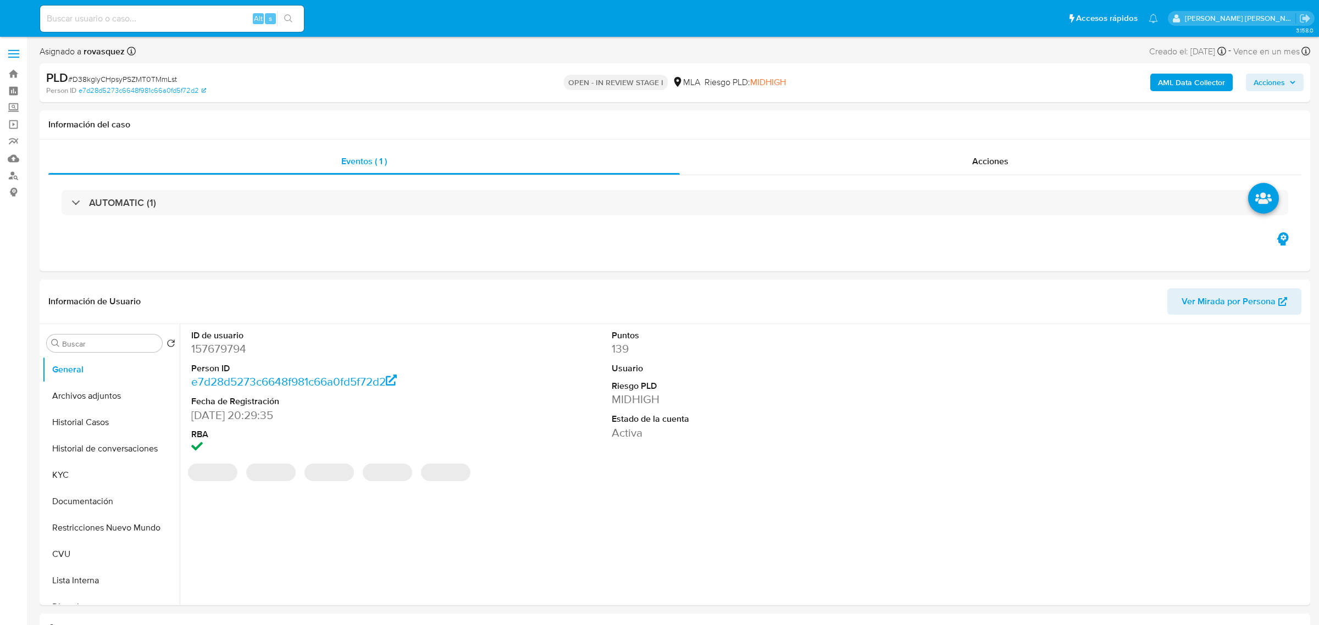
select select "10"
